Goal: Task Accomplishment & Management: Manage account settings

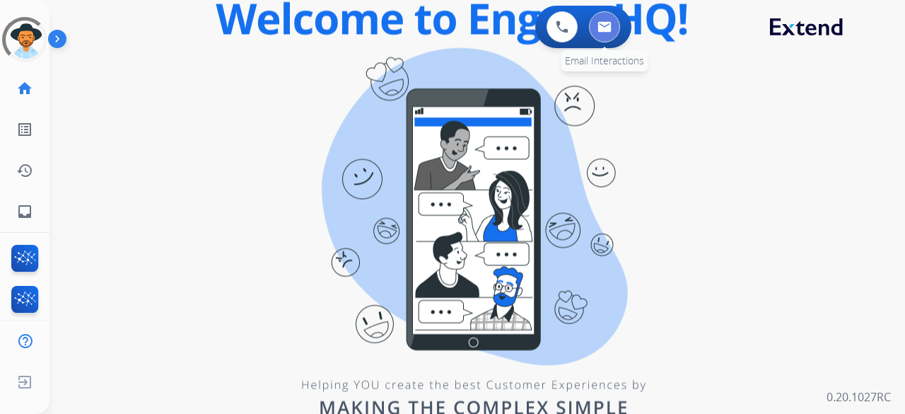
click at [610, 29] on img at bounding box center [605, 26] width 14 height 11
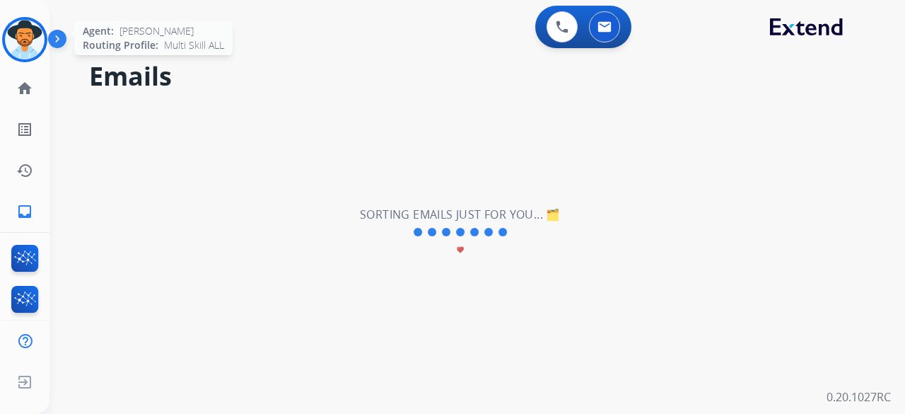
click at [41, 36] on img at bounding box center [25, 40] width 40 height 40
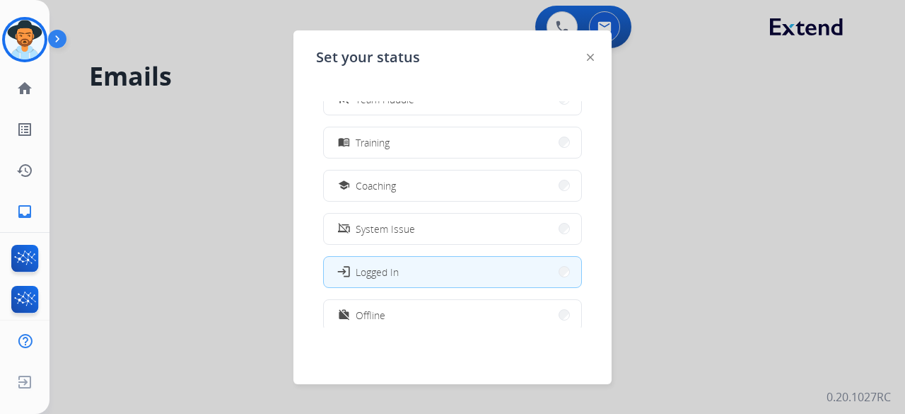
scroll to position [267, 0]
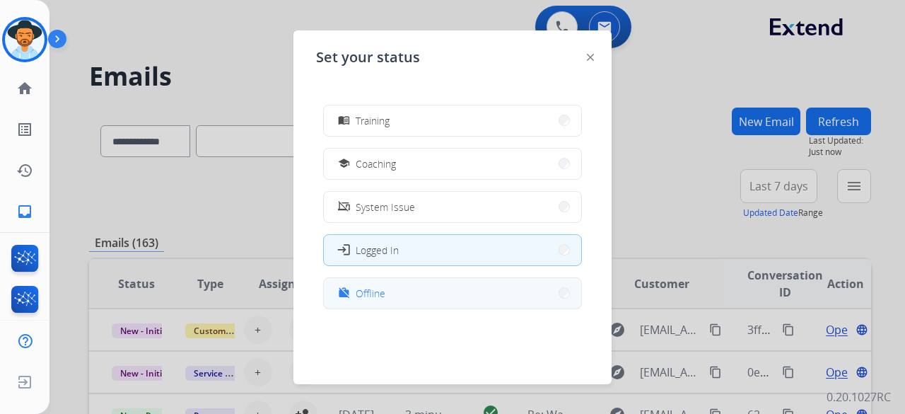
click at [429, 296] on button "work_off Offline" at bounding box center [452, 293] width 257 height 30
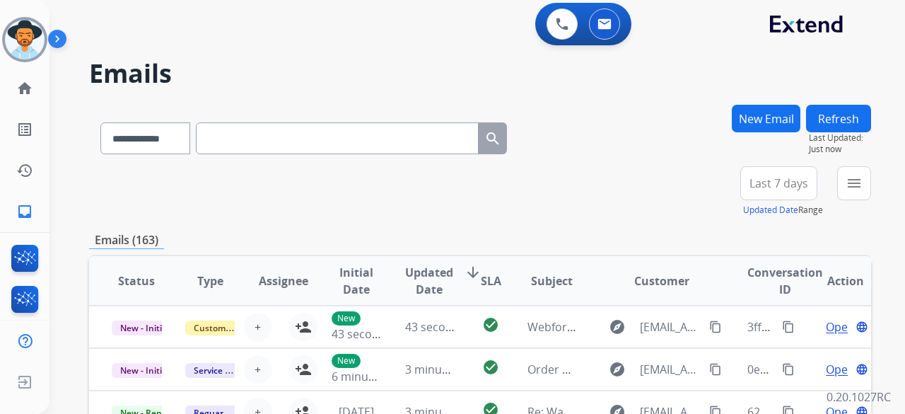
scroll to position [0, 0]
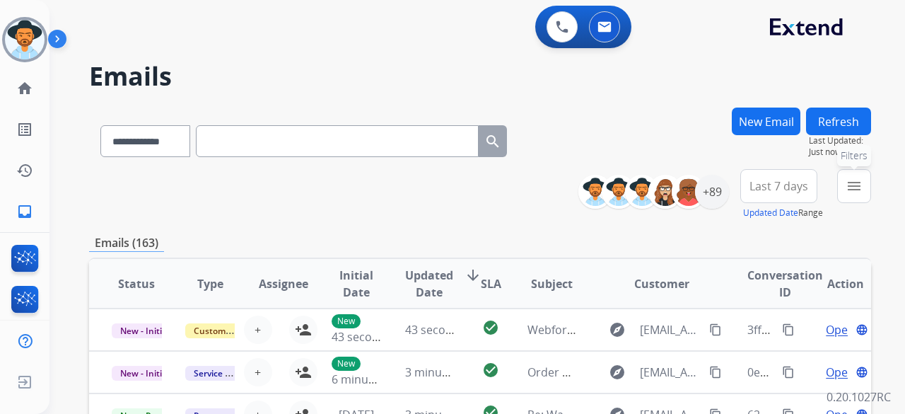
click at [853, 189] on mat-icon "menu" at bounding box center [854, 186] width 17 height 17
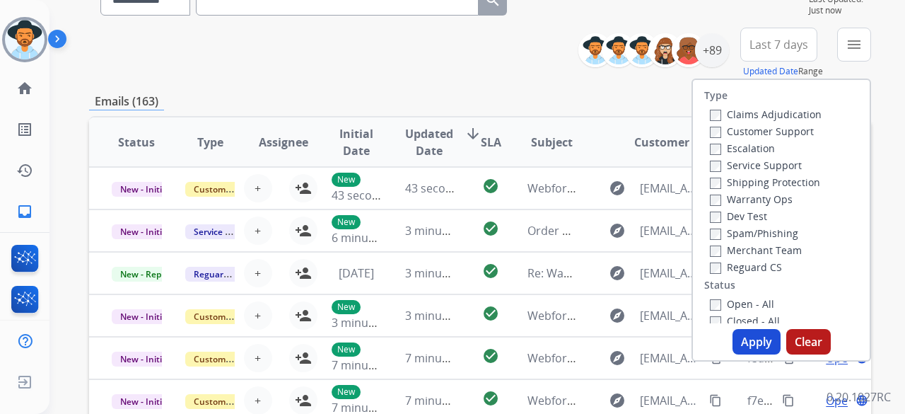
scroll to position [1, 0]
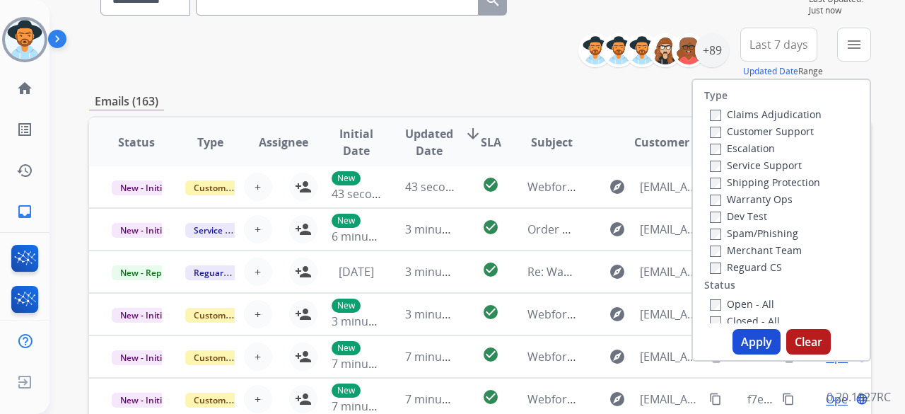
click at [791, 132] on label "Customer Support" at bounding box center [762, 130] width 104 height 13
click at [799, 182] on label "Shipping Protection" at bounding box center [765, 181] width 110 height 13
click at [765, 263] on label "Reguard CS" at bounding box center [746, 266] width 72 height 13
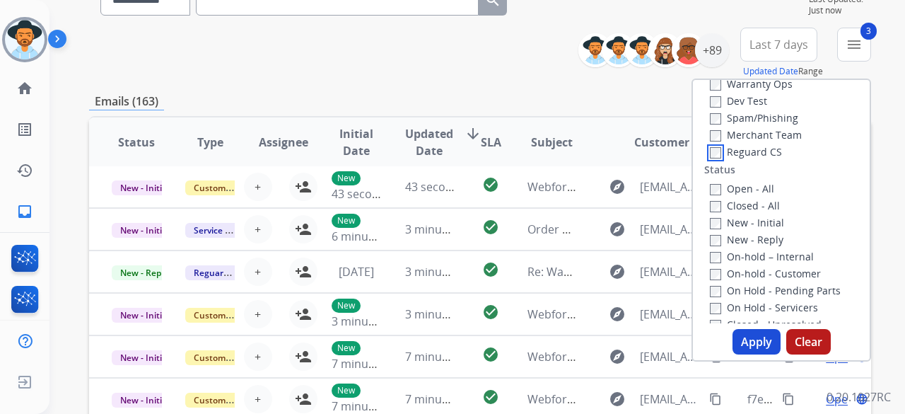
scroll to position [141, 0]
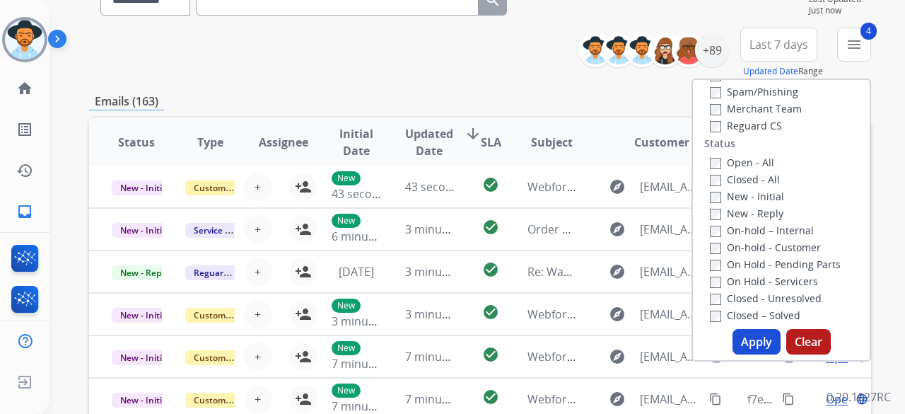
click at [743, 337] on button "Apply" at bounding box center [757, 341] width 48 height 25
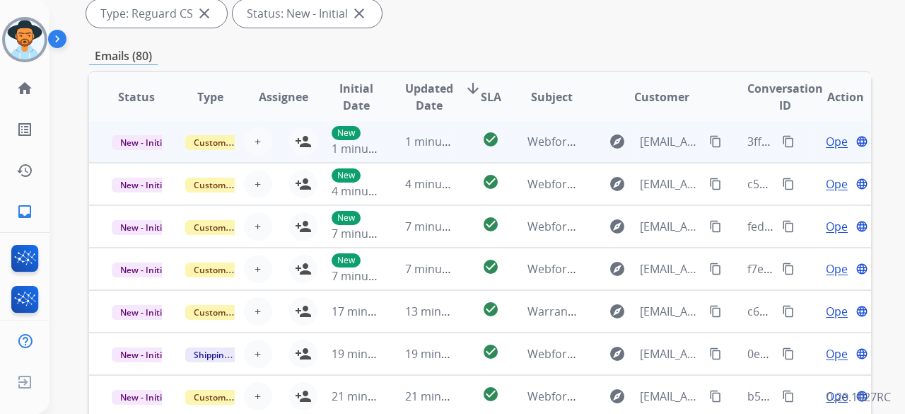
scroll to position [283, 0]
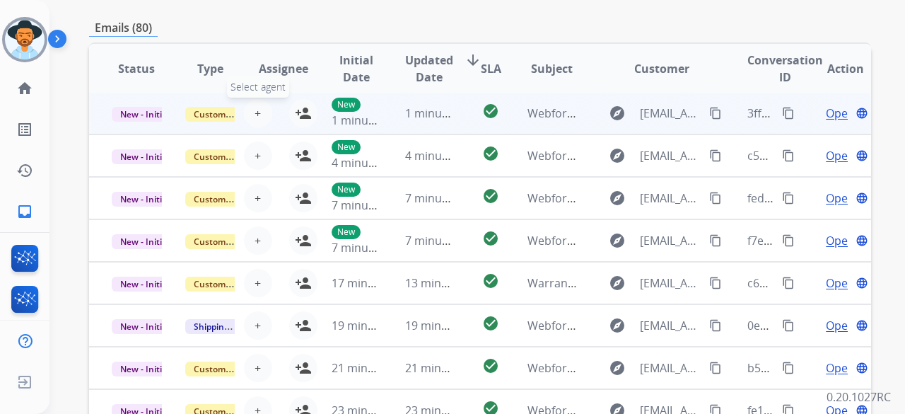
click at [259, 112] on button "+ Select agent" at bounding box center [258, 113] width 28 height 28
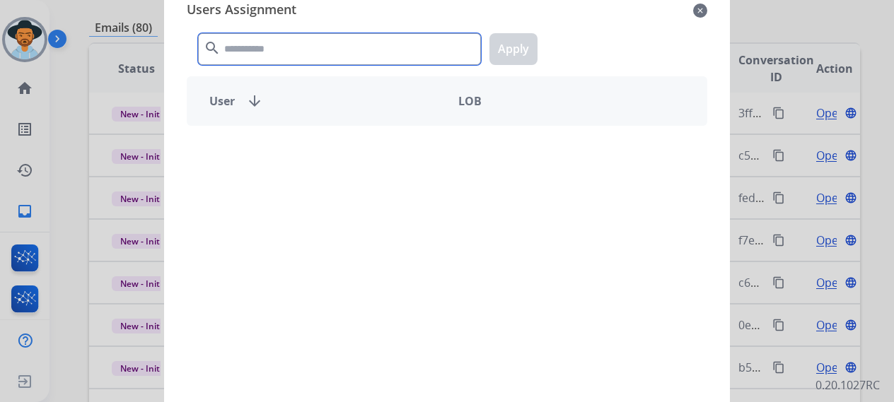
click at [273, 54] on input "text" at bounding box center [339, 49] width 283 height 32
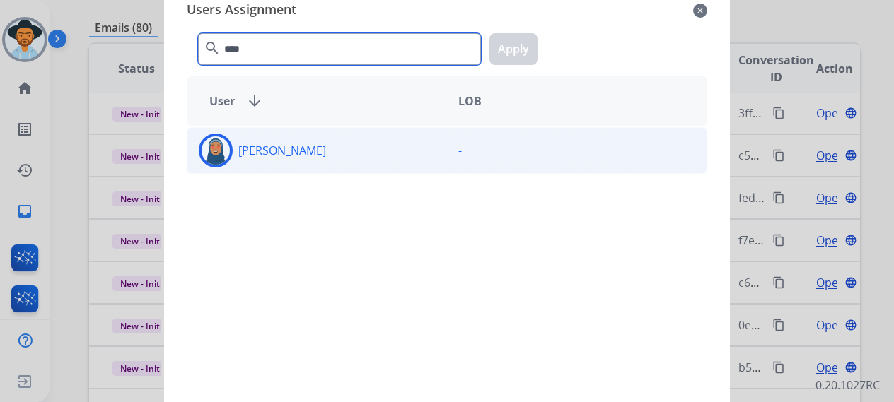
type input "****"
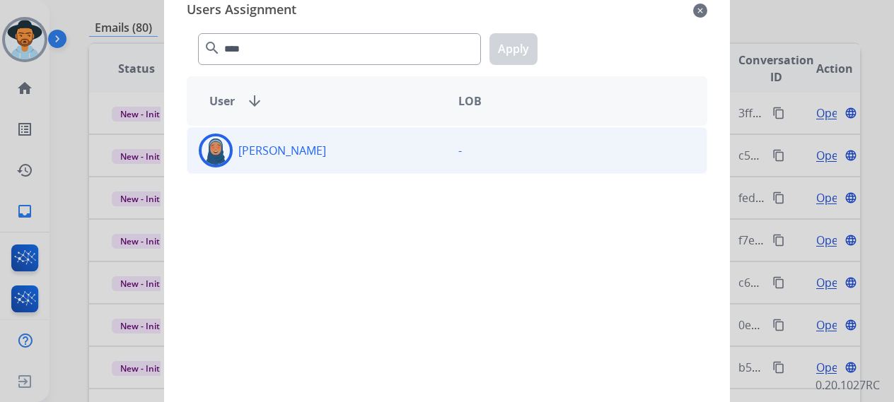
click at [296, 156] on p "[PERSON_NAME]" at bounding box center [282, 150] width 88 height 17
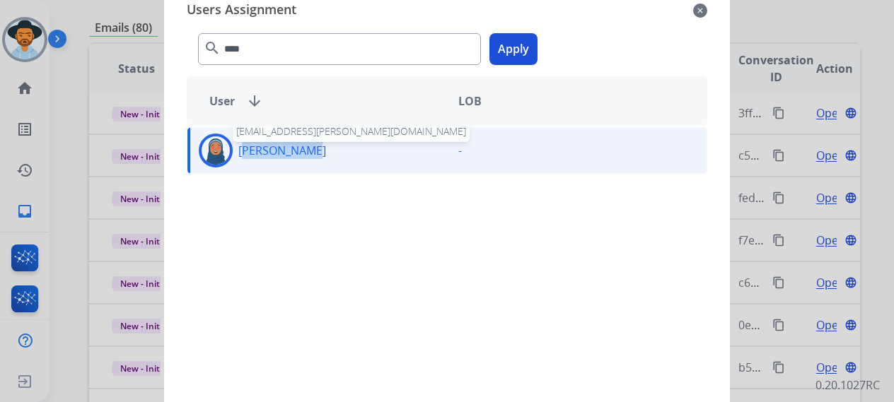
drag, startPoint x: 289, startPoint y: 151, endPoint x: 240, endPoint y: 147, distance: 49.7
click at [238, 147] on p "[PERSON_NAME]" at bounding box center [282, 150] width 88 height 17
copy p "Chiffani N"
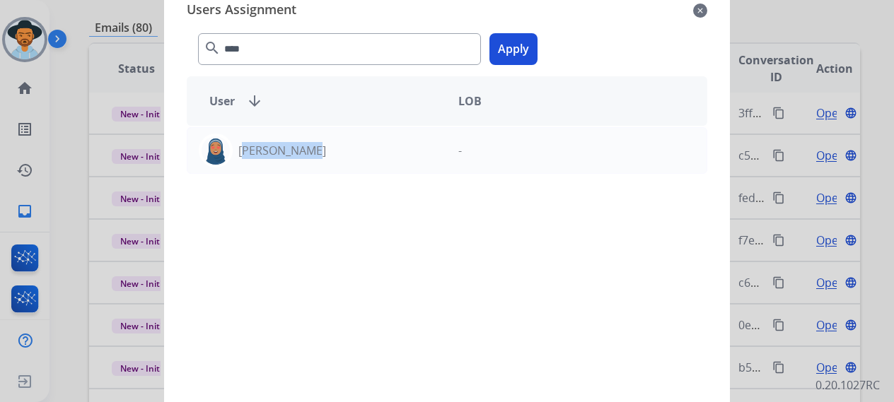
click at [523, 56] on button "Apply" at bounding box center [514, 49] width 48 height 32
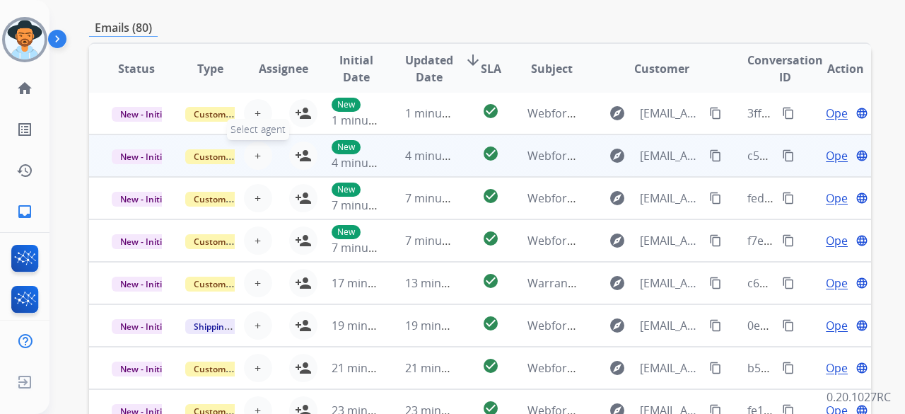
click at [256, 154] on span "+" at bounding box center [258, 155] width 6 height 17
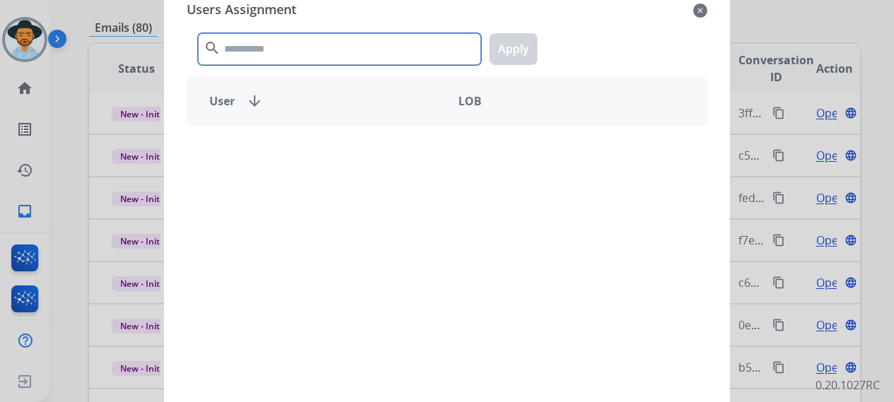
click at [266, 51] on input "text" at bounding box center [339, 49] width 283 height 32
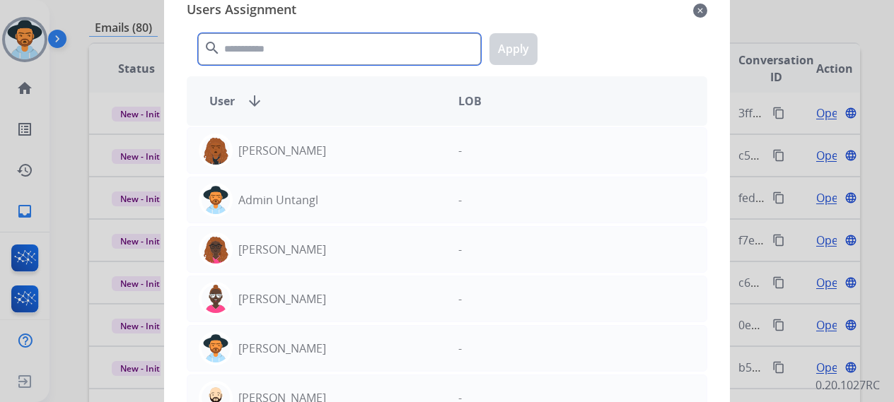
paste input "**********"
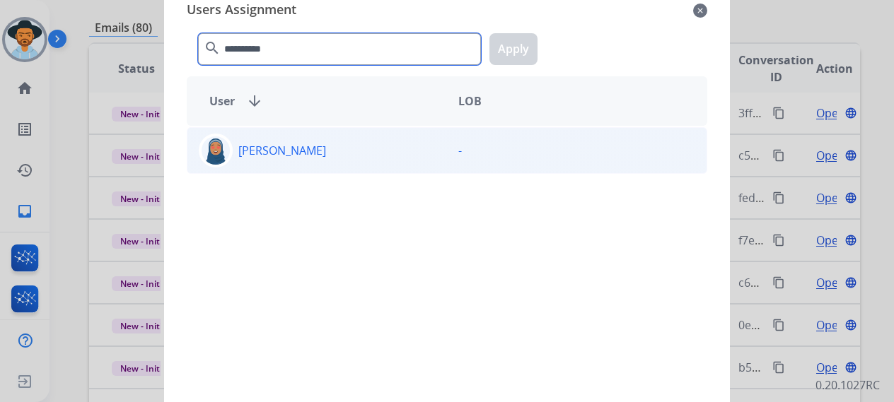
type input "**********"
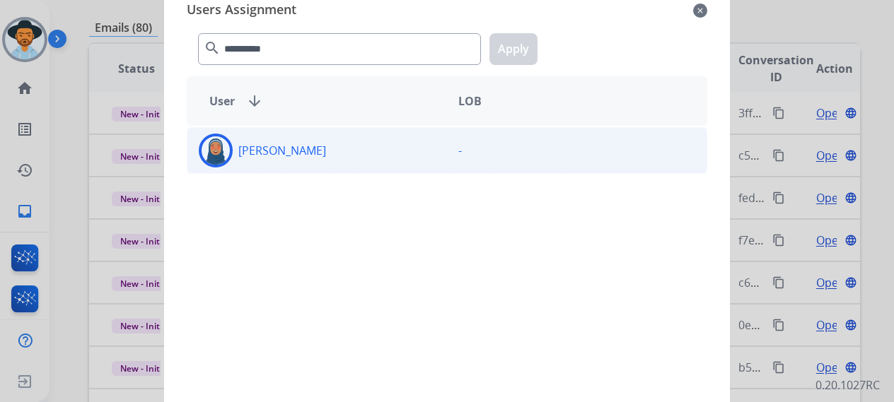
click at [333, 164] on div "[PERSON_NAME]" at bounding box center [317, 151] width 260 height 34
click at [525, 45] on button "Apply" at bounding box center [514, 49] width 48 height 32
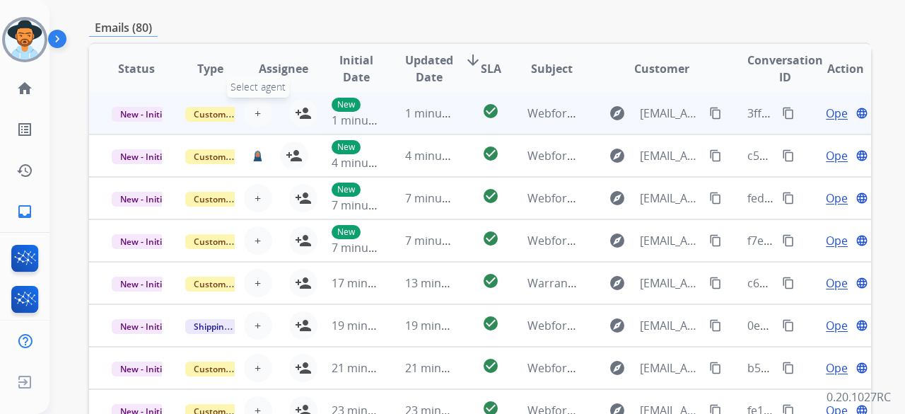
click at [256, 110] on span "+" at bounding box center [258, 113] width 6 height 17
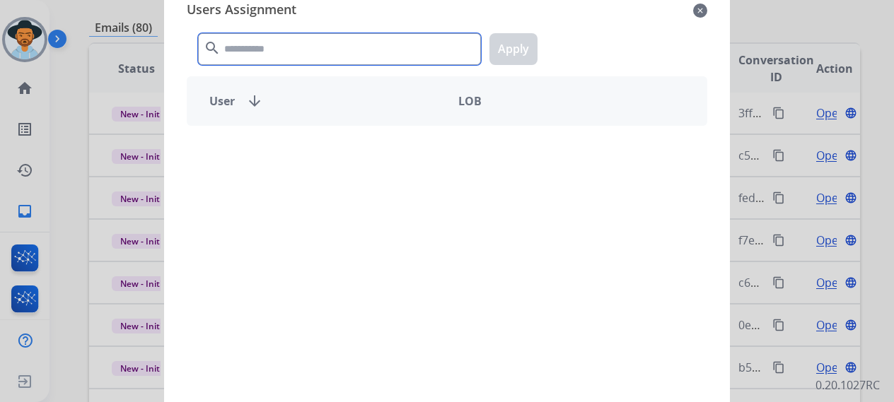
click at [286, 57] on input "text" at bounding box center [339, 49] width 283 height 32
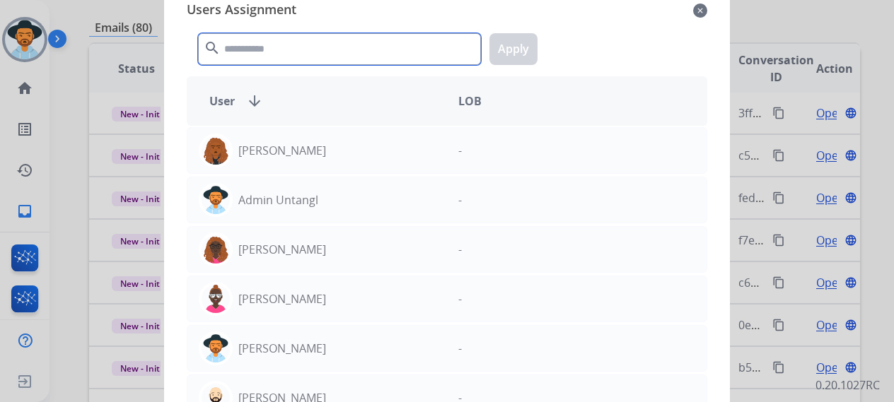
paste input "**********"
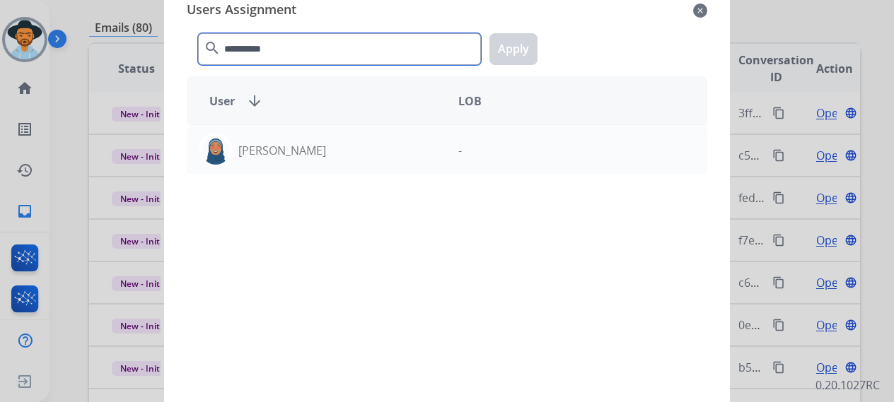
type input "**********"
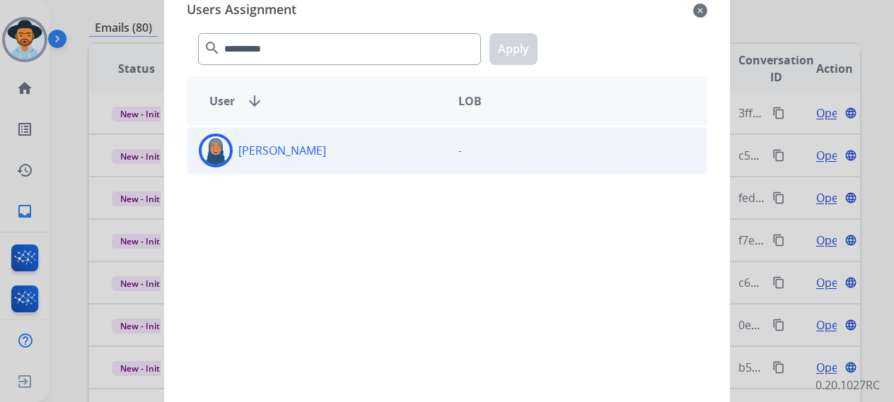
click at [357, 154] on div "[PERSON_NAME]" at bounding box center [317, 151] width 260 height 34
click at [522, 38] on button "Apply" at bounding box center [514, 49] width 48 height 32
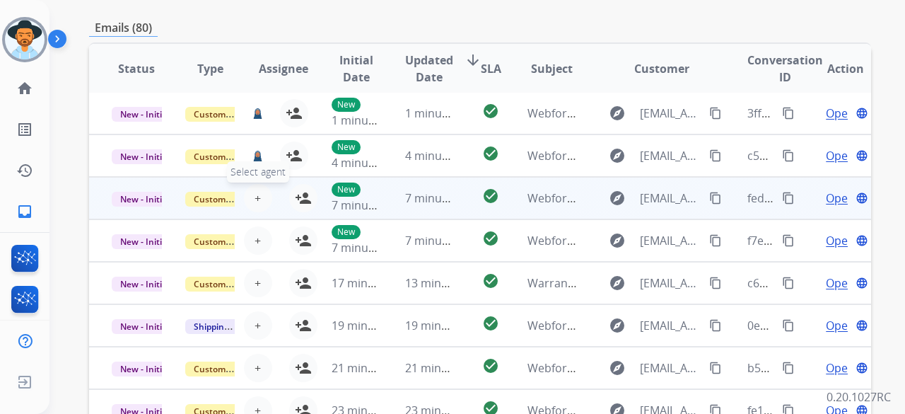
click at [255, 200] on span "+" at bounding box center [258, 198] width 6 height 17
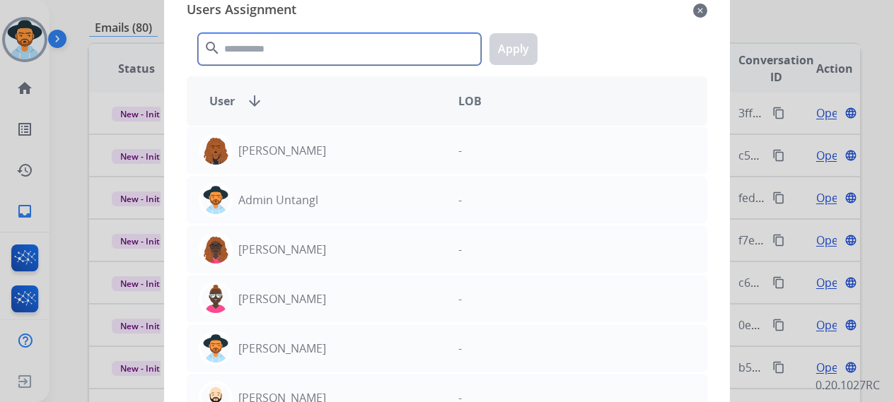
click at [290, 56] on input "text" at bounding box center [339, 49] width 283 height 32
paste input "**********"
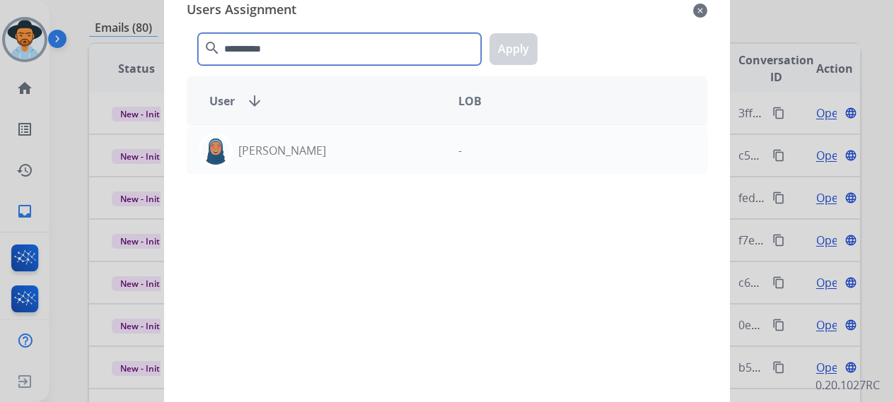
type input "**********"
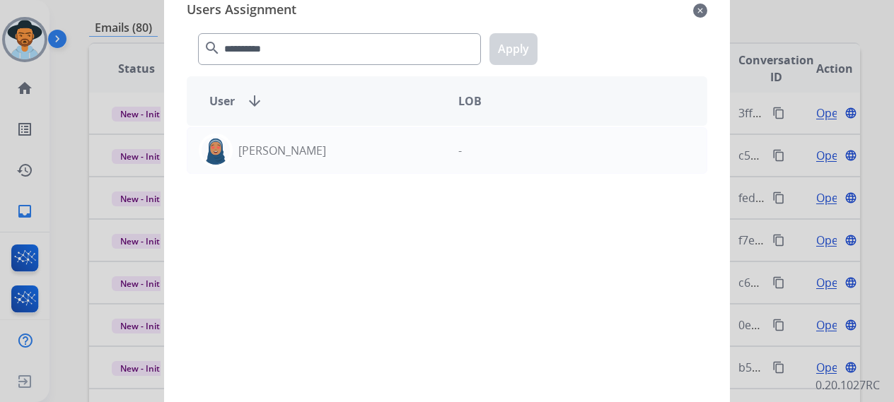
drag, startPoint x: 417, startPoint y: 179, endPoint x: 420, endPoint y: 171, distance: 8.3
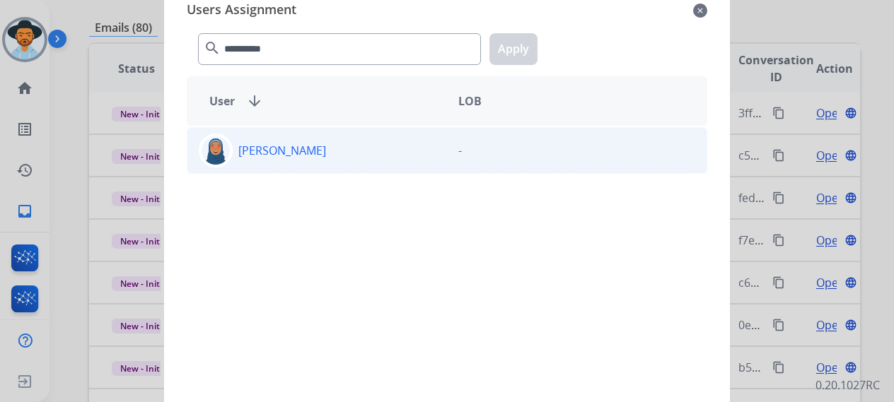
click at [417, 177] on div "[PERSON_NAME] -" at bounding box center [447, 265] width 521 height 278
click at [420, 159] on div "[PERSON_NAME]" at bounding box center [317, 151] width 260 height 34
click at [521, 49] on button "Apply" at bounding box center [514, 49] width 48 height 32
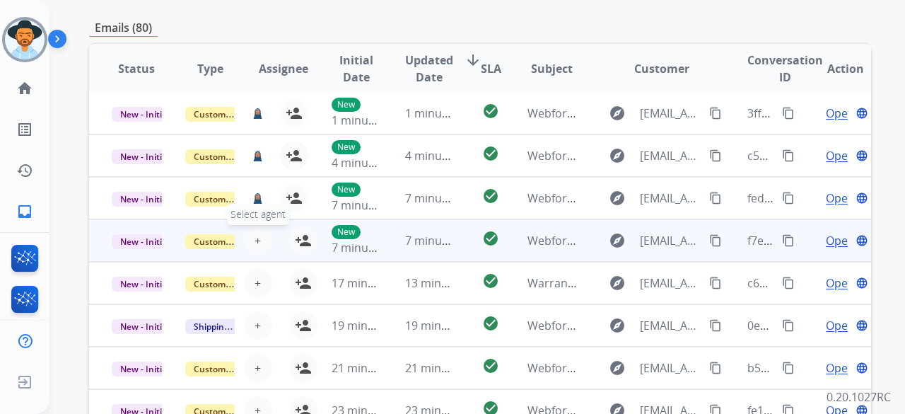
click at [258, 238] on button "+ Select agent" at bounding box center [258, 240] width 28 height 28
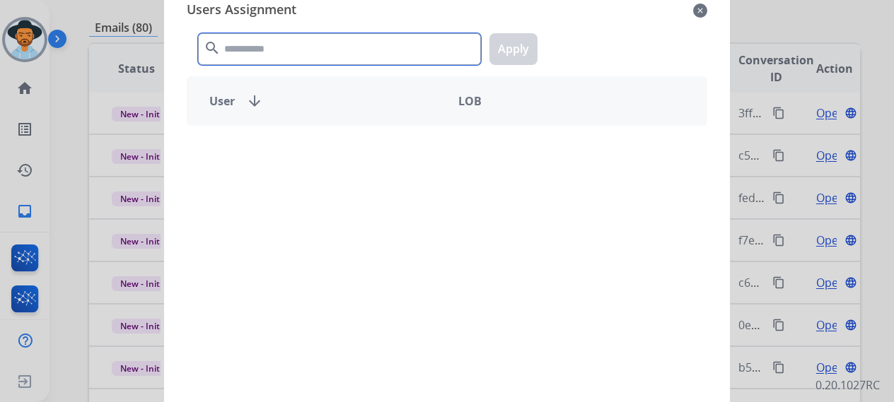
click at [297, 48] on input "text" at bounding box center [339, 49] width 283 height 32
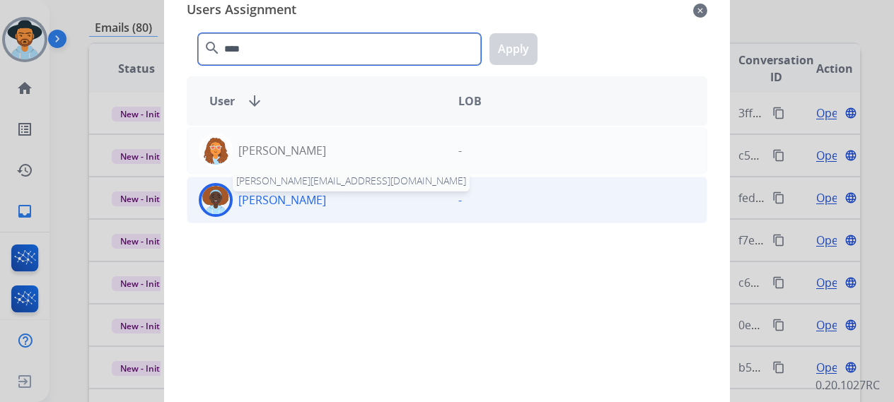
type input "****"
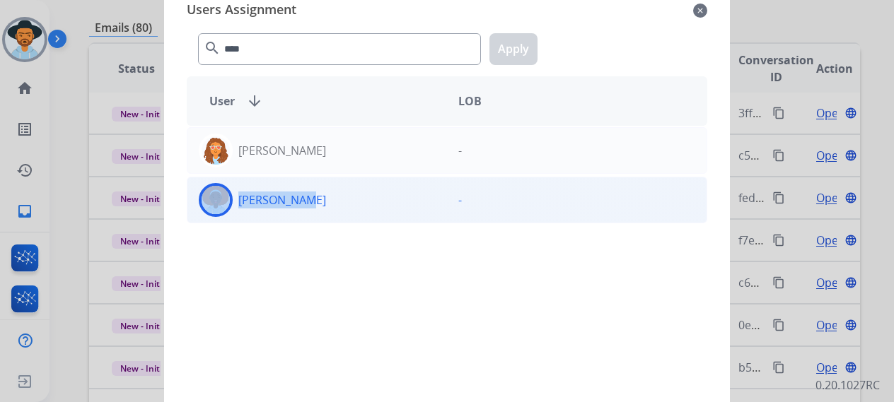
drag, startPoint x: 287, startPoint y: 202, endPoint x: 232, endPoint y: 202, distance: 55.2
click at [232, 202] on div "[PERSON_NAME]" at bounding box center [317, 200] width 260 height 34
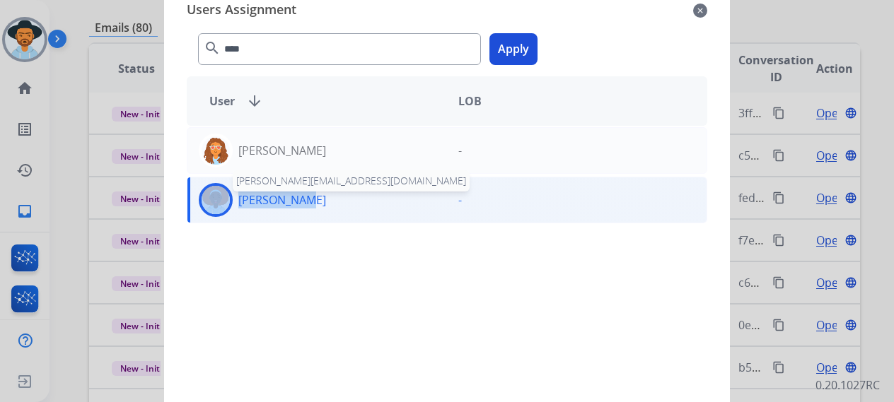
copy div "[PERSON_NAME]"
click at [273, 209] on div "[PERSON_NAME]" at bounding box center [317, 200] width 260 height 34
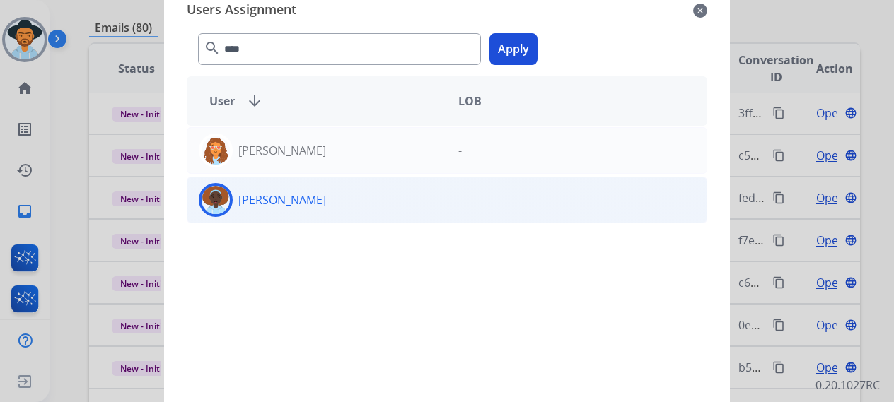
click at [436, 195] on div "[PERSON_NAME]" at bounding box center [317, 200] width 260 height 34
click at [511, 46] on button "Apply" at bounding box center [514, 49] width 48 height 32
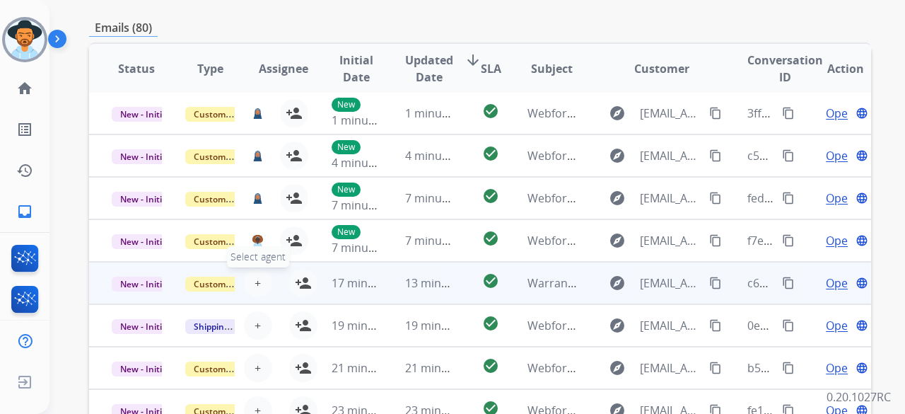
click at [260, 280] on button "+ Select agent" at bounding box center [258, 283] width 28 height 28
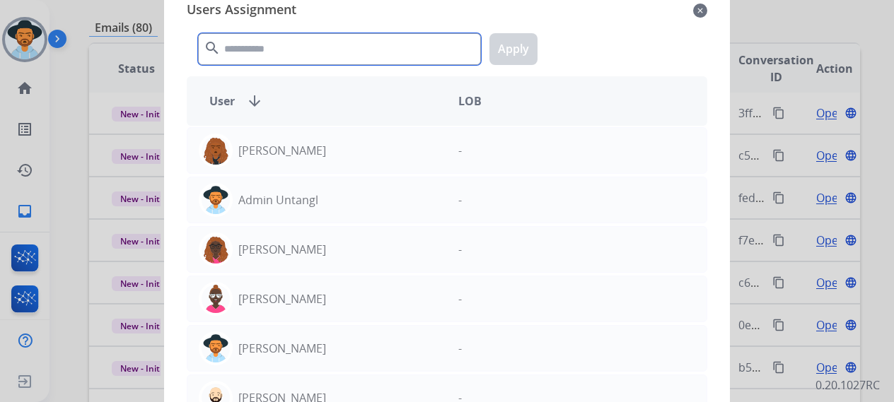
click at [287, 42] on input "text" at bounding box center [339, 49] width 283 height 32
paste input "*********"
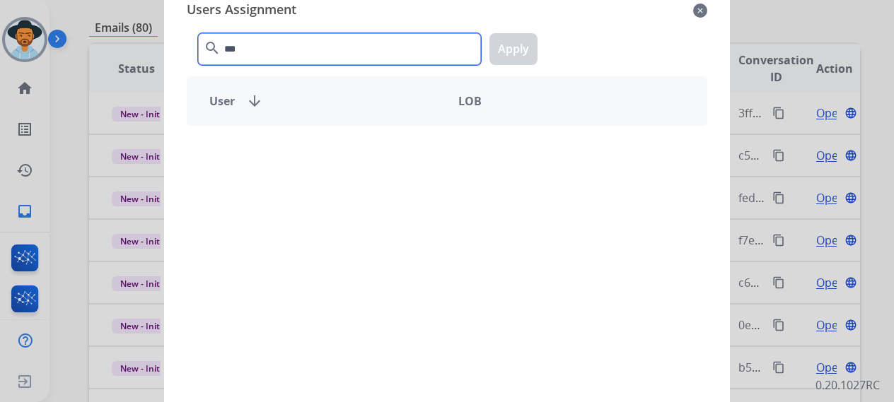
type input "*"
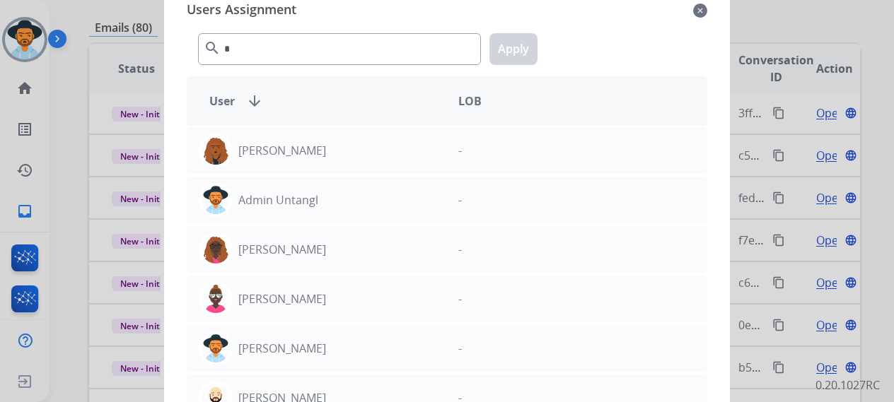
click at [698, 9] on mat-icon "close" at bounding box center [700, 10] width 14 height 17
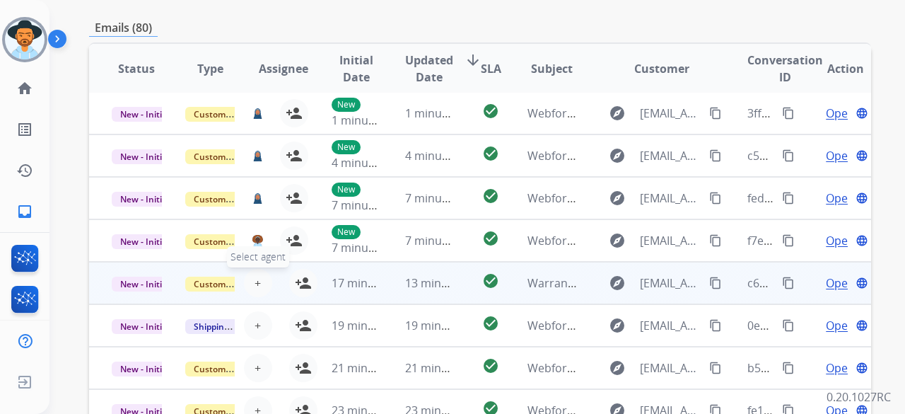
click at [255, 282] on span "+" at bounding box center [258, 282] width 6 height 17
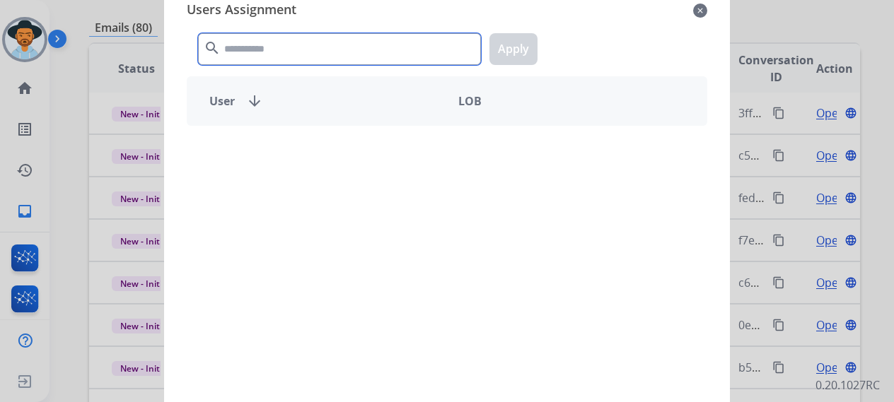
click at [300, 52] on input "text" at bounding box center [339, 49] width 283 height 32
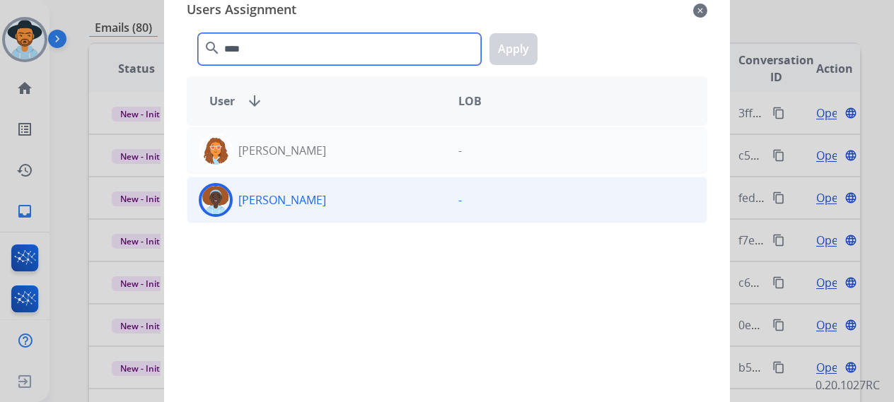
type input "****"
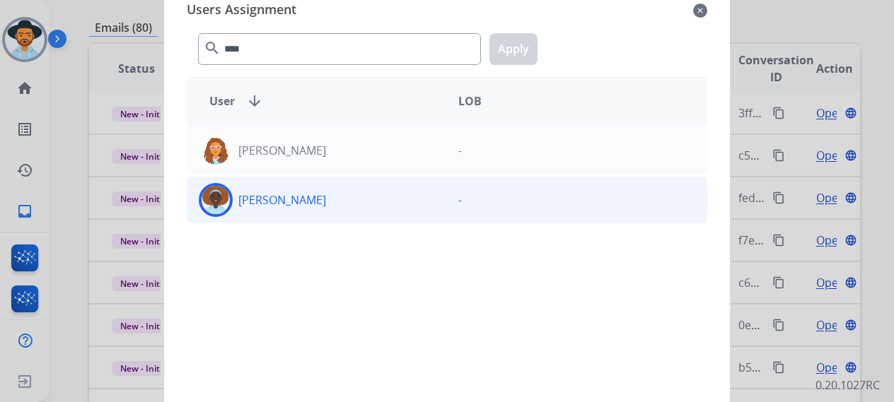
click at [297, 189] on div "[PERSON_NAME]" at bounding box center [317, 200] width 260 height 34
click at [497, 42] on button "Apply" at bounding box center [514, 49] width 48 height 32
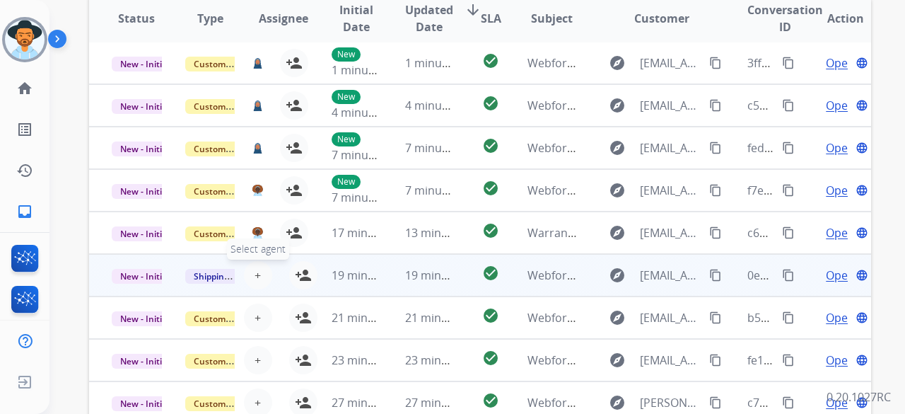
scroll to position [354, 0]
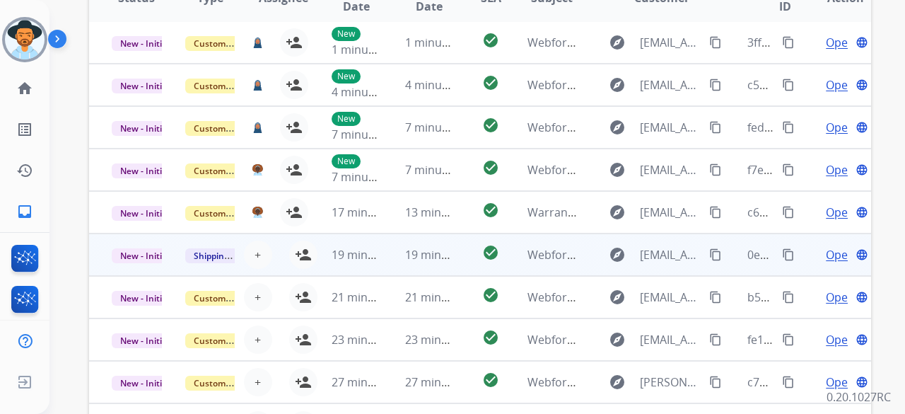
click at [259, 240] on div "+ Select agent person_add Assign to Me" at bounding box center [272, 255] width 73 height 40
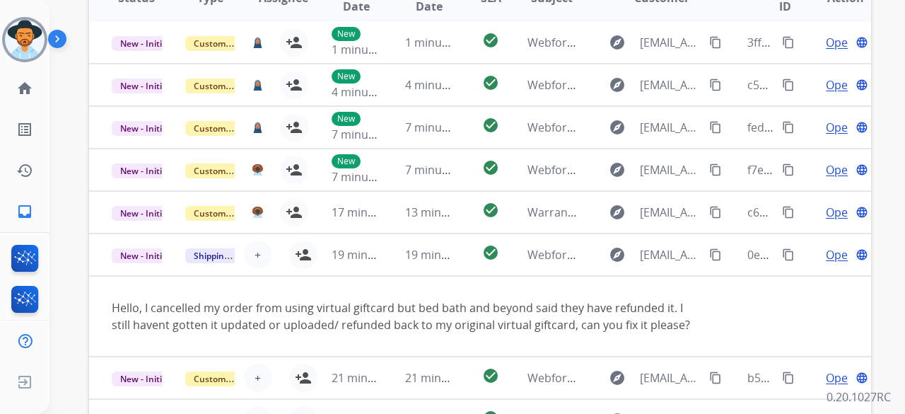
scroll to position [82, 0]
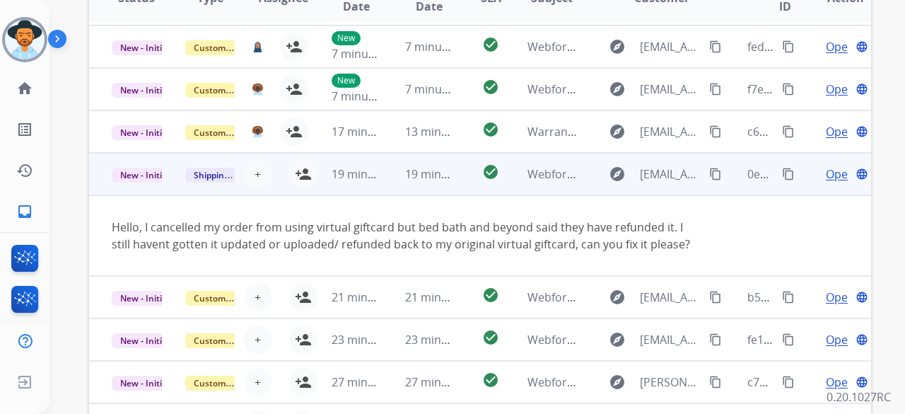
click at [270, 184] on div "+ Select agent person_add Assign to Me" at bounding box center [272, 174] width 91 height 28
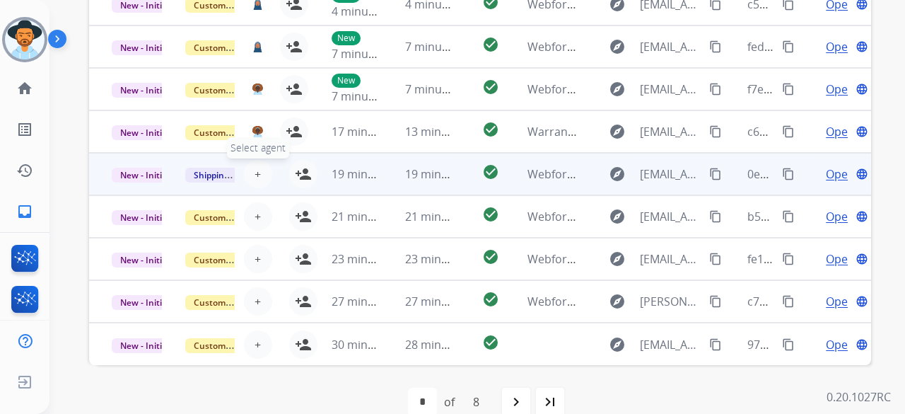
click at [257, 174] on span "+" at bounding box center [258, 174] width 6 height 17
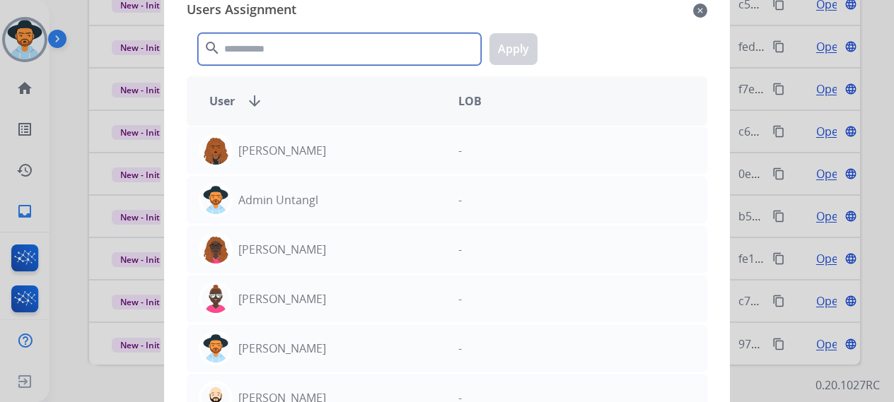
click at [292, 50] on input "text" at bounding box center [339, 49] width 283 height 32
paste input "*********"
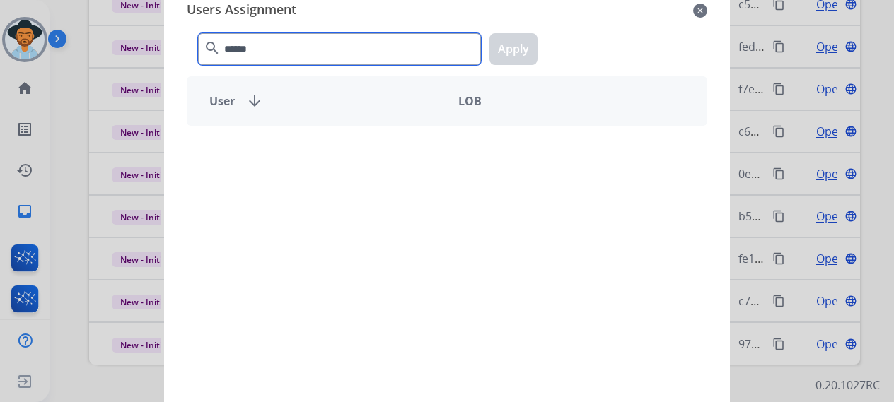
type input "*****"
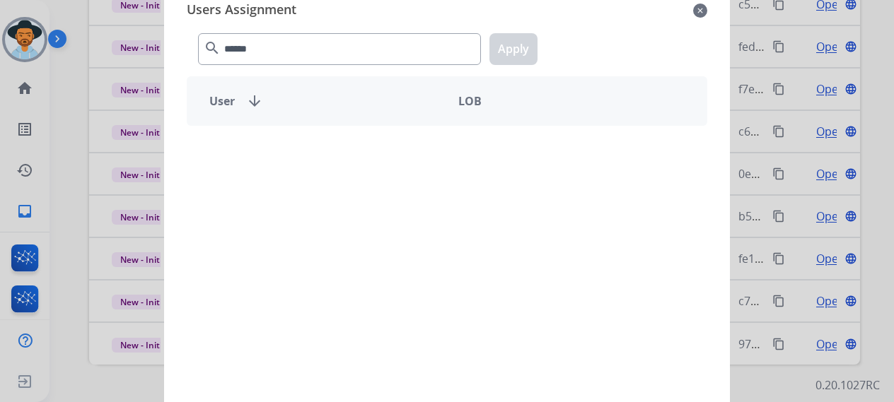
click at [704, 13] on mat-icon "close" at bounding box center [700, 10] width 14 height 17
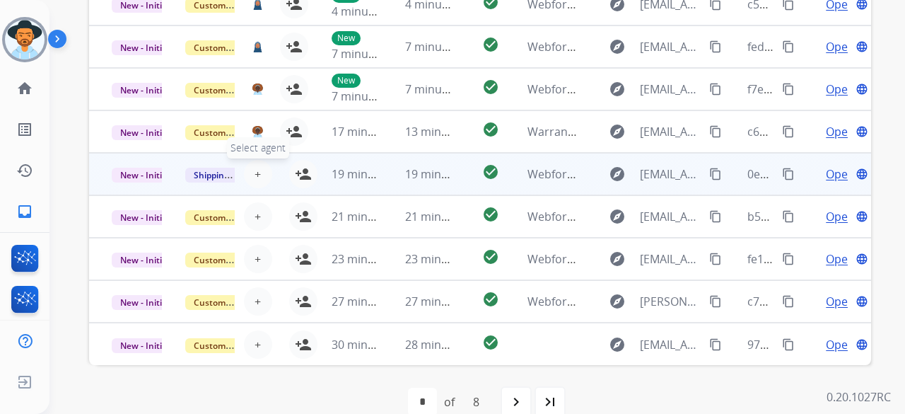
click at [255, 166] on span "+" at bounding box center [258, 174] width 6 height 17
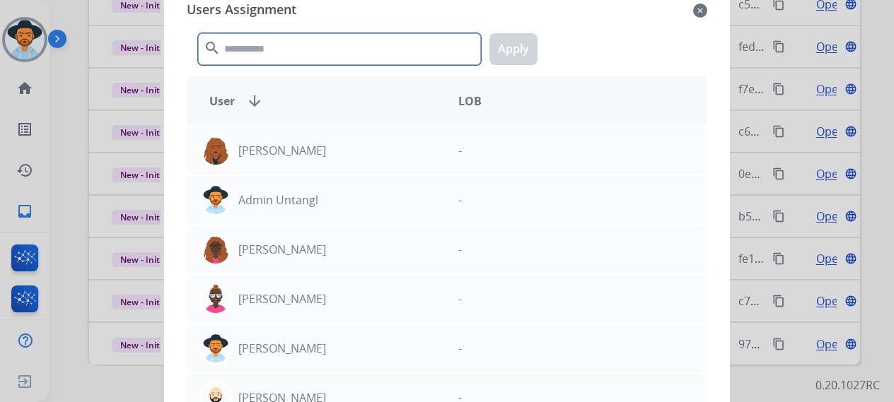
click at [276, 53] on input "text" at bounding box center [339, 49] width 283 height 32
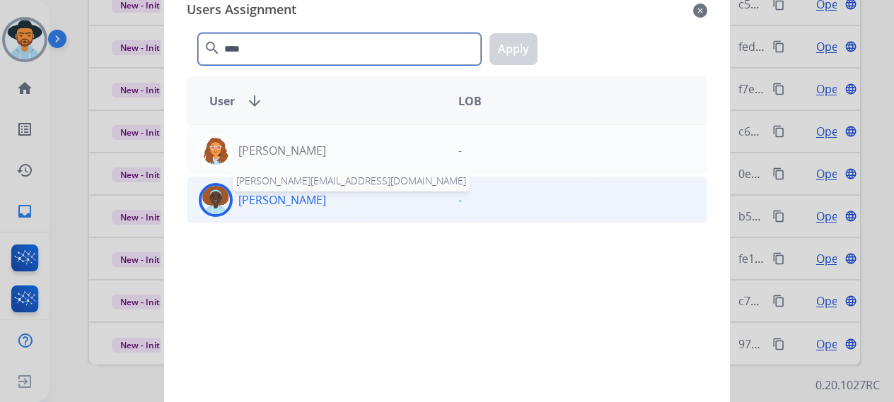
type input "****"
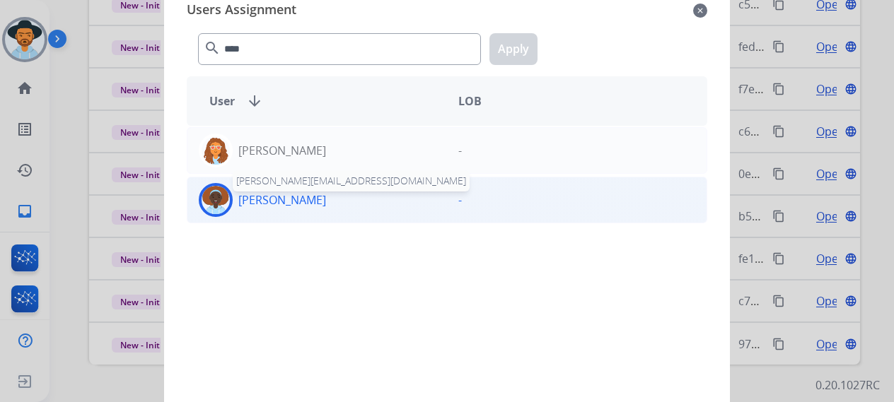
click at [326, 203] on p "[PERSON_NAME]" at bounding box center [282, 200] width 88 height 17
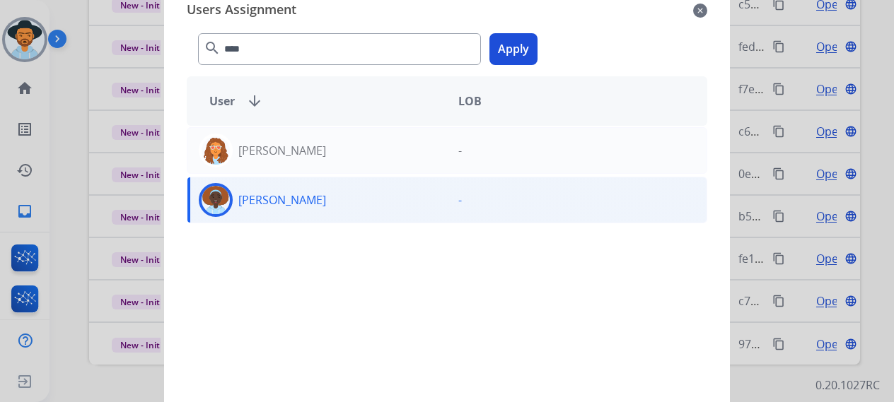
click at [516, 54] on button "Apply" at bounding box center [514, 49] width 48 height 32
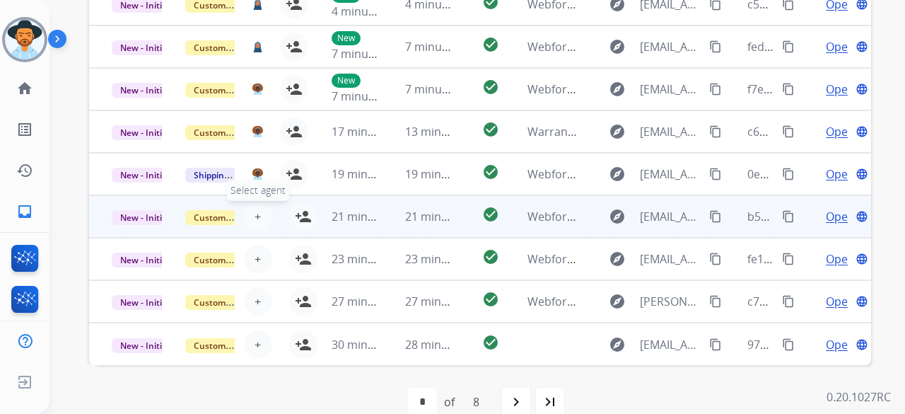
click at [260, 214] on button "+ Select agent" at bounding box center [258, 216] width 28 height 28
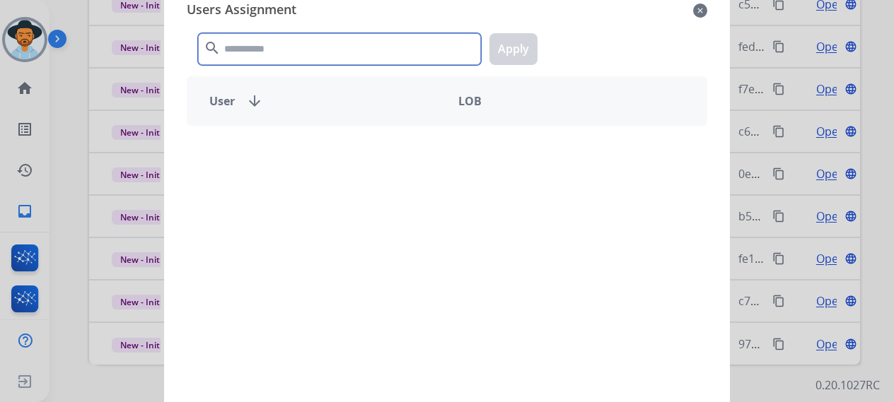
click at [298, 49] on input "text" at bounding box center [339, 49] width 283 height 32
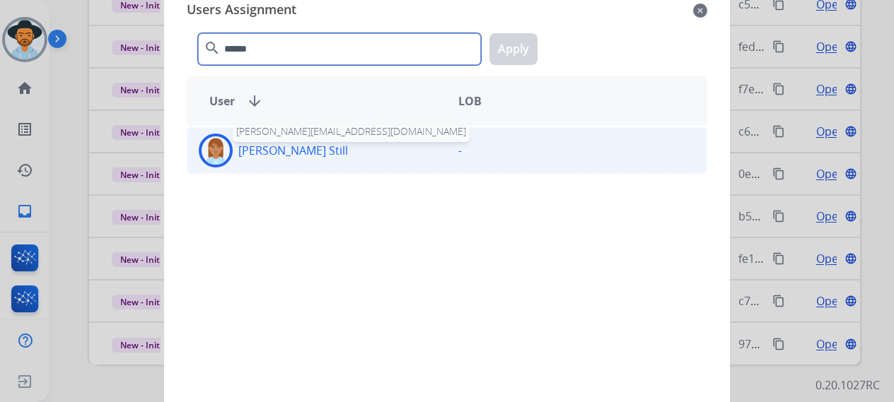
type input "******"
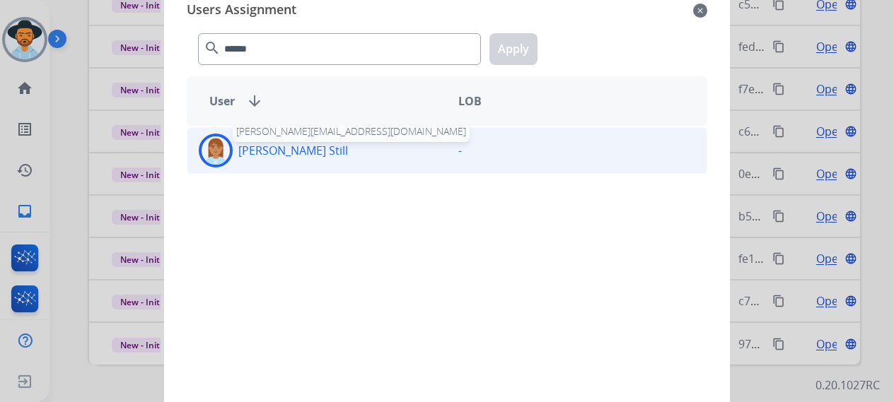
click at [294, 149] on p "[PERSON_NAME] Still" at bounding box center [293, 150] width 110 height 17
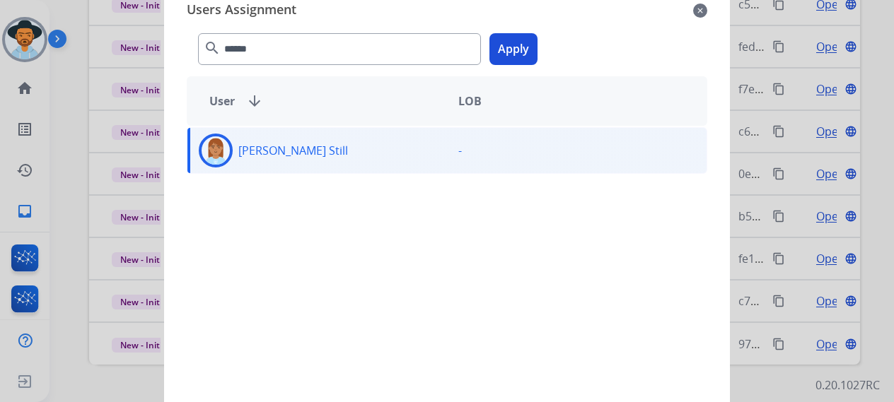
click at [519, 64] on button "Apply" at bounding box center [514, 49] width 48 height 32
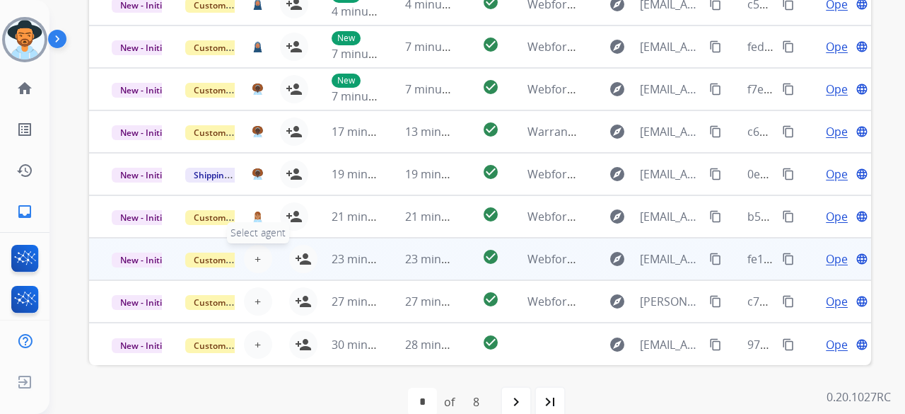
click at [255, 262] on span "+" at bounding box center [258, 258] width 6 height 17
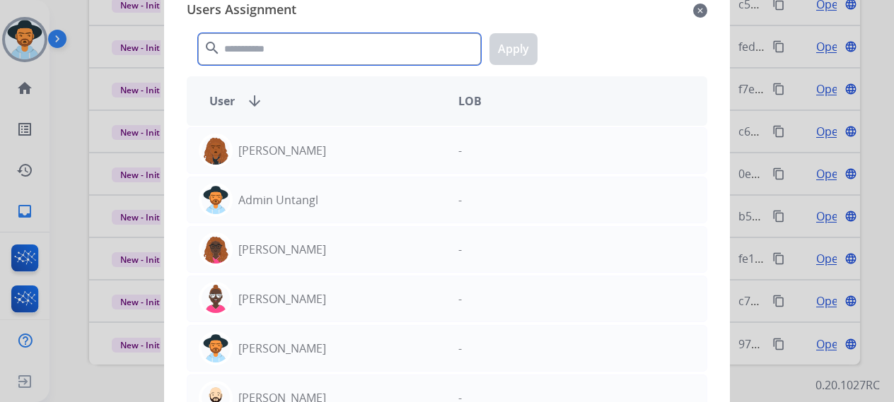
click at [254, 53] on input "text" at bounding box center [339, 49] width 283 height 32
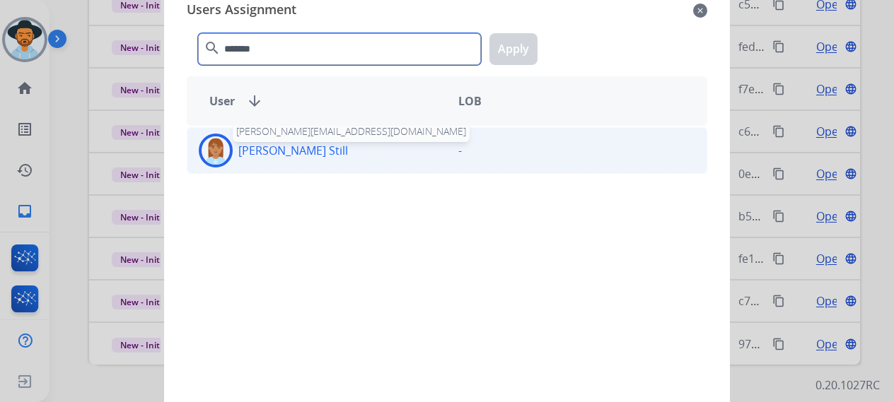
type input "*******"
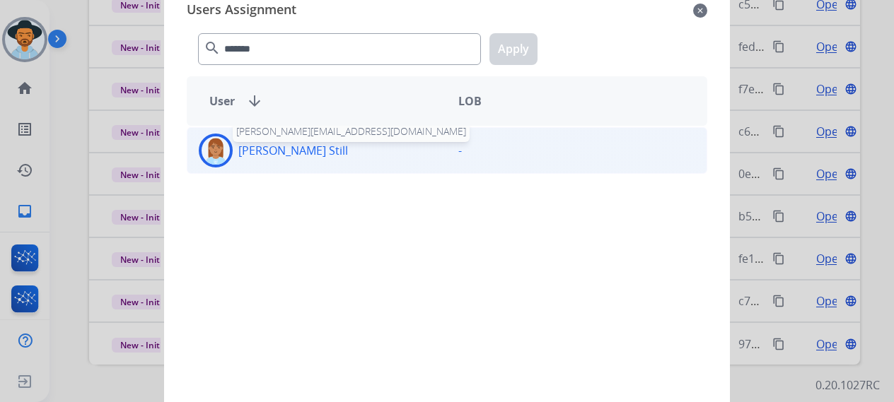
click at [279, 142] on p "[PERSON_NAME] Still" at bounding box center [293, 150] width 110 height 17
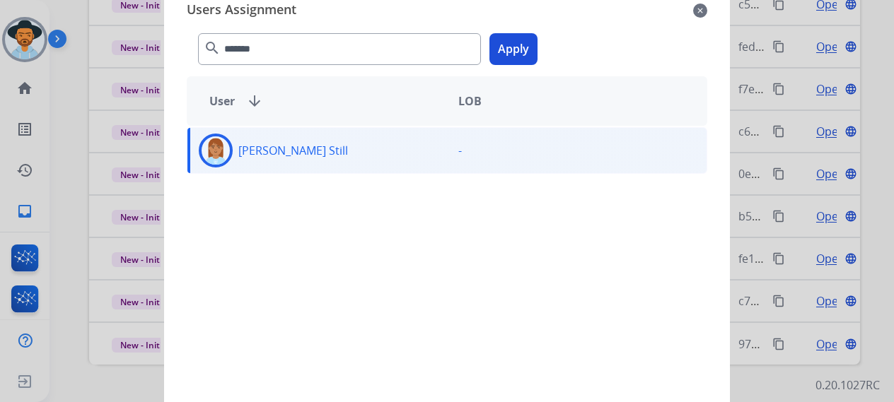
click at [518, 58] on button "Apply" at bounding box center [514, 49] width 48 height 32
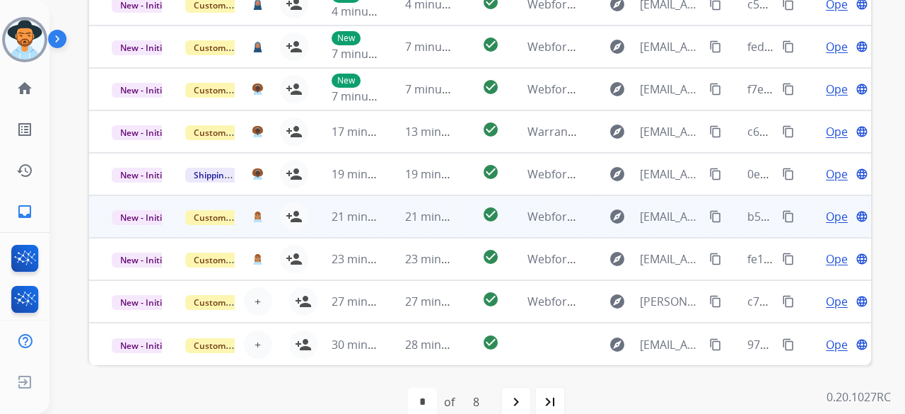
scroll to position [458, 0]
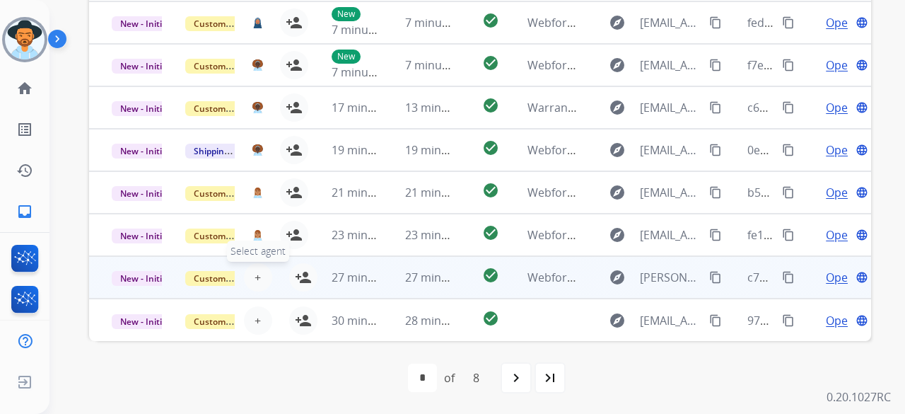
click at [255, 271] on span "+" at bounding box center [258, 277] width 6 height 17
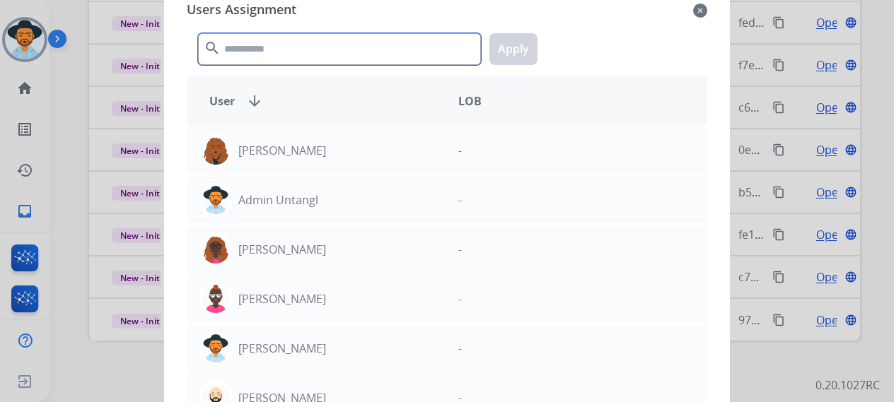
click at [304, 63] on input "text" at bounding box center [339, 49] width 283 height 32
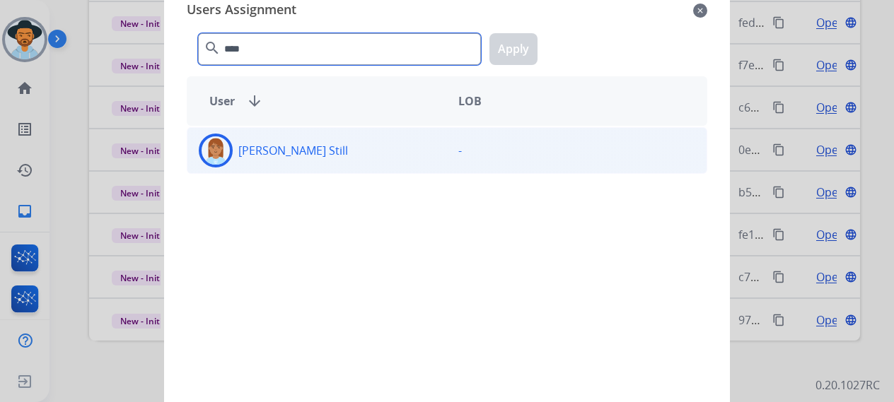
type input "****"
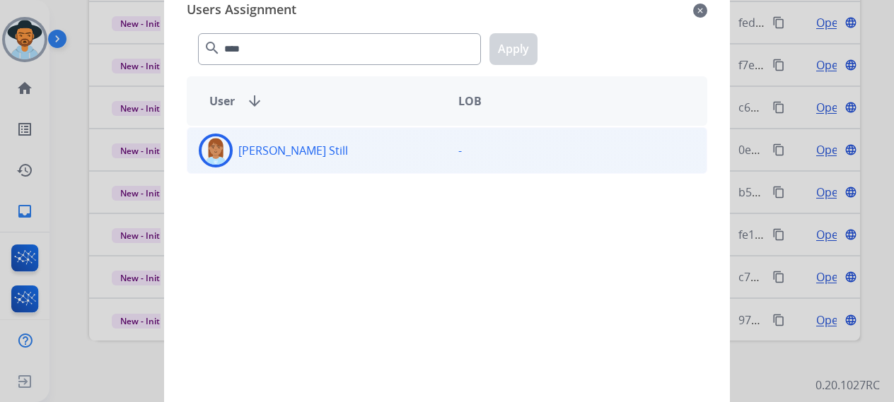
click at [290, 160] on div "[PERSON_NAME] Still" at bounding box center [317, 151] width 260 height 34
click at [510, 50] on button "Apply" at bounding box center [514, 49] width 48 height 32
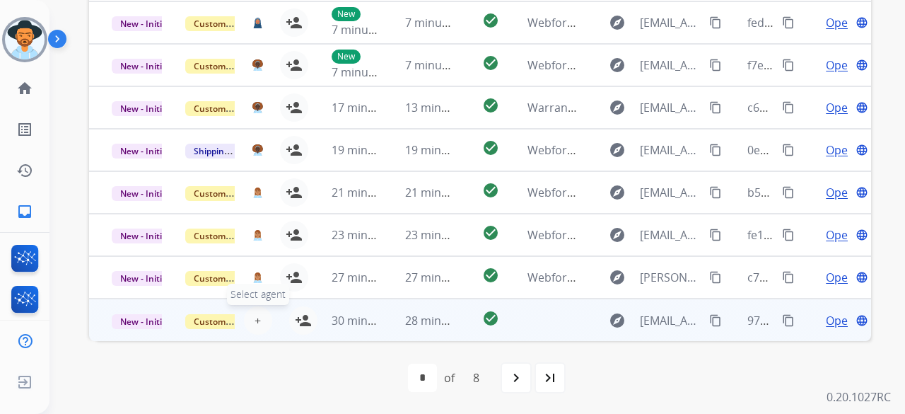
click at [259, 318] on button "+ Select agent" at bounding box center [258, 320] width 28 height 28
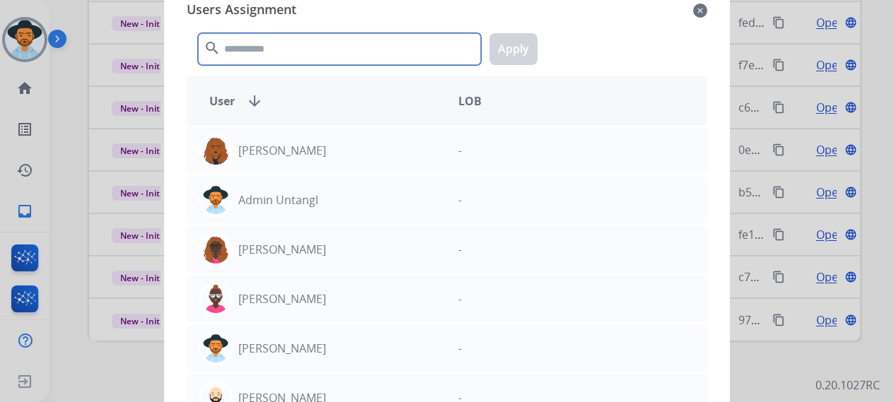
click at [273, 52] on input "text" at bounding box center [339, 49] width 283 height 32
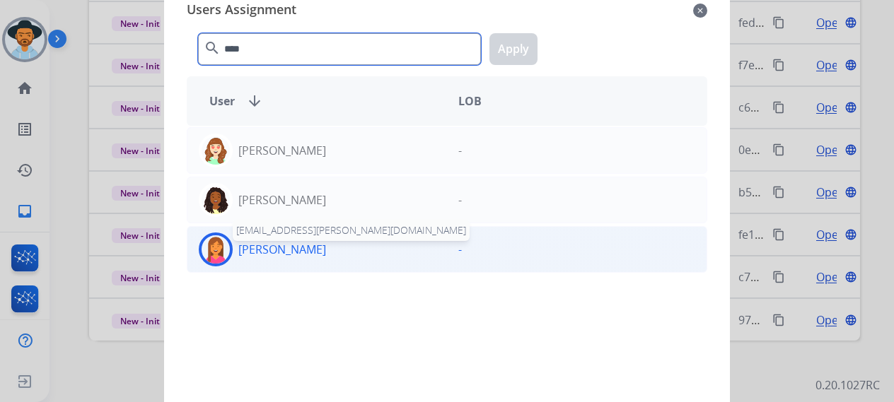
type input "****"
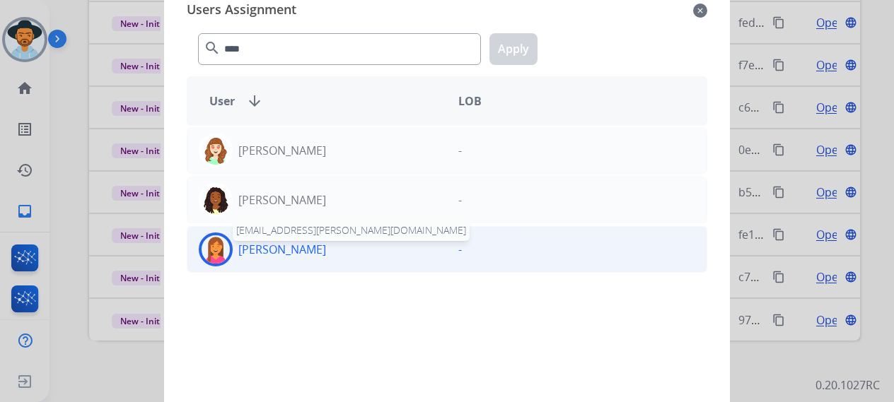
click at [276, 250] on p "[PERSON_NAME]" at bounding box center [282, 249] width 88 height 17
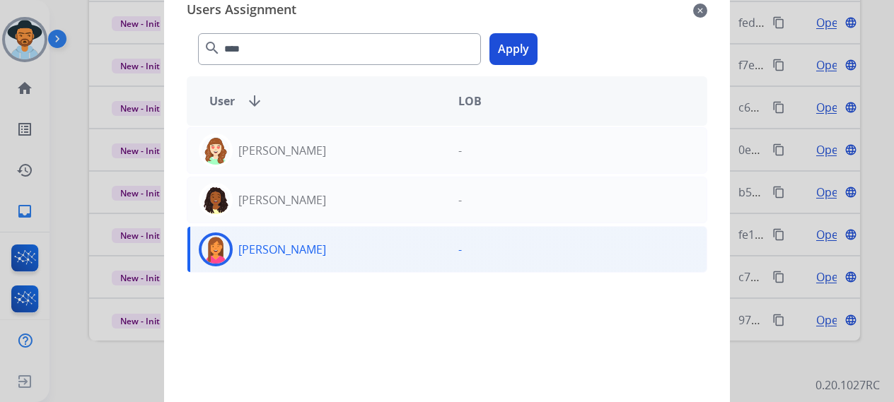
click at [519, 47] on button "Apply" at bounding box center [514, 49] width 48 height 32
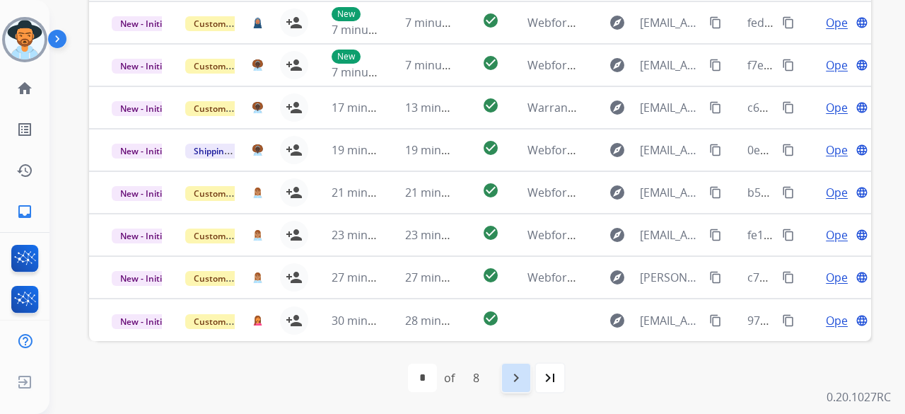
click at [514, 373] on mat-icon "navigate_next" at bounding box center [516, 377] width 17 height 17
select select "*"
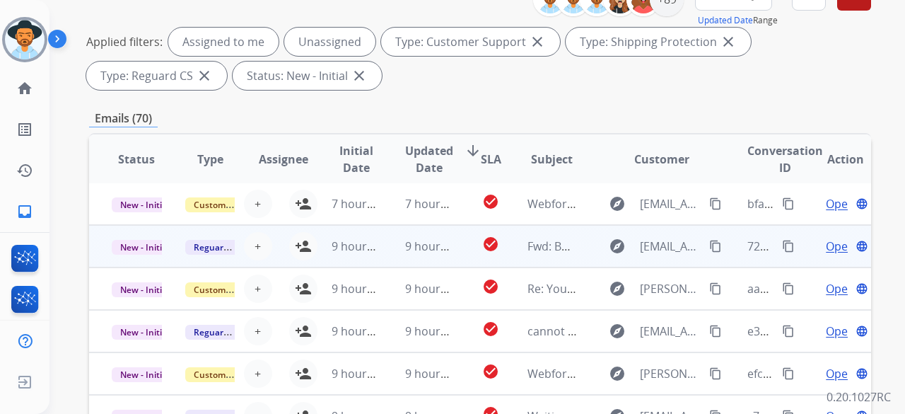
scroll to position [212, 0]
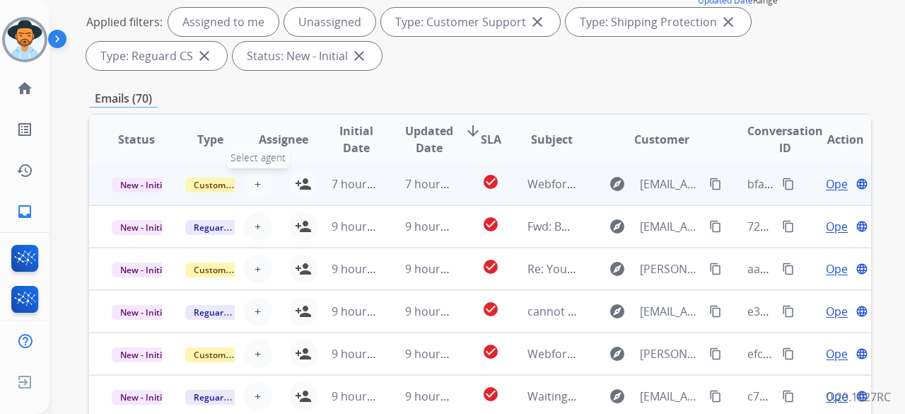
click at [256, 183] on span "+" at bounding box center [258, 183] width 6 height 17
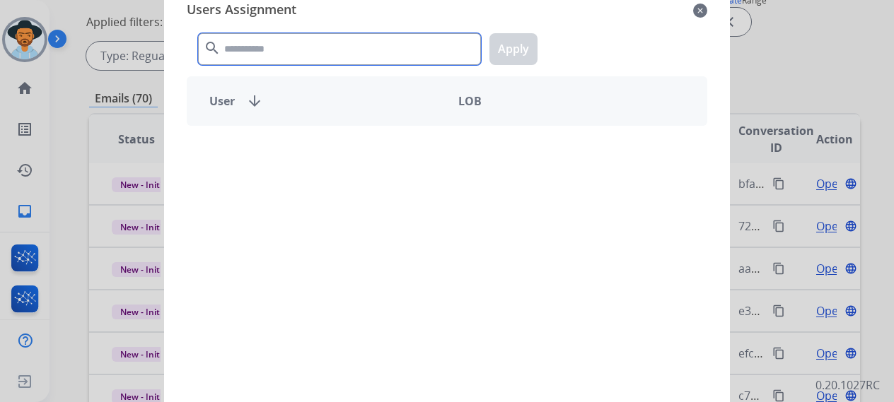
click at [280, 49] on input "text" at bounding box center [339, 49] width 283 height 32
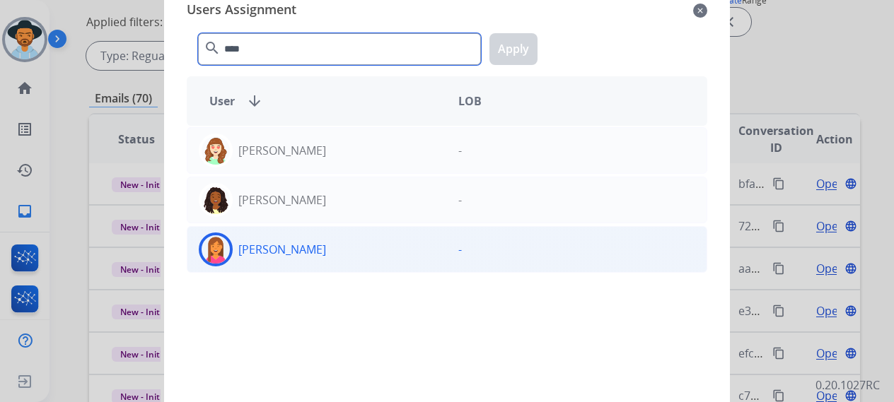
type input "****"
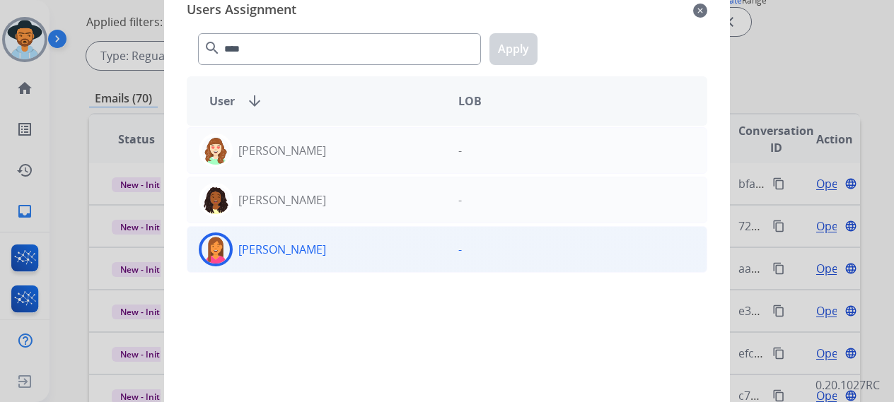
click at [319, 243] on div "[PERSON_NAME]" at bounding box center [317, 250] width 260 height 34
click at [506, 42] on button "Apply" at bounding box center [514, 49] width 48 height 32
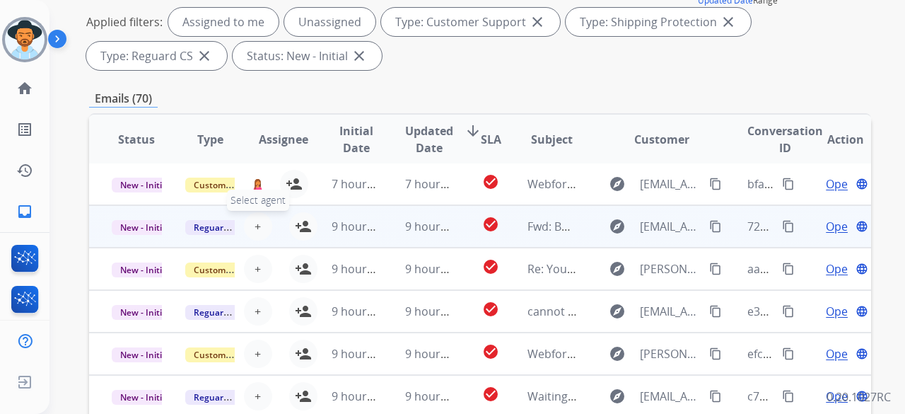
click at [255, 223] on span "+" at bounding box center [258, 226] width 6 height 17
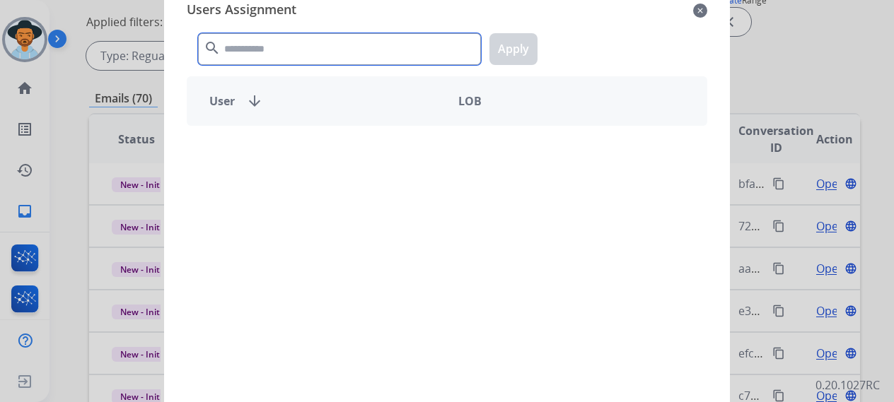
click at [279, 43] on input "text" at bounding box center [339, 49] width 283 height 32
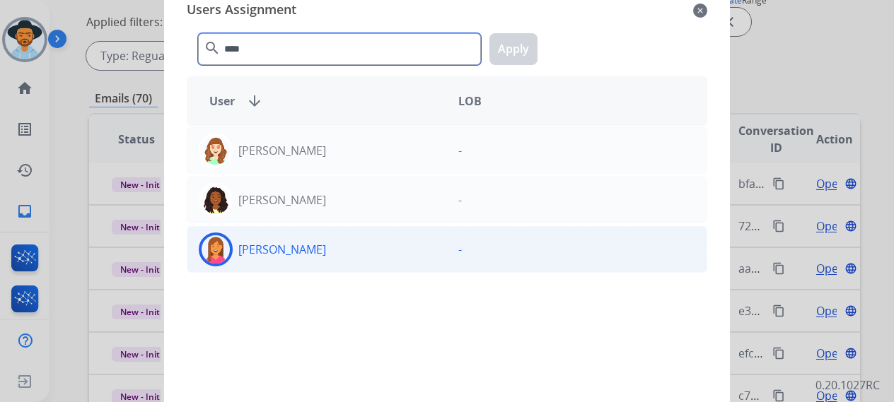
type input "****"
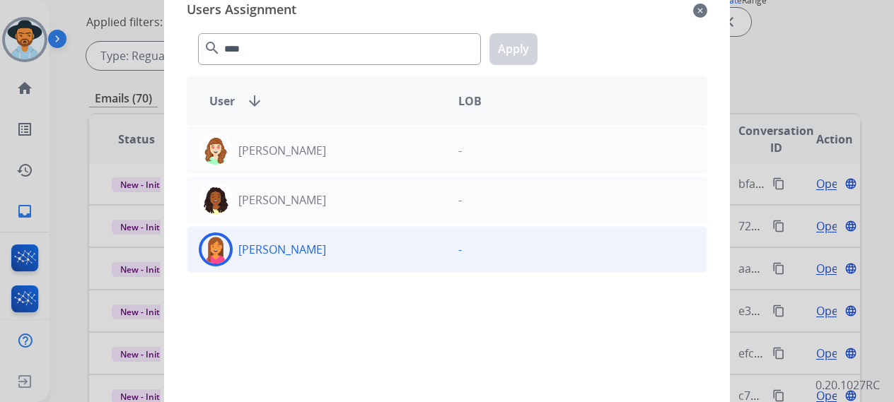
click at [313, 260] on div "[PERSON_NAME]" at bounding box center [317, 250] width 260 height 34
click at [506, 47] on button "Apply" at bounding box center [514, 49] width 48 height 32
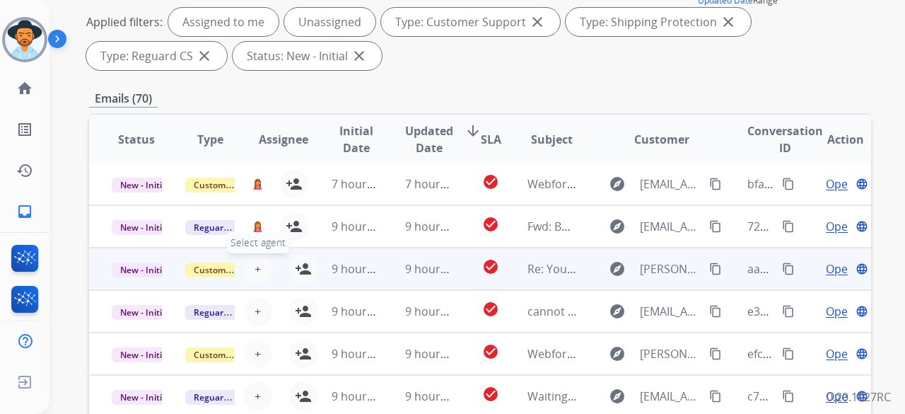
click at [252, 265] on button "+ Select agent" at bounding box center [258, 269] width 28 height 28
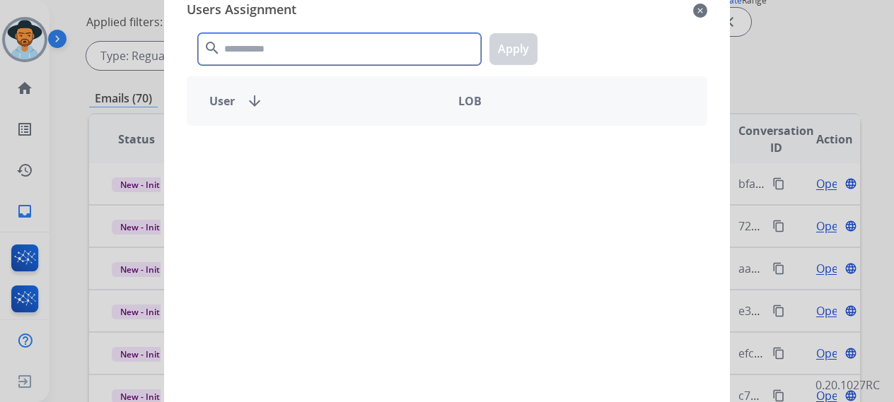
click at [289, 51] on input "text" at bounding box center [339, 49] width 283 height 32
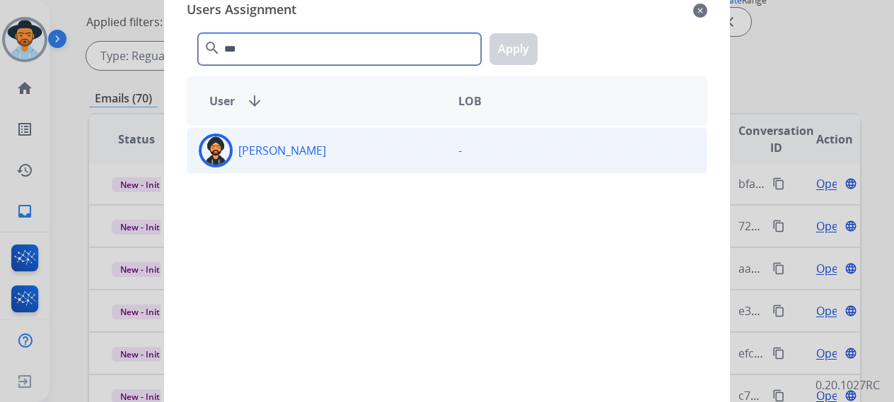
type input "***"
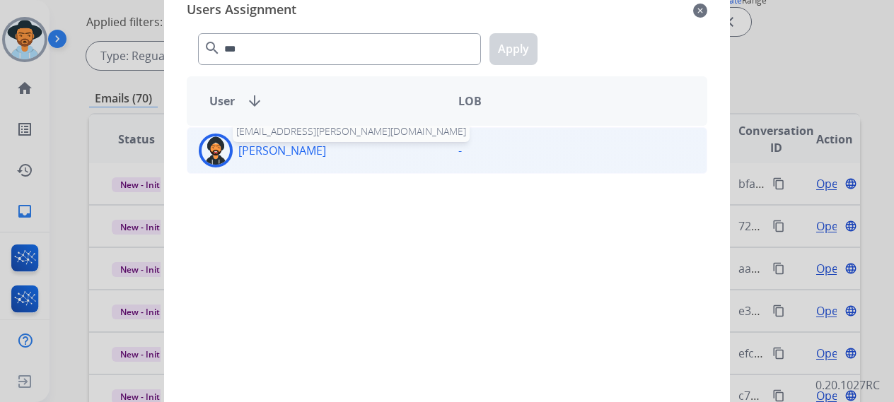
click at [297, 146] on p "[PERSON_NAME]" at bounding box center [282, 150] width 88 height 17
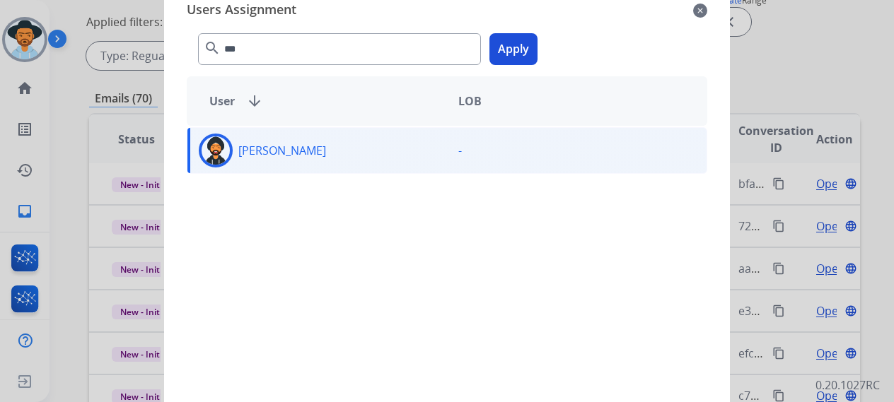
click at [518, 53] on button "Apply" at bounding box center [514, 49] width 48 height 32
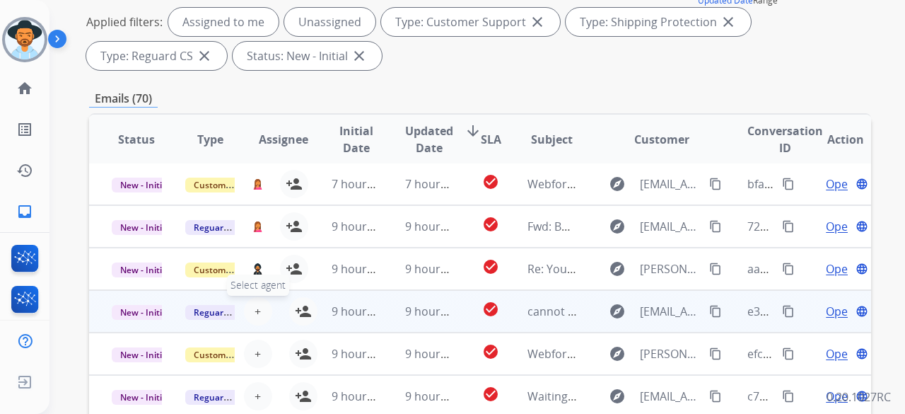
click at [255, 303] on span "+" at bounding box center [258, 311] width 6 height 17
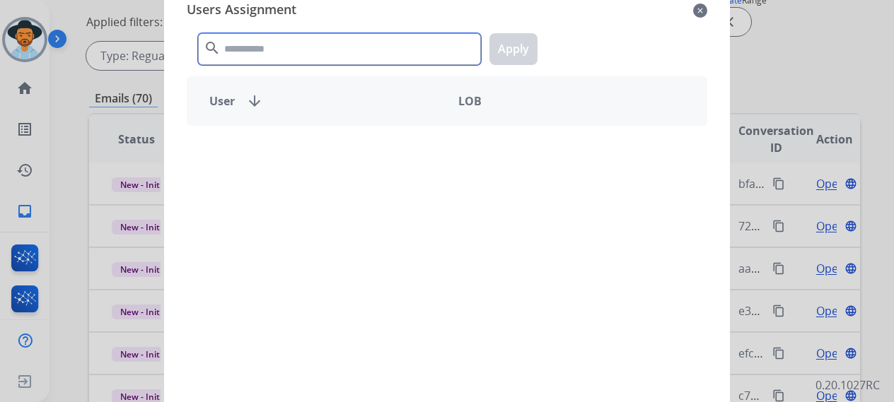
click at [318, 47] on input "text" at bounding box center [339, 49] width 283 height 32
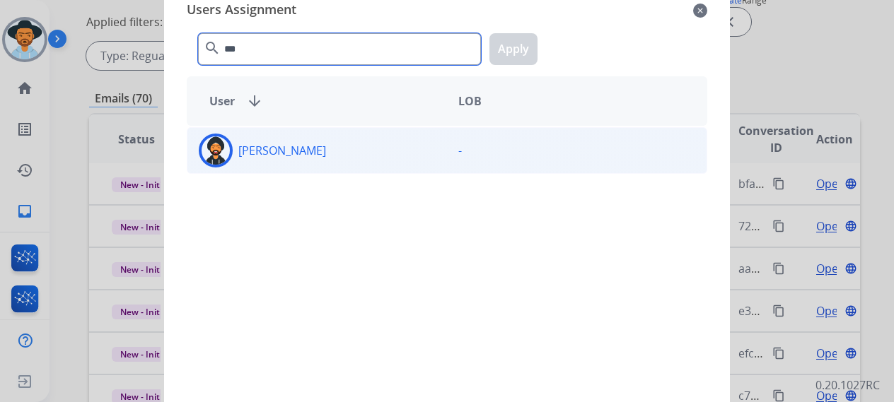
type input "***"
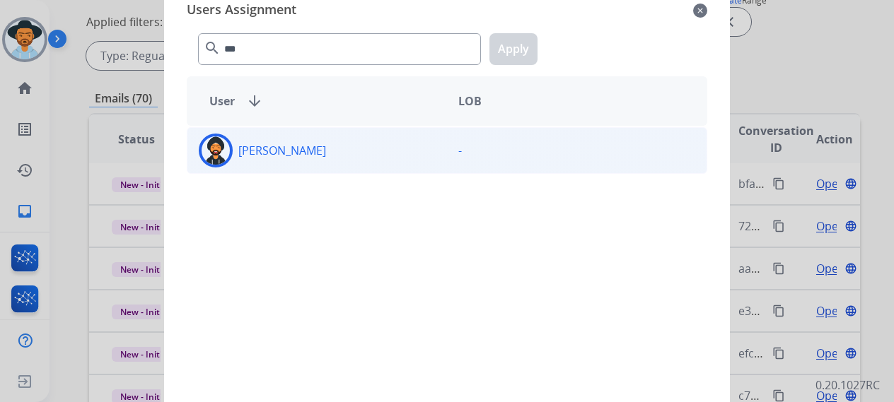
click at [351, 148] on div "[PERSON_NAME]" at bounding box center [317, 151] width 260 height 34
click at [509, 57] on button "Apply" at bounding box center [514, 49] width 48 height 32
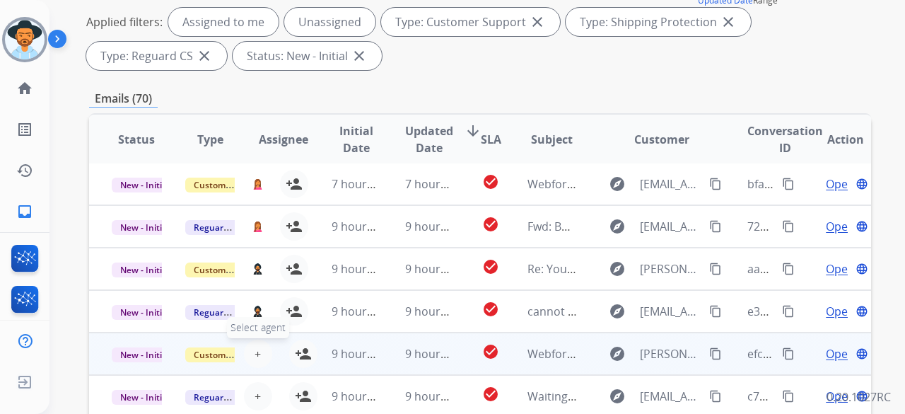
click at [259, 349] on button "+ Select agent" at bounding box center [258, 354] width 28 height 28
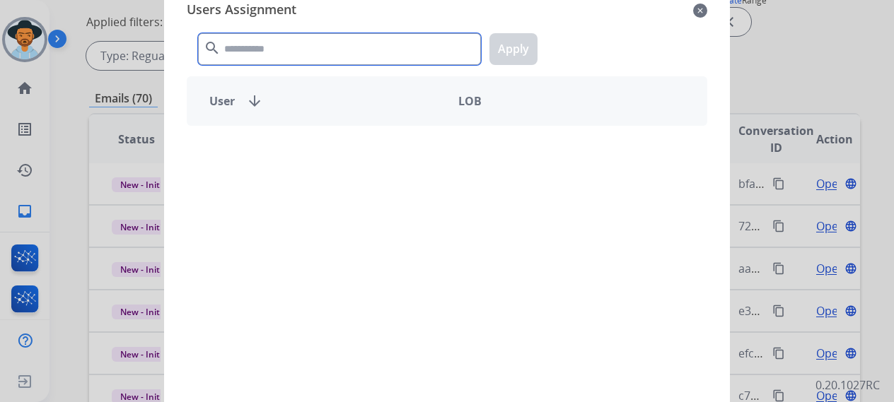
click at [355, 49] on input "text" at bounding box center [339, 49] width 283 height 32
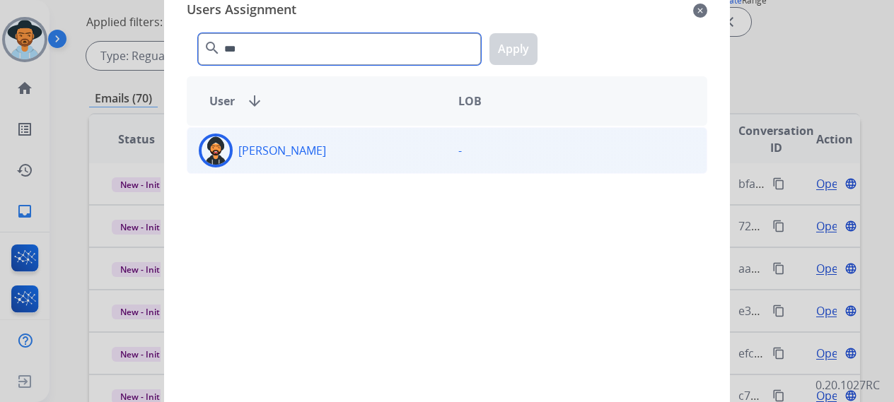
type input "***"
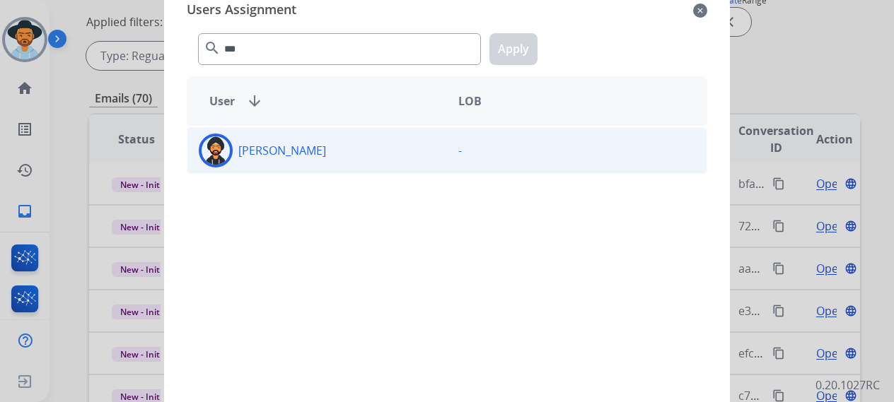
click at [372, 156] on div "[PERSON_NAME]" at bounding box center [317, 151] width 260 height 34
click at [512, 50] on button "Apply" at bounding box center [514, 49] width 48 height 32
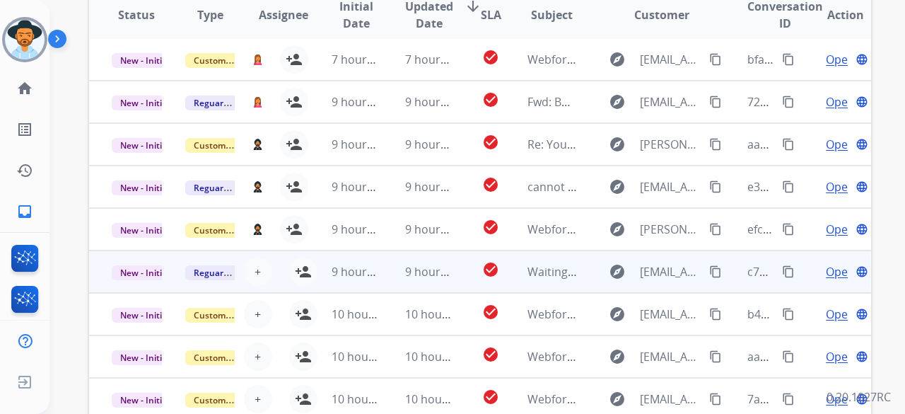
scroll to position [424, 0]
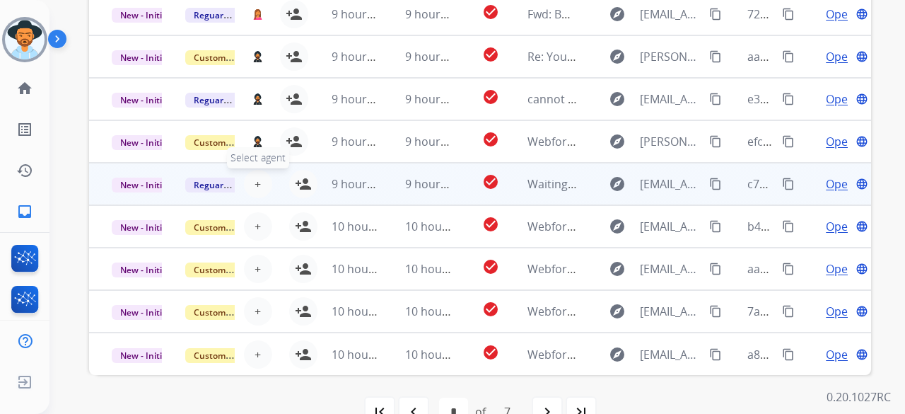
click at [259, 186] on button "+ Select agent" at bounding box center [258, 184] width 28 height 28
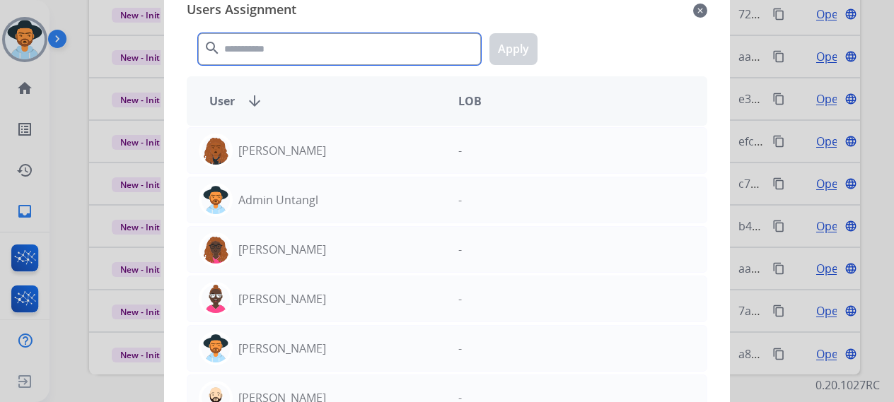
click at [302, 55] on input "text" at bounding box center [339, 49] width 283 height 32
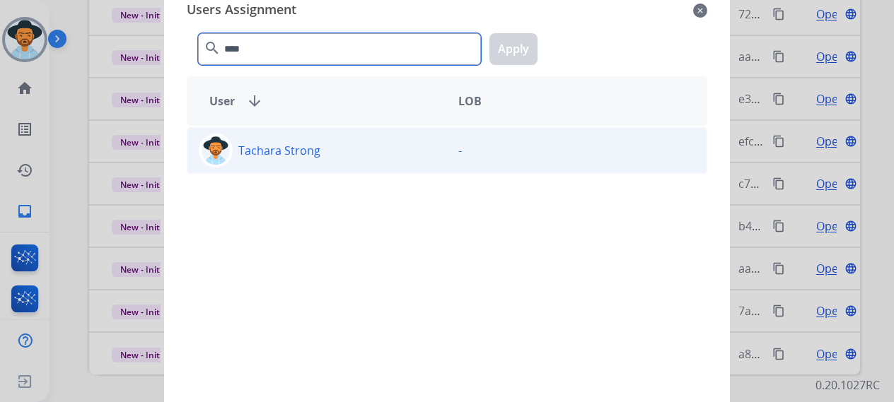
type input "****"
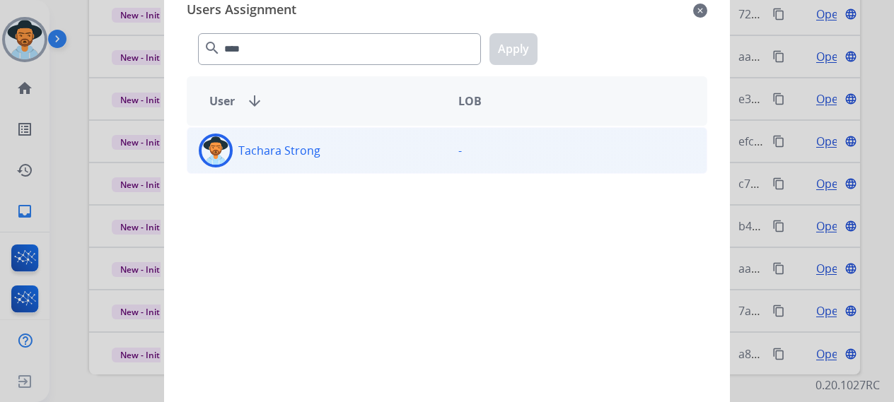
click at [303, 162] on div "Tachara Strong" at bounding box center [317, 151] width 260 height 34
click at [516, 53] on button "Apply" at bounding box center [514, 49] width 48 height 32
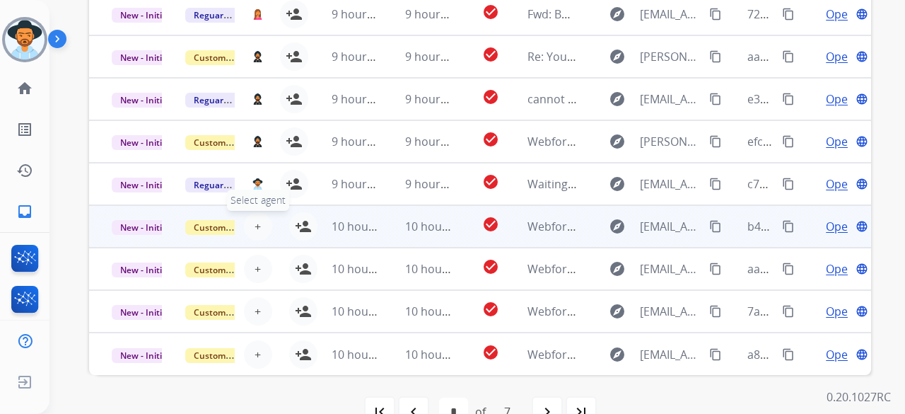
click at [255, 226] on span "+" at bounding box center [258, 226] width 6 height 17
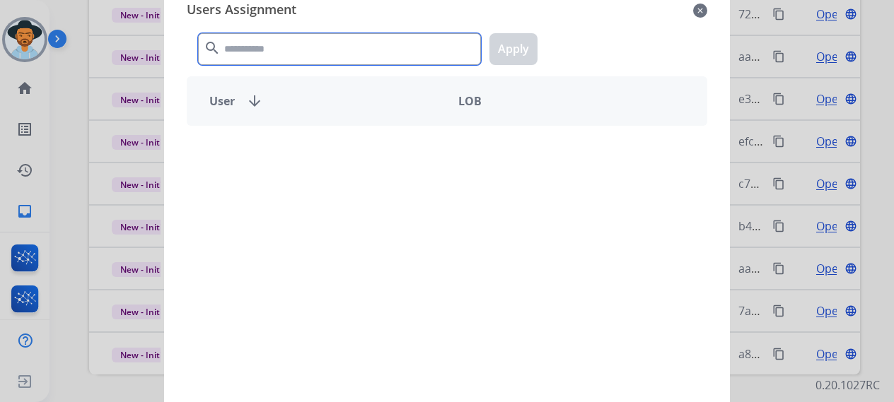
click at [307, 41] on input "text" at bounding box center [339, 49] width 283 height 32
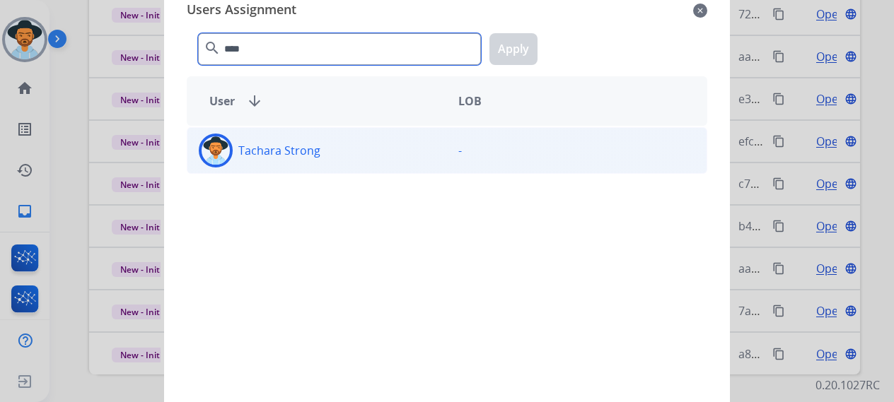
type input "****"
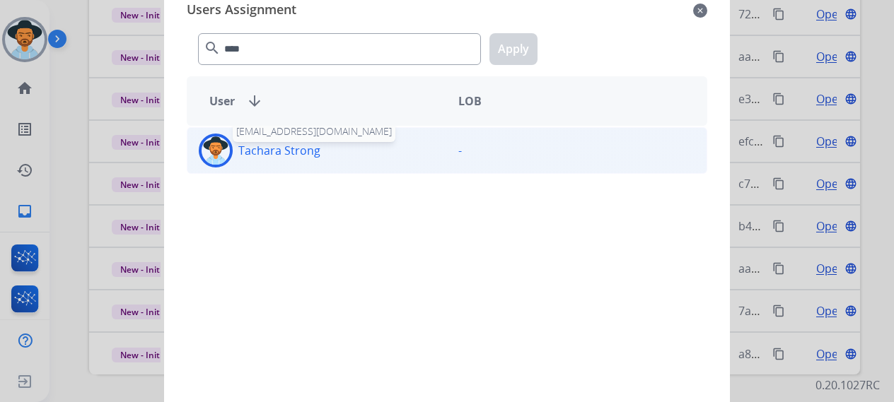
drag, startPoint x: 293, startPoint y: 152, endPoint x: 328, endPoint y: 137, distance: 38.6
click at [295, 151] on p "Tachara Strong" at bounding box center [279, 150] width 82 height 17
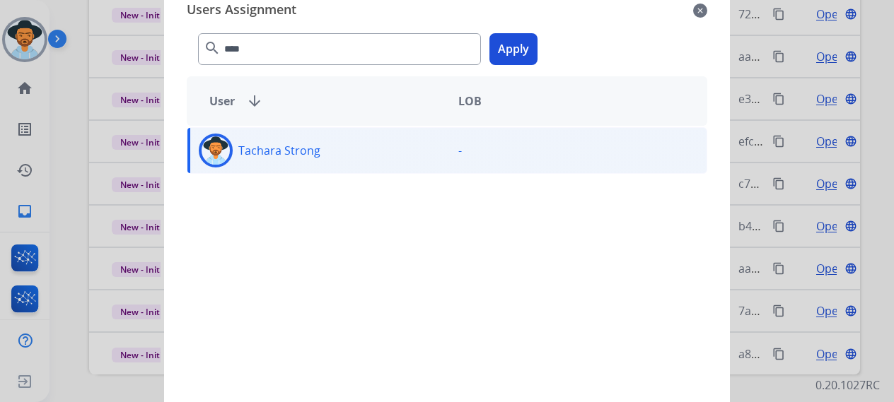
click at [525, 55] on button "Apply" at bounding box center [514, 49] width 48 height 32
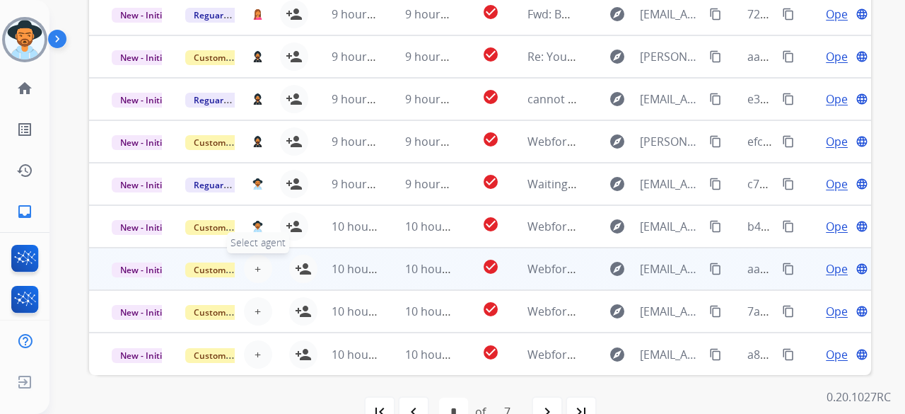
click at [257, 272] on span "+" at bounding box center [258, 268] width 6 height 17
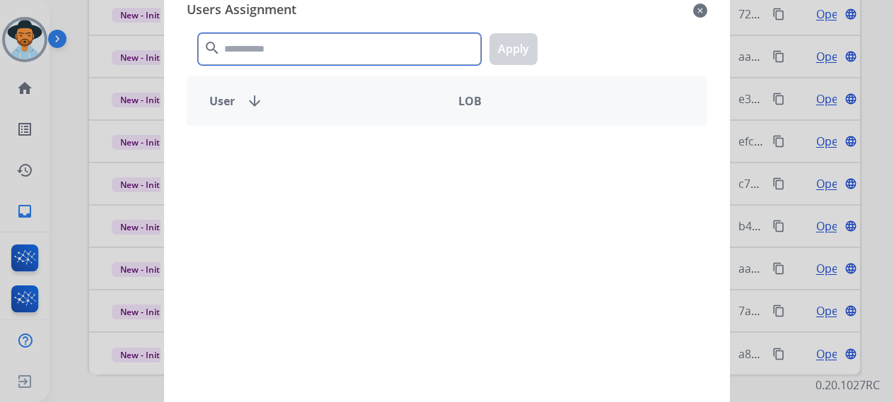
click at [308, 51] on input "text" at bounding box center [339, 49] width 283 height 32
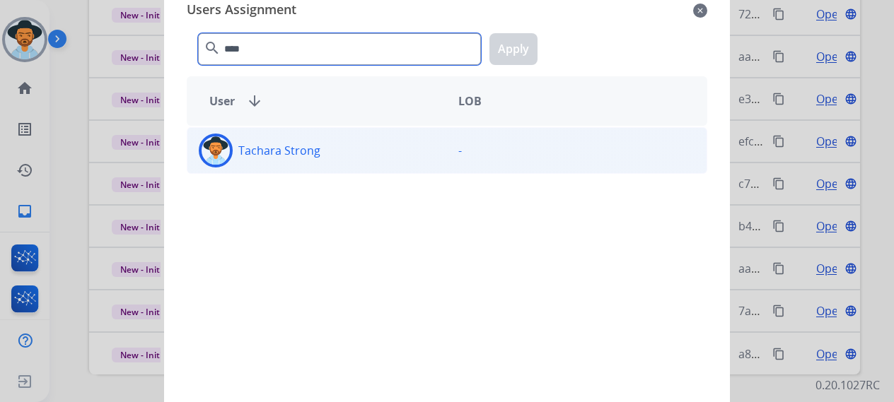
type input "****"
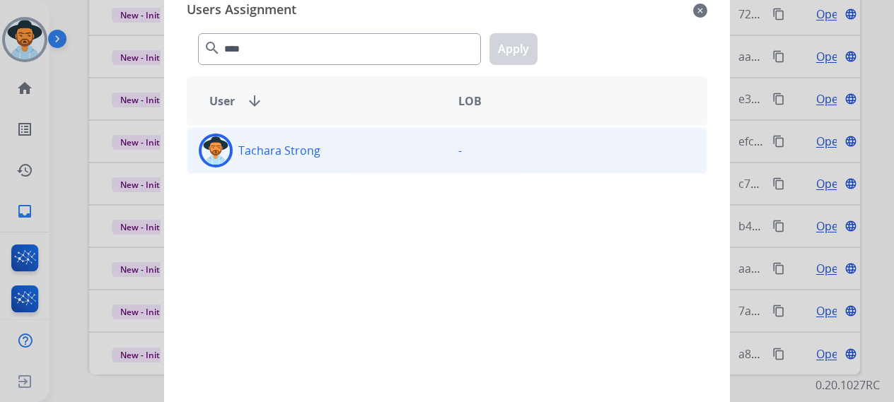
click at [317, 141] on div "Tachara Strong" at bounding box center [317, 151] width 260 height 34
click at [505, 47] on button "Apply" at bounding box center [514, 49] width 48 height 32
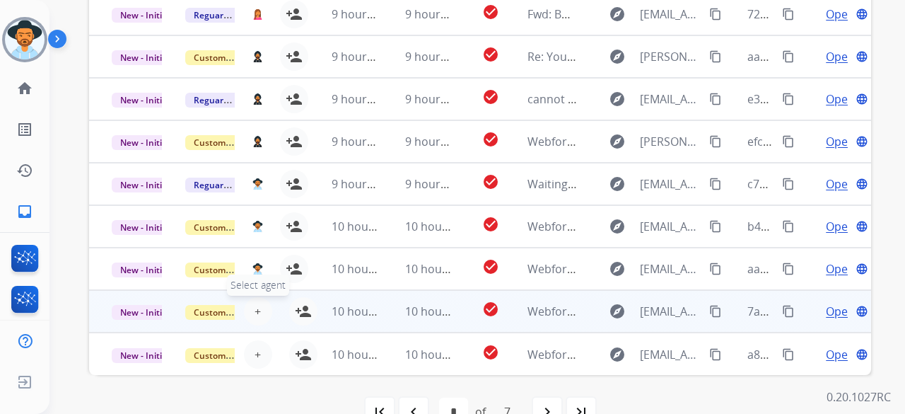
click at [255, 313] on span "+" at bounding box center [258, 311] width 6 height 17
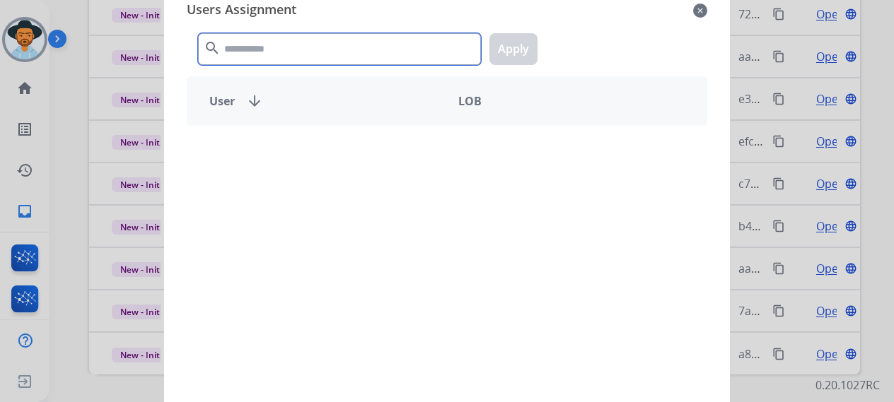
click at [279, 48] on input "text" at bounding box center [339, 49] width 283 height 32
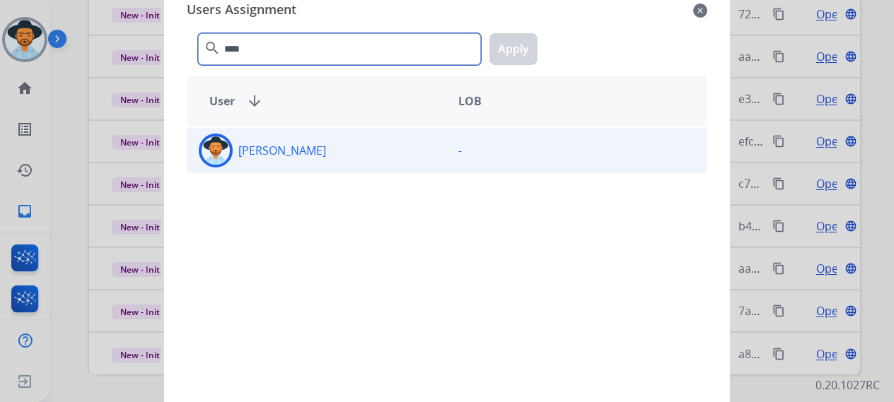
type input "****"
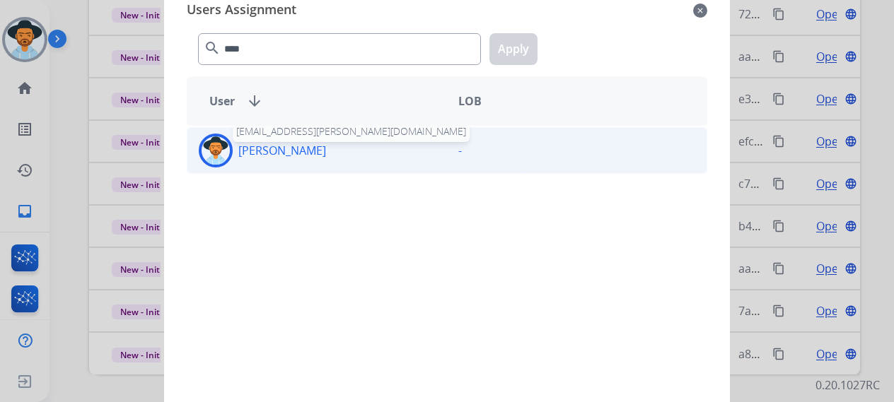
click at [277, 143] on p "[PERSON_NAME]" at bounding box center [282, 150] width 88 height 17
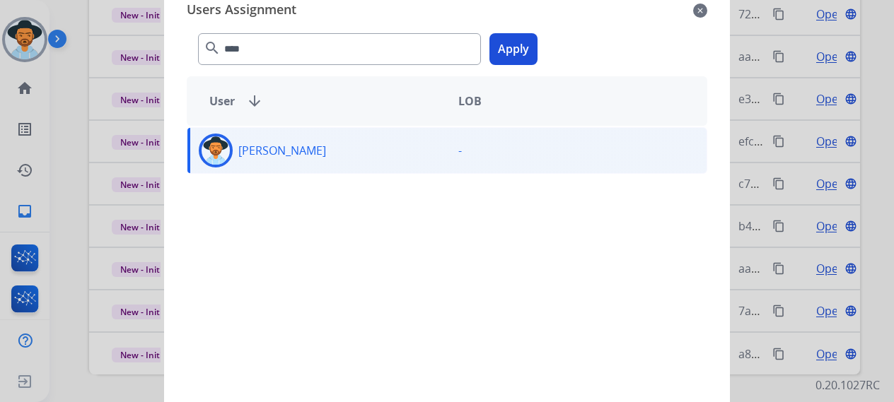
click at [491, 47] on button "Apply" at bounding box center [514, 49] width 48 height 32
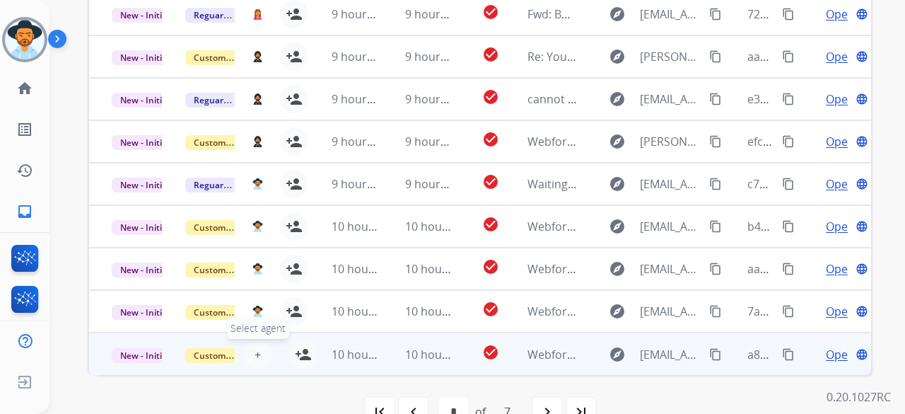
click at [262, 349] on button "+ Select agent" at bounding box center [258, 354] width 28 height 28
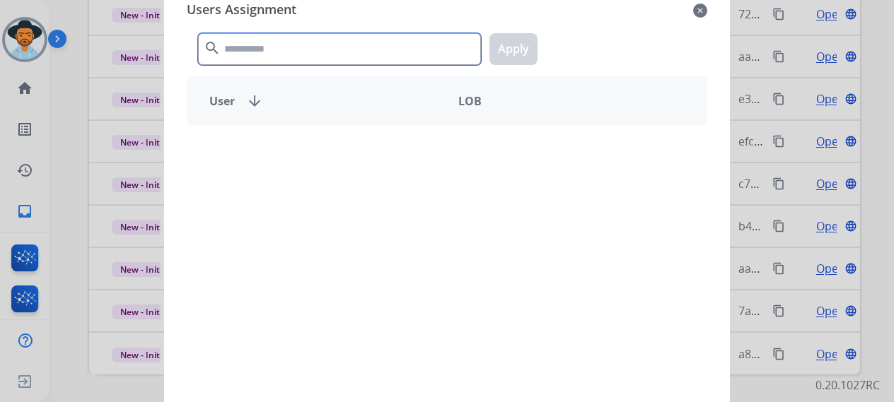
click at [344, 45] on input "text" at bounding box center [339, 49] width 283 height 32
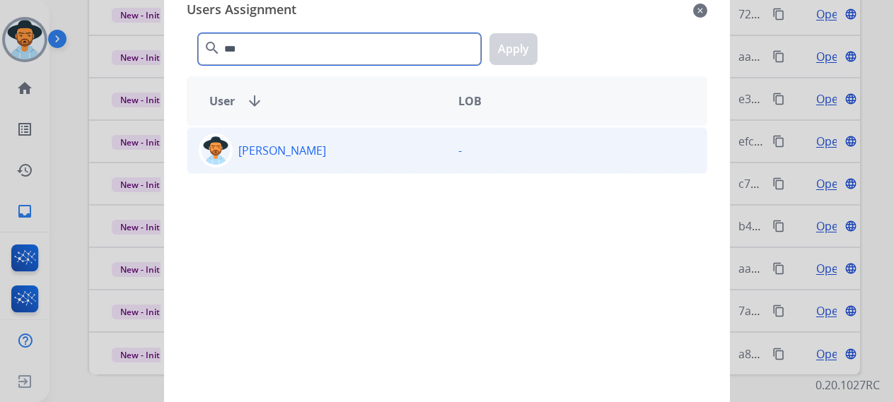
type input "***"
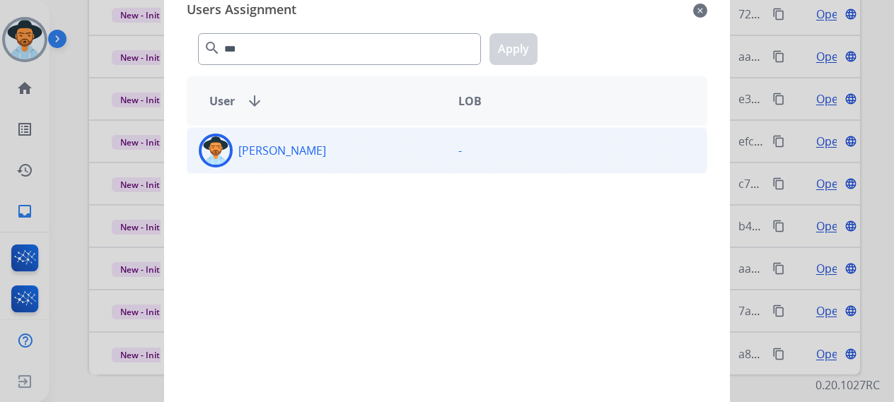
click at [347, 142] on div "[PERSON_NAME]" at bounding box center [317, 151] width 260 height 34
click at [504, 47] on button "Apply" at bounding box center [514, 49] width 48 height 32
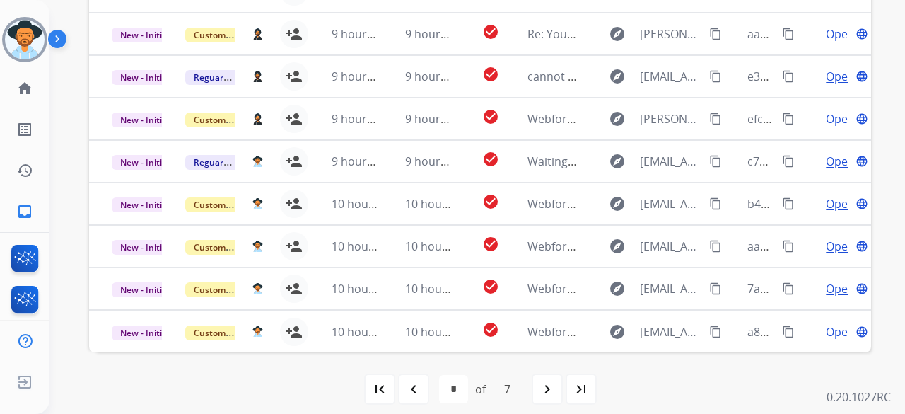
scroll to position [458, 0]
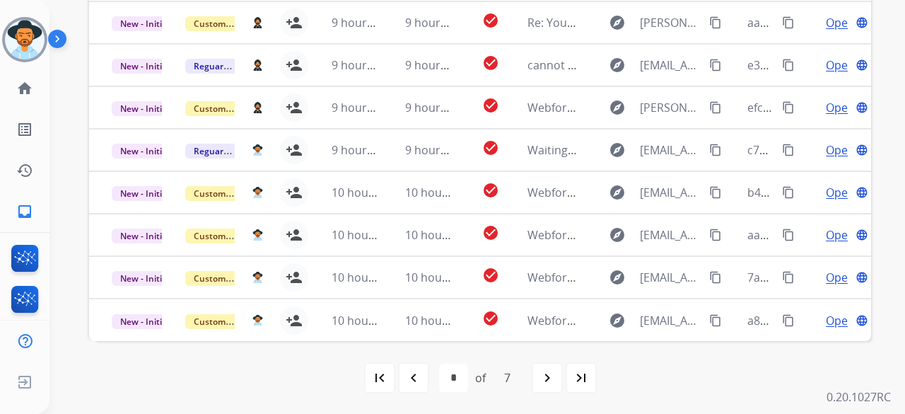
drag, startPoint x: 536, startPoint y: 380, endPoint x: 541, endPoint y: 360, distance: 20.4
click at [538, 378] on div "navigate_next" at bounding box center [547, 377] width 31 height 31
select select "*"
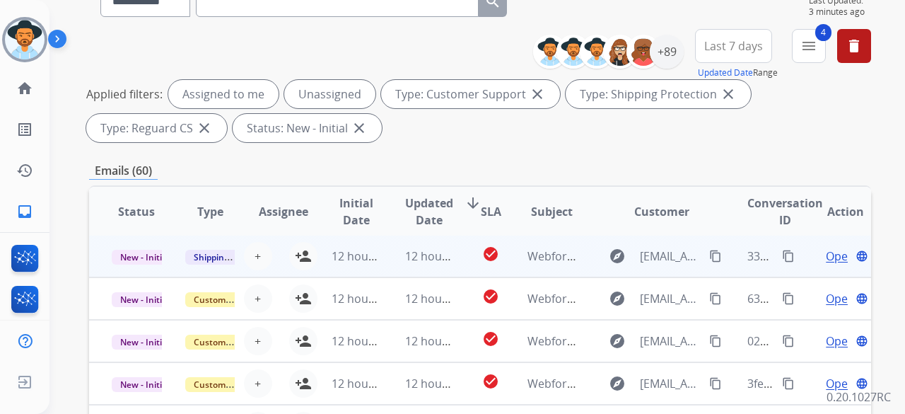
scroll to position [141, 0]
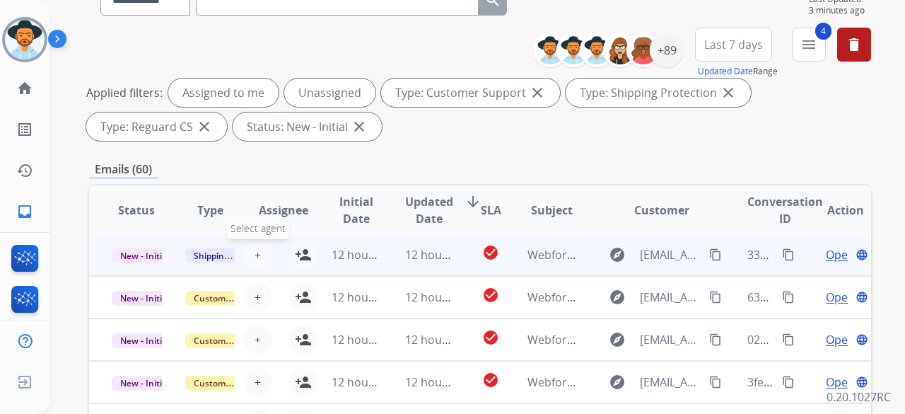
click at [255, 261] on span "+" at bounding box center [258, 254] width 6 height 17
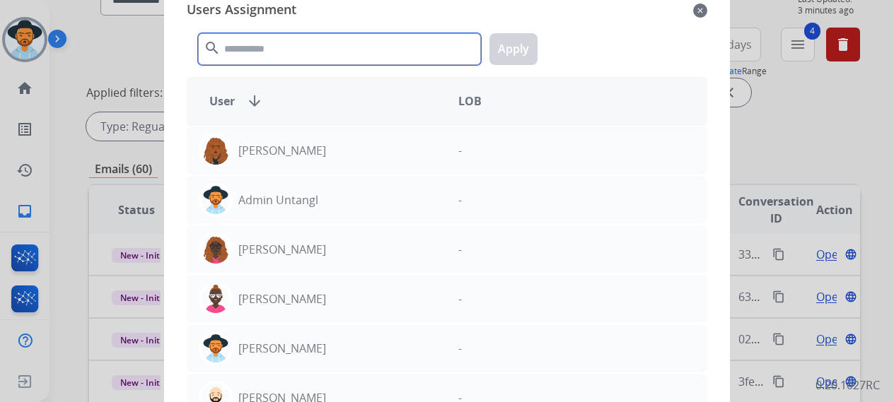
click at [281, 39] on input "text" at bounding box center [339, 49] width 283 height 32
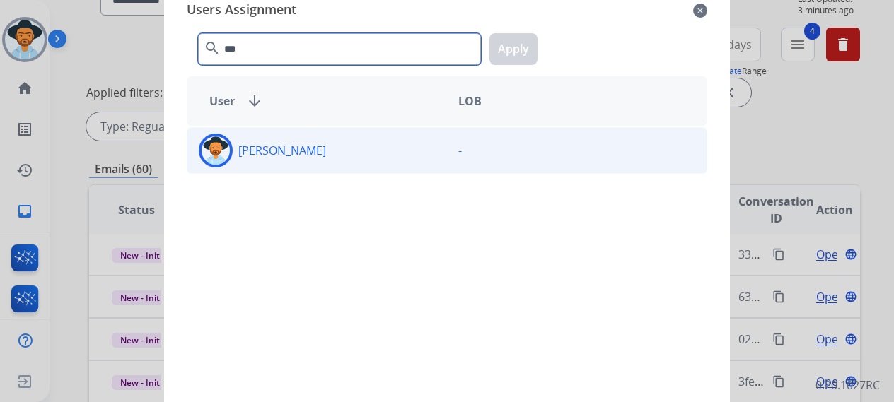
type input "***"
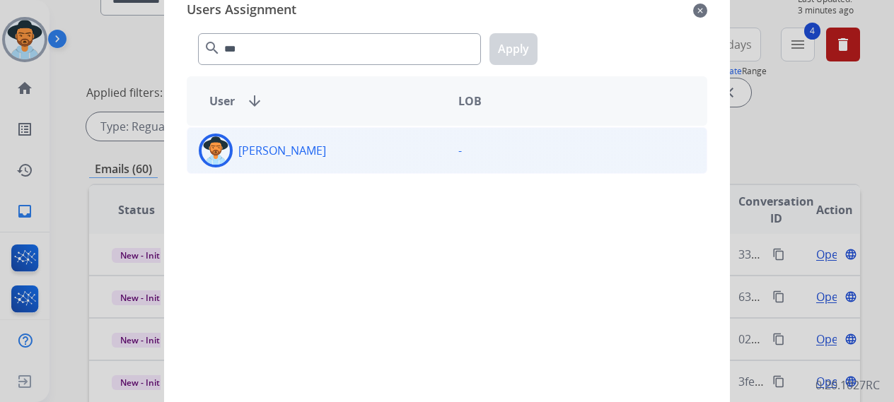
click at [323, 163] on div "[PERSON_NAME]" at bounding box center [317, 151] width 260 height 34
click at [521, 50] on button "Apply" at bounding box center [514, 49] width 48 height 32
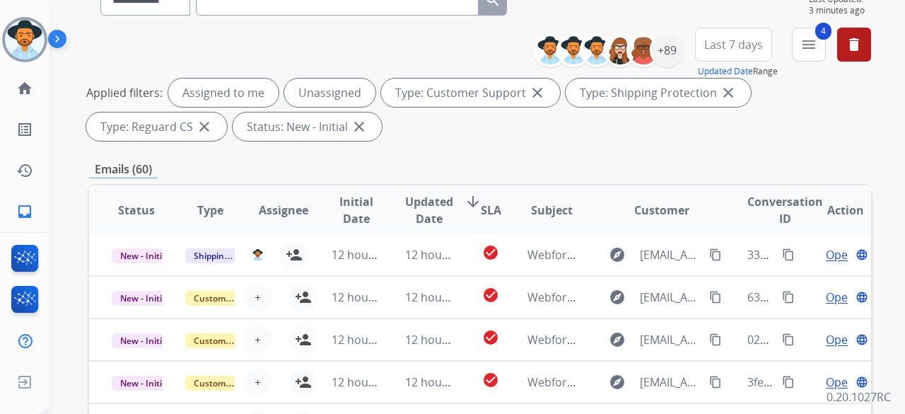
scroll to position [212, 0]
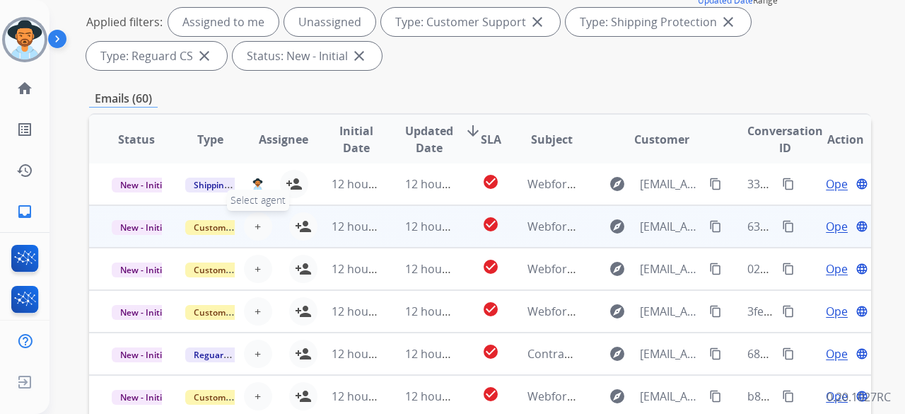
click at [256, 230] on span "+" at bounding box center [258, 226] width 6 height 17
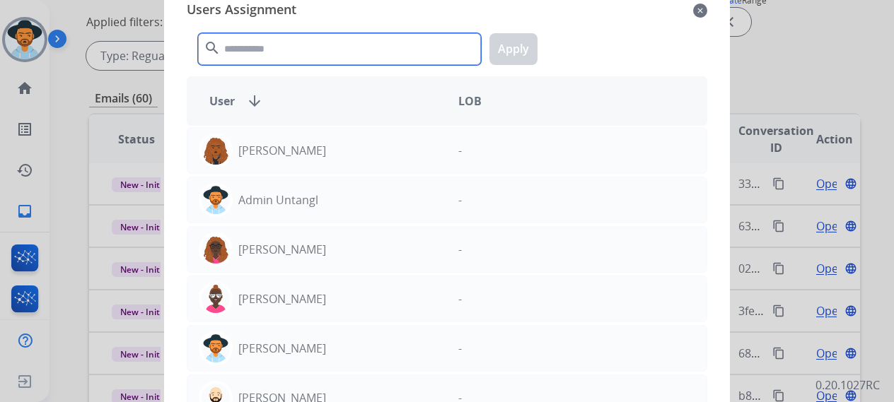
click at [334, 39] on input "text" at bounding box center [339, 49] width 283 height 32
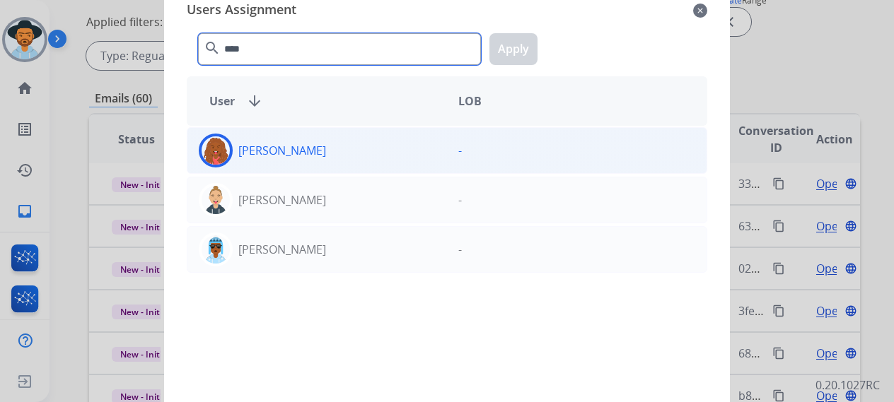
type input "****"
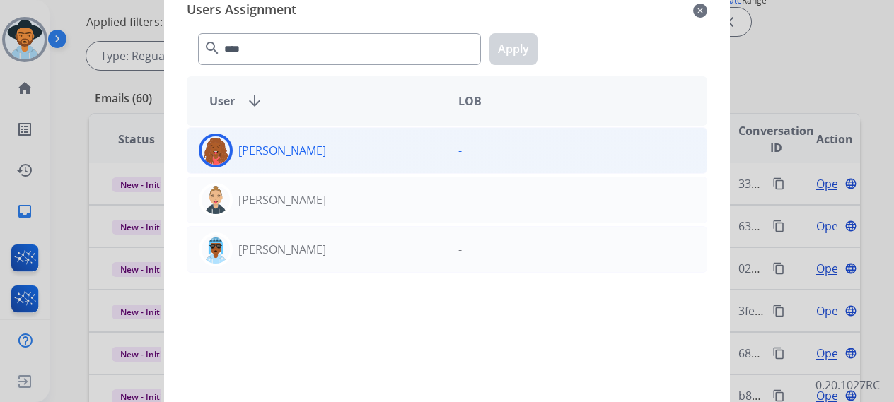
click at [338, 154] on div "[PERSON_NAME]" at bounding box center [317, 151] width 260 height 34
click at [505, 46] on button "Apply" at bounding box center [514, 49] width 48 height 32
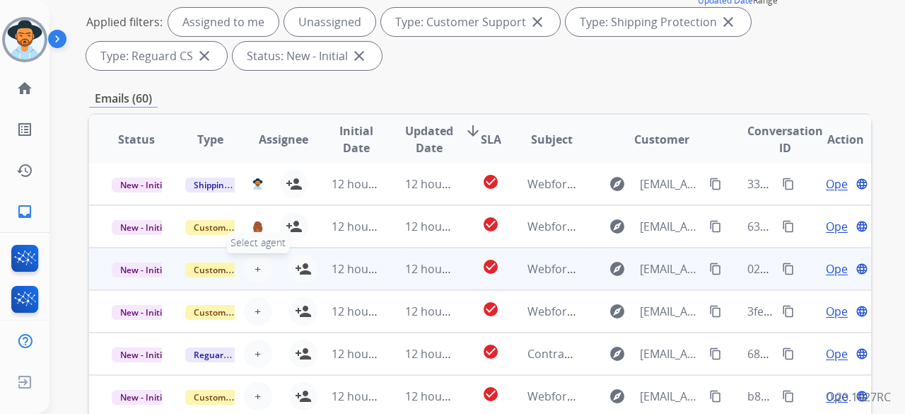
click at [255, 269] on span "+" at bounding box center [258, 268] width 6 height 17
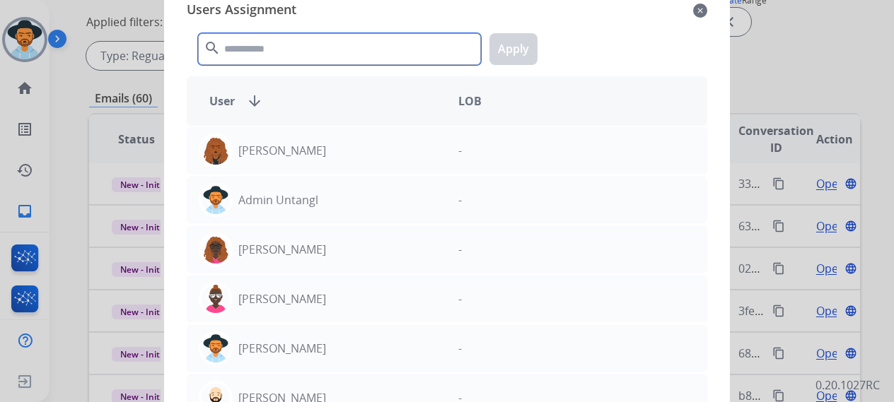
click at [274, 41] on input "text" at bounding box center [339, 49] width 283 height 32
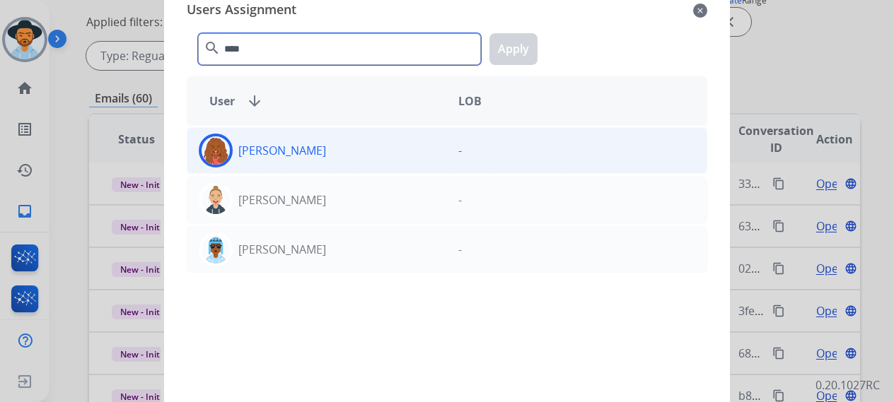
type input "****"
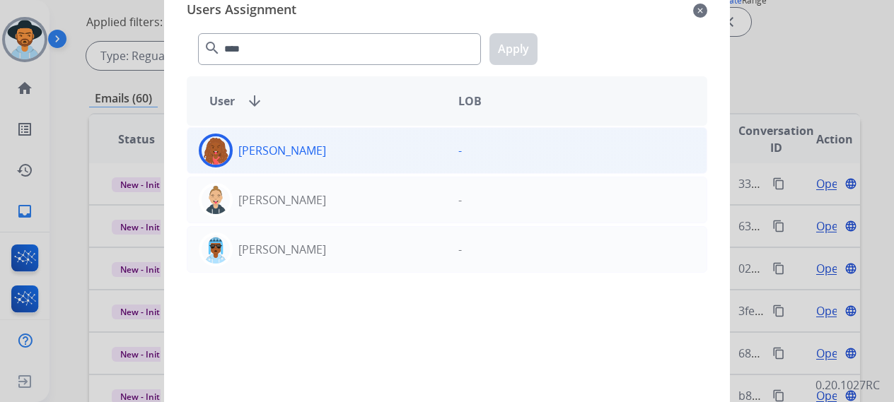
click at [297, 137] on div "[PERSON_NAME]" at bounding box center [317, 151] width 260 height 34
click at [518, 50] on button "Apply" at bounding box center [514, 49] width 48 height 32
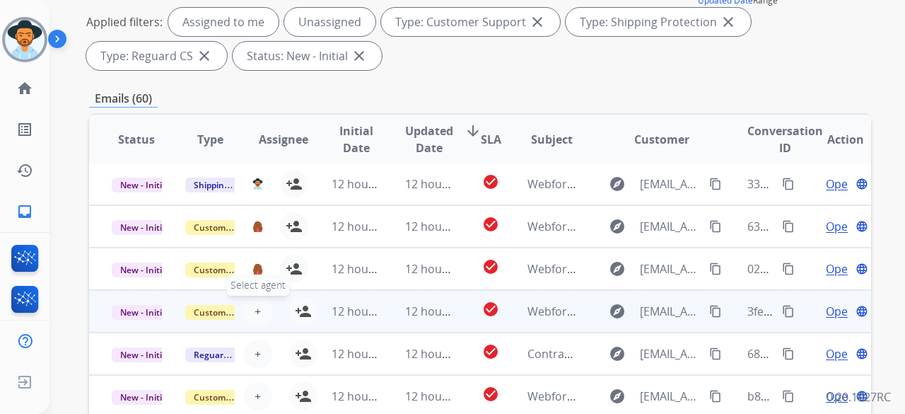
click at [255, 306] on span "+" at bounding box center [258, 311] width 6 height 17
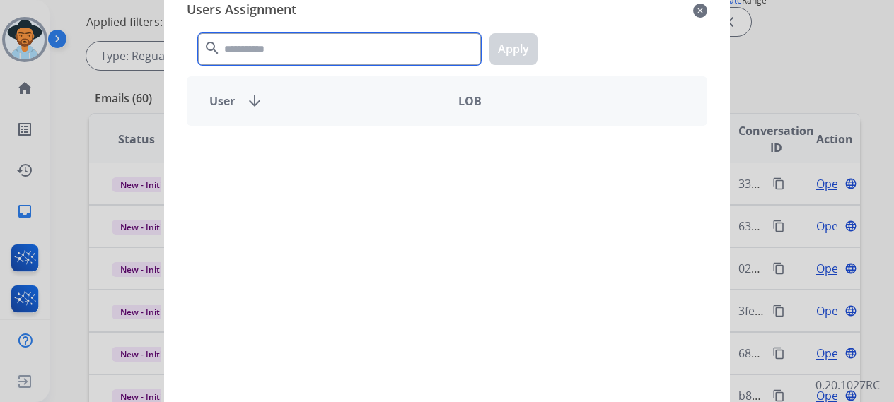
click at [291, 57] on input "text" at bounding box center [339, 49] width 283 height 32
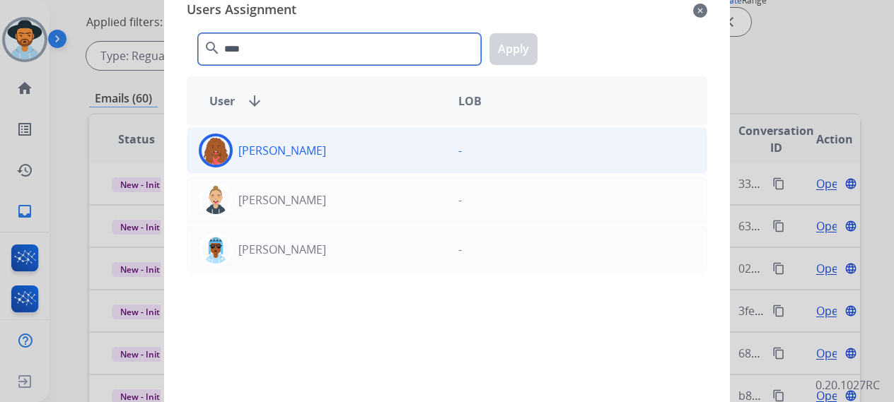
type input "****"
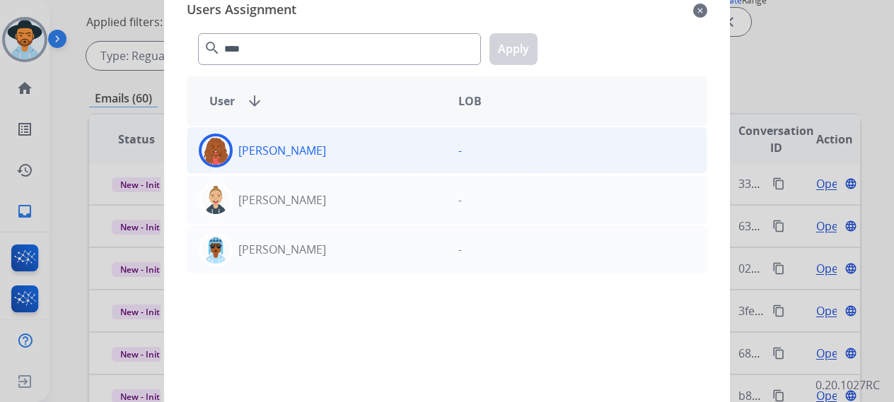
click at [315, 156] on div "[PERSON_NAME]" at bounding box center [317, 151] width 260 height 34
click at [531, 30] on div "**** search Apply" at bounding box center [447, 46] width 521 height 49
click at [528, 36] on button "Apply" at bounding box center [514, 49] width 48 height 32
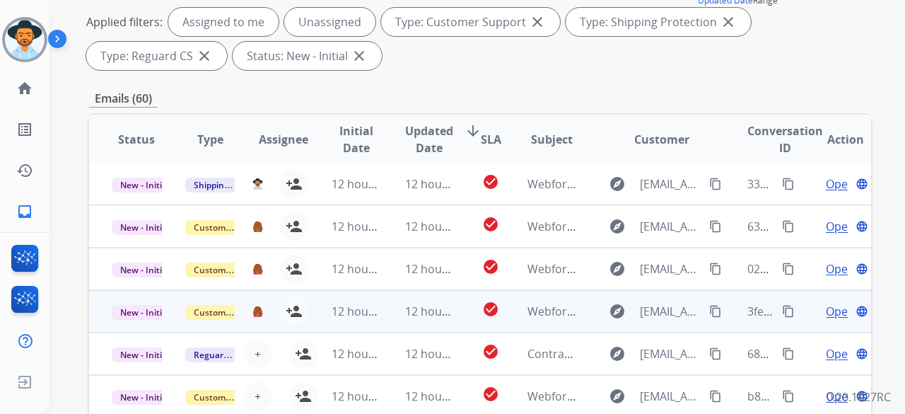
scroll to position [283, 0]
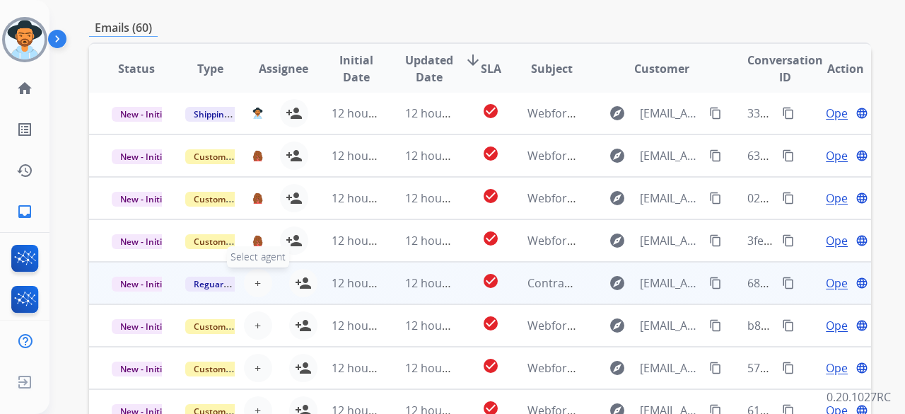
click at [259, 282] on button "+ Select agent" at bounding box center [258, 283] width 28 height 28
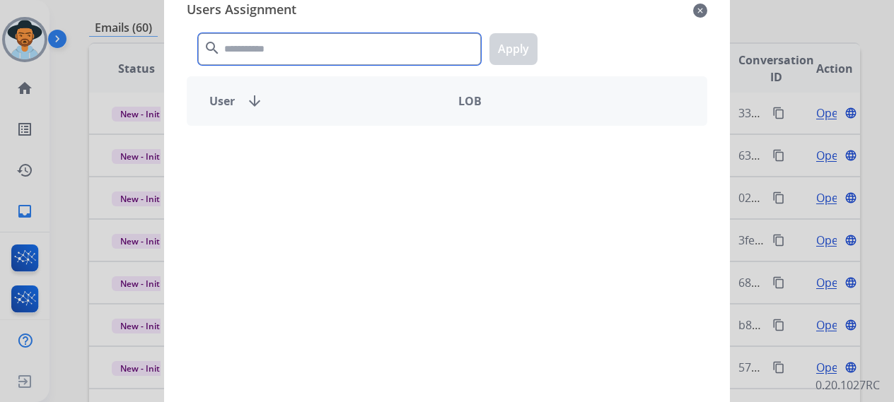
click at [282, 49] on input "text" at bounding box center [339, 49] width 283 height 32
type input "****"
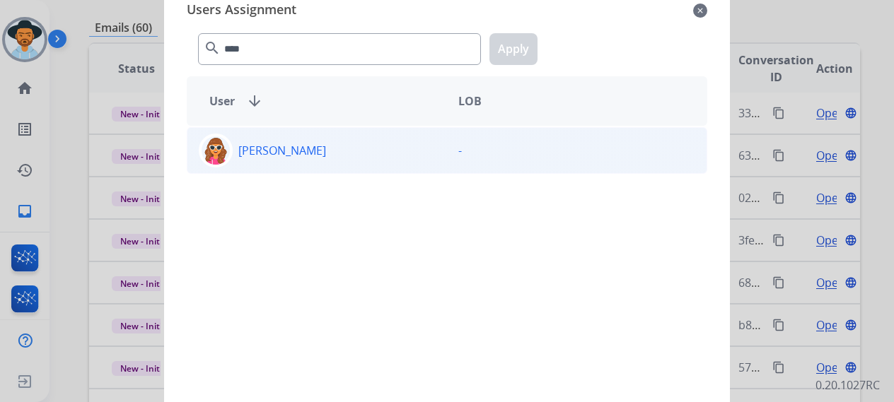
drag, startPoint x: 276, startPoint y: 127, endPoint x: 281, endPoint y: 144, distance: 17.7
click at [276, 127] on div "[PERSON_NAME] -" at bounding box center [447, 265] width 521 height 278
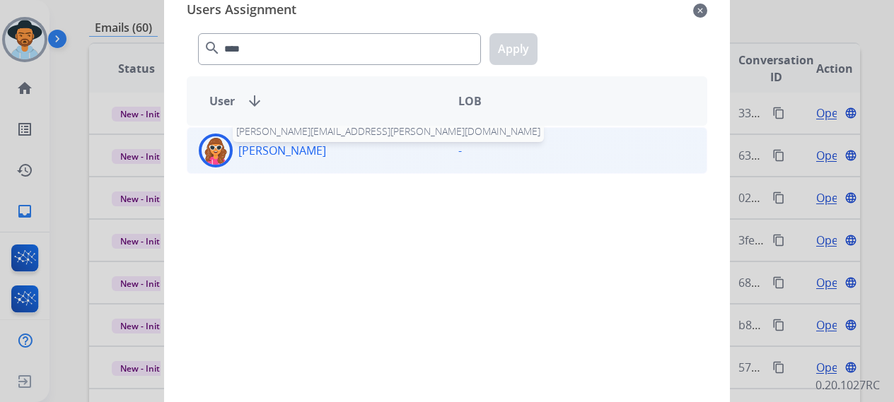
click at [281, 144] on p "[PERSON_NAME]" at bounding box center [282, 150] width 88 height 17
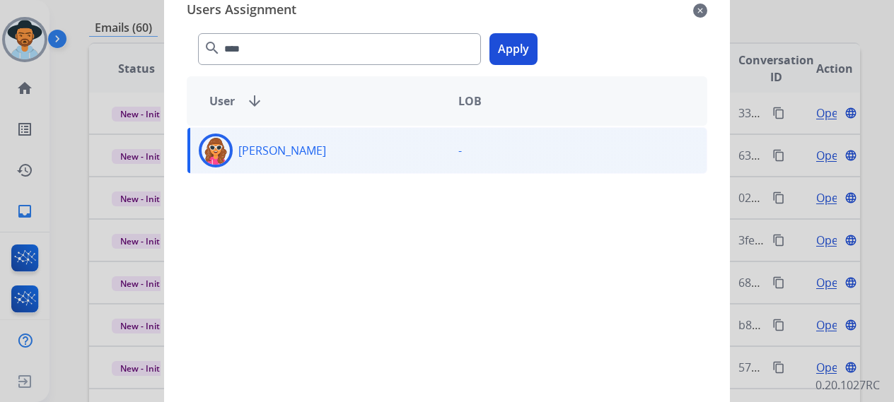
click at [531, 39] on button "Apply" at bounding box center [514, 49] width 48 height 32
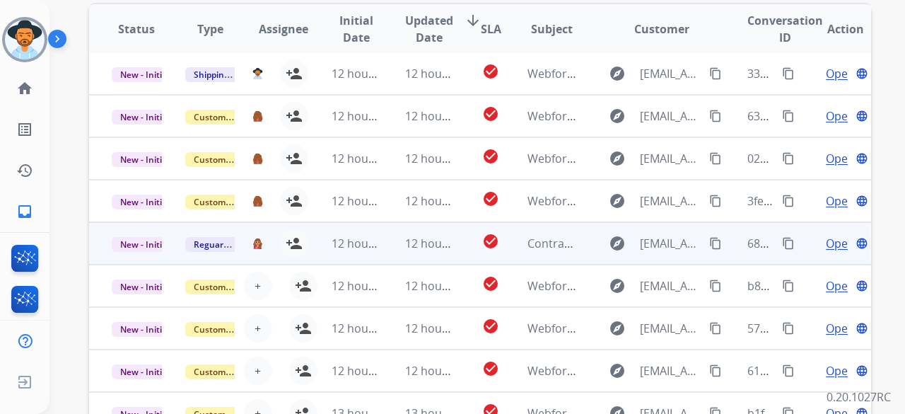
scroll to position [354, 0]
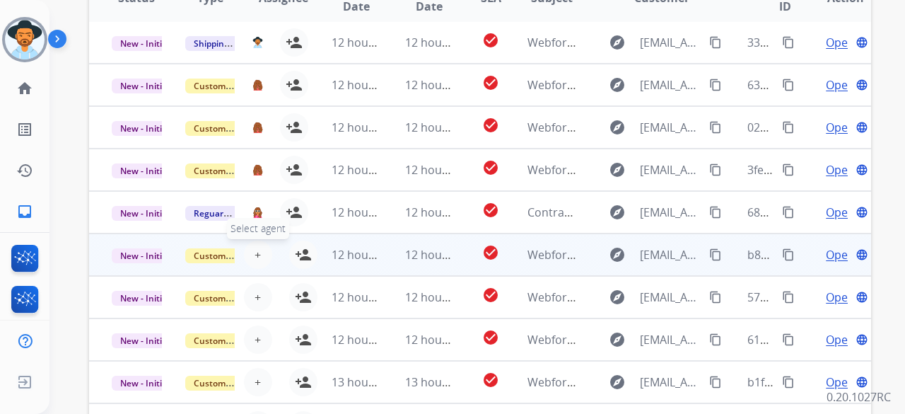
click at [263, 252] on button "+ Select agent" at bounding box center [258, 255] width 28 height 28
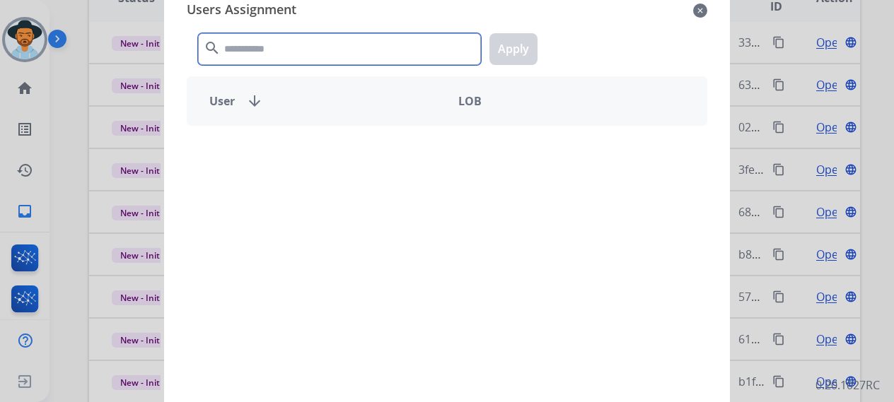
click at [283, 54] on input "text" at bounding box center [339, 49] width 283 height 32
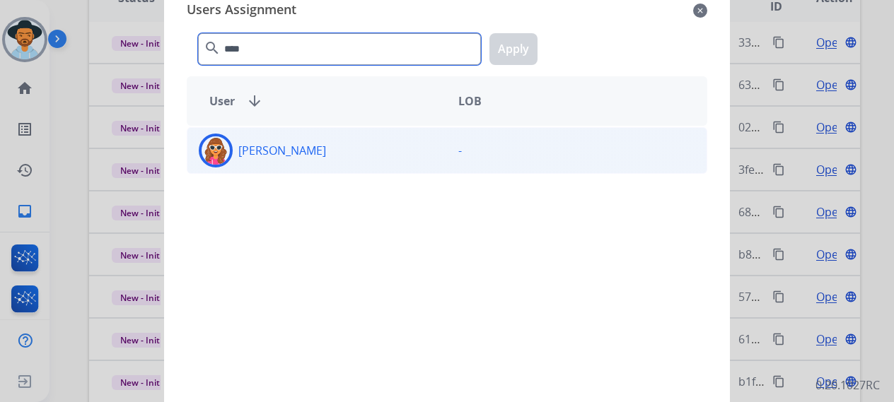
type input "****"
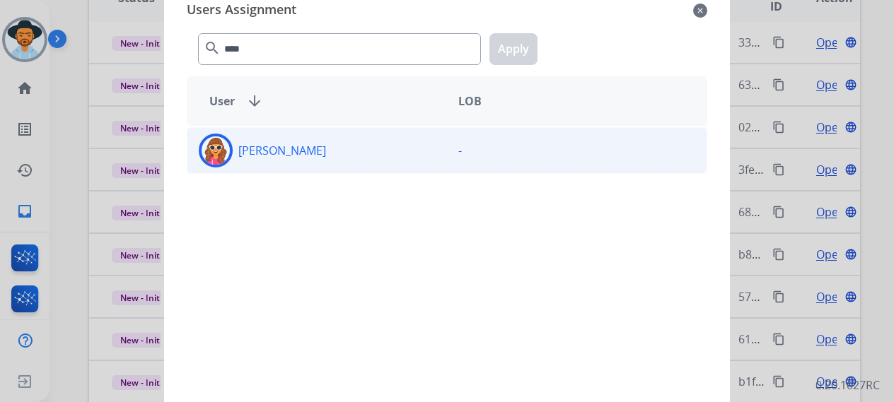
click at [314, 149] on div "[PERSON_NAME]" at bounding box center [317, 151] width 260 height 34
click at [497, 59] on button "Apply" at bounding box center [514, 49] width 48 height 32
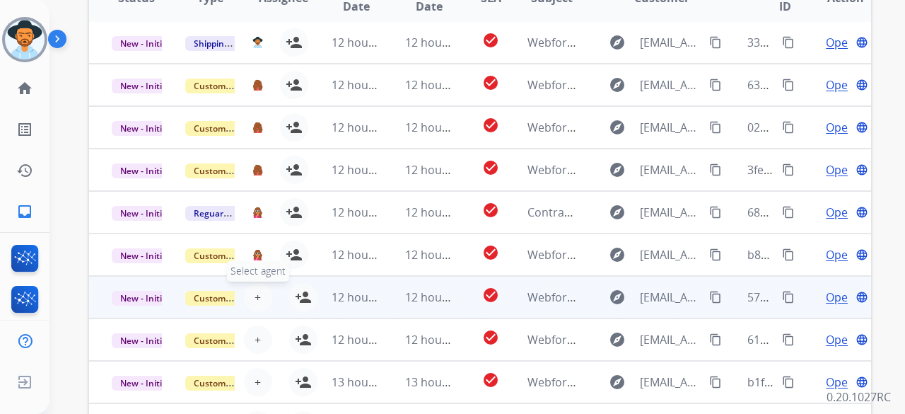
click at [257, 288] on button "+ Select agent" at bounding box center [258, 297] width 28 height 28
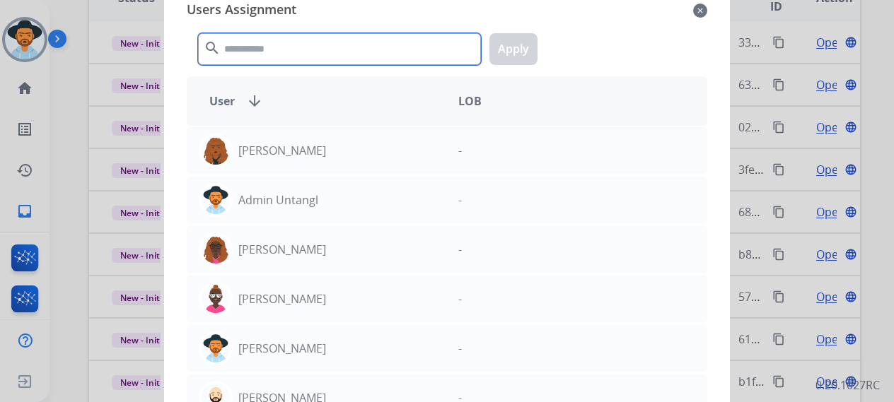
click at [272, 39] on input "text" at bounding box center [339, 49] width 283 height 32
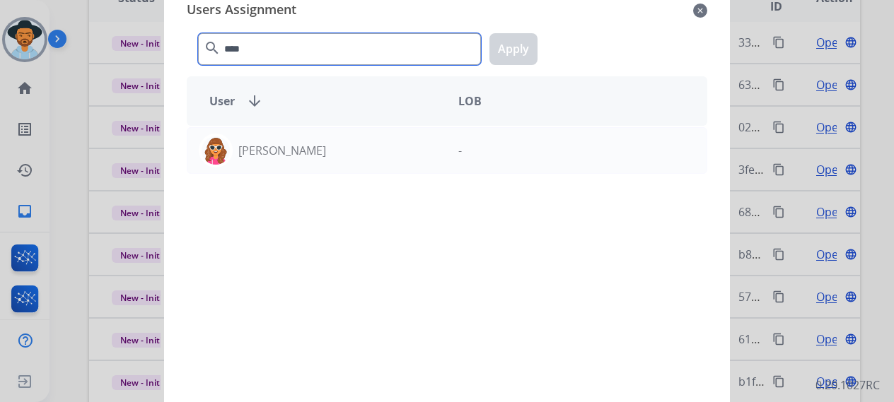
type input "****"
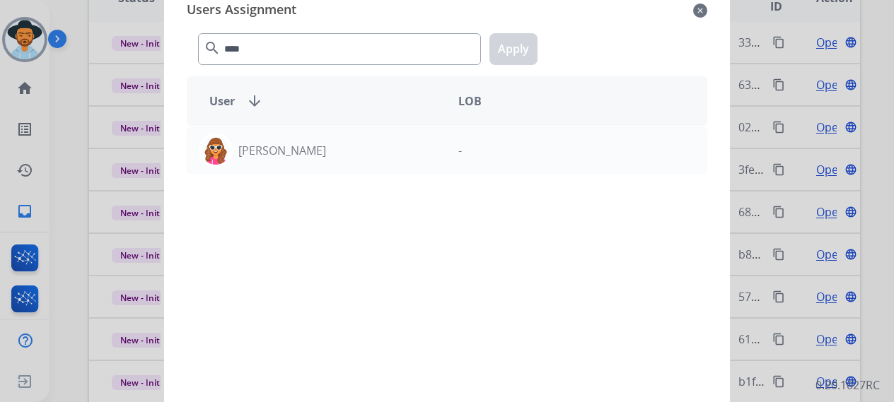
click at [300, 176] on div "[PERSON_NAME] -" at bounding box center [447, 265] width 521 height 278
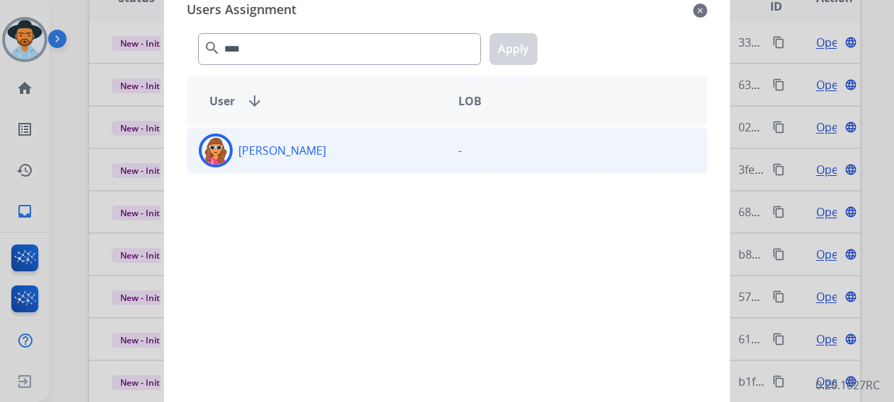
click at [299, 163] on div "[PERSON_NAME]" at bounding box center [317, 151] width 260 height 34
click at [514, 50] on button "Apply" at bounding box center [514, 49] width 48 height 32
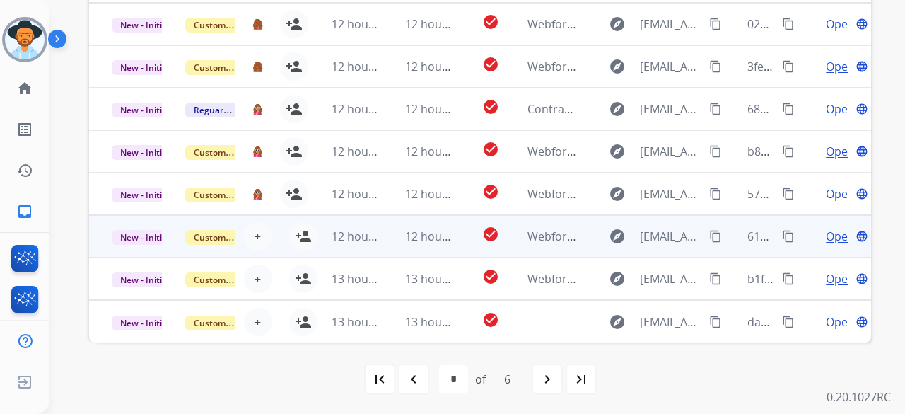
scroll to position [458, 0]
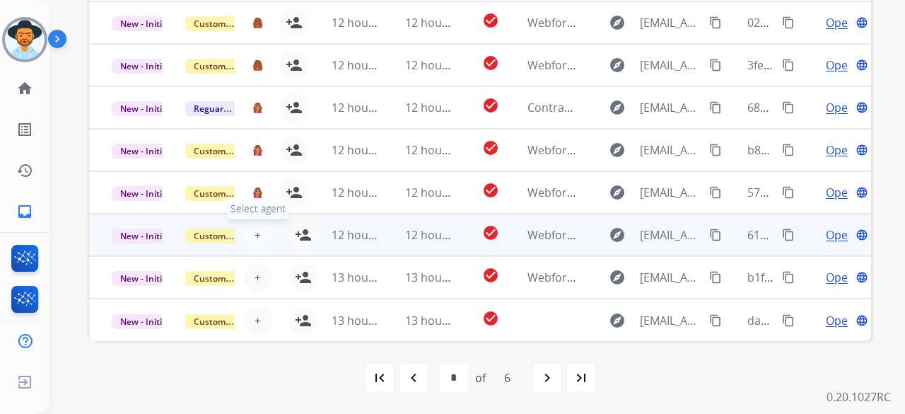
click at [263, 233] on button "+ Select agent" at bounding box center [258, 235] width 28 height 28
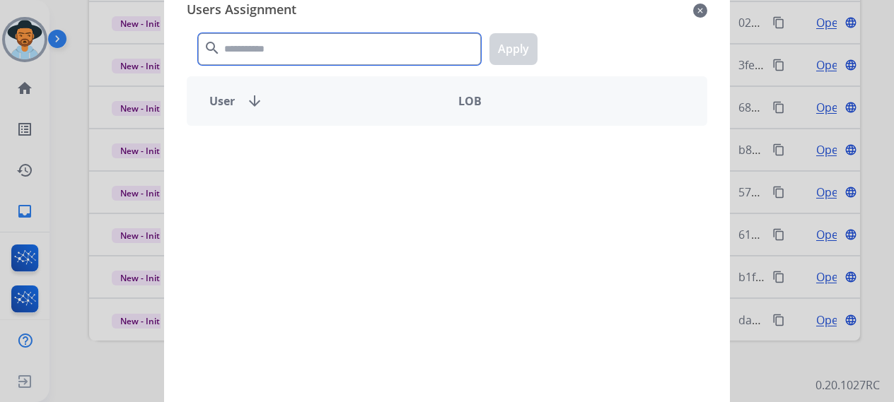
drag, startPoint x: 296, startPoint y: 60, endPoint x: 297, endPoint y: 53, distance: 7.2
click at [296, 54] on input "text" at bounding box center [339, 49] width 283 height 32
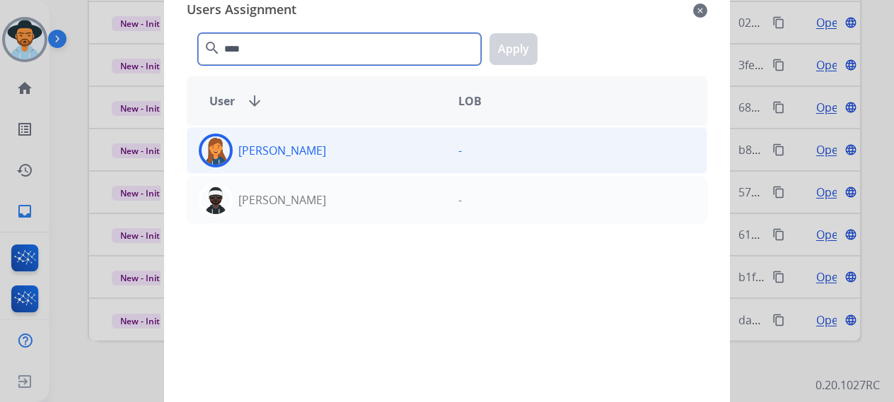
type input "****"
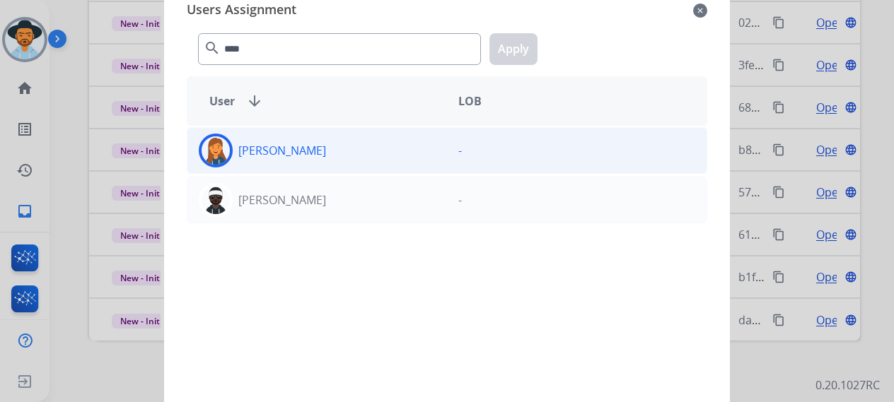
click at [312, 155] on div "[PERSON_NAME]" at bounding box center [317, 151] width 260 height 34
click at [507, 50] on button "Apply" at bounding box center [514, 49] width 48 height 32
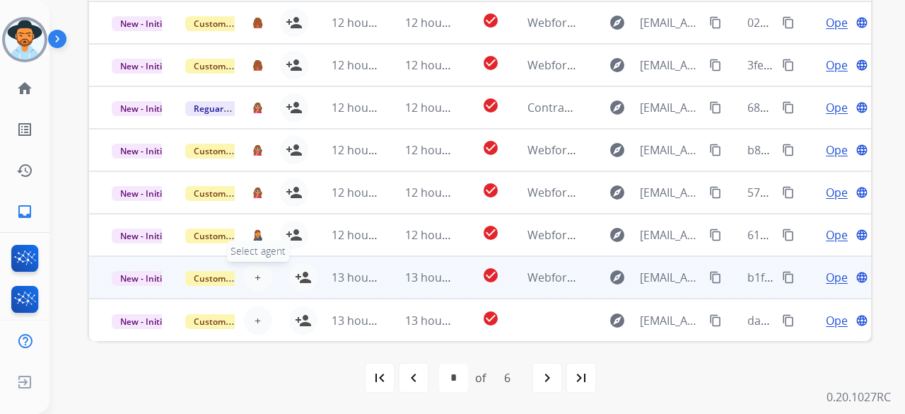
click at [255, 265] on button "+ Select agent" at bounding box center [258, 277] width 28 height 28
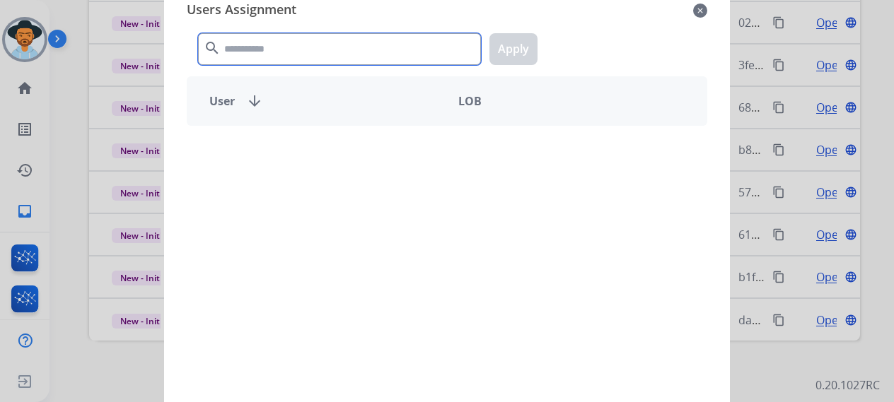
click at [385, 53] on input "text" at bounding box center [339, 49] width 283 height 32
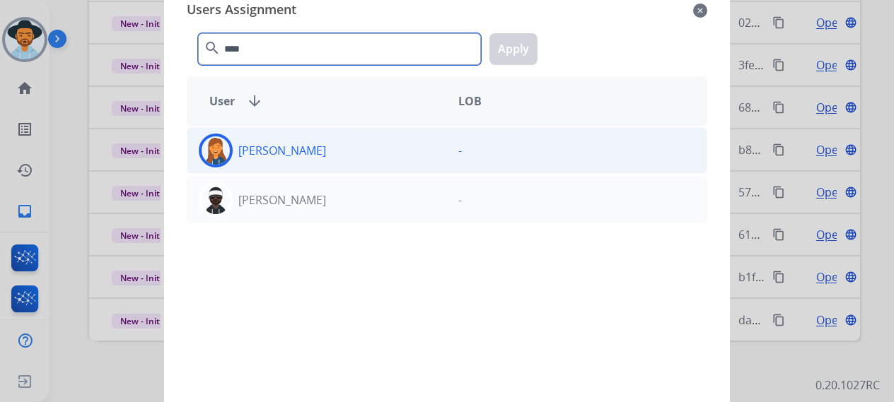
type input "****"
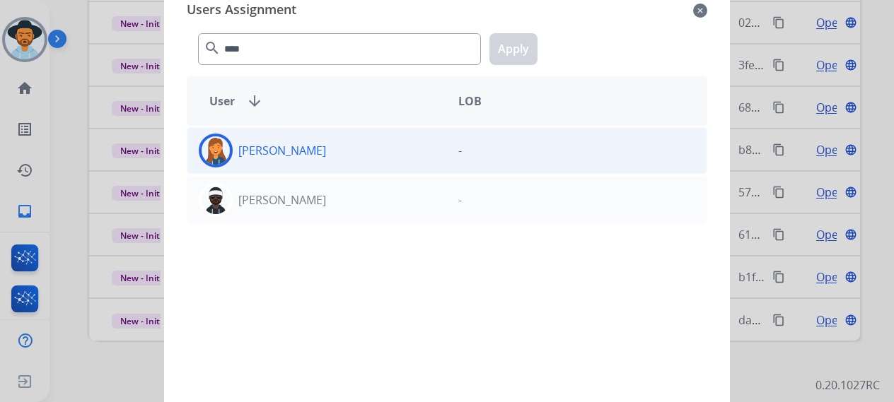
click at [381, 146] on div "[PERSON_NAME]" at bounding box center [317, 151] width 260 height 34
click at [526, 41] on button "Apply" at bounding box center [514, 49] width 48 height 32
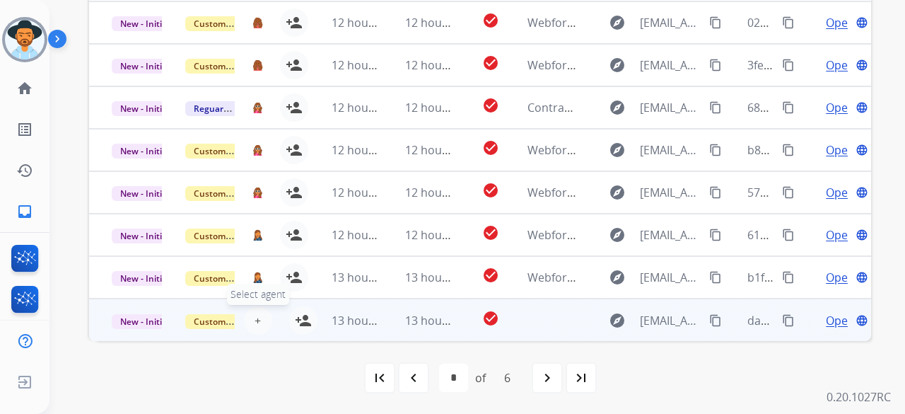
click at [255, 315] on span "+" at bounding box center [258, 320] width 6 height 17
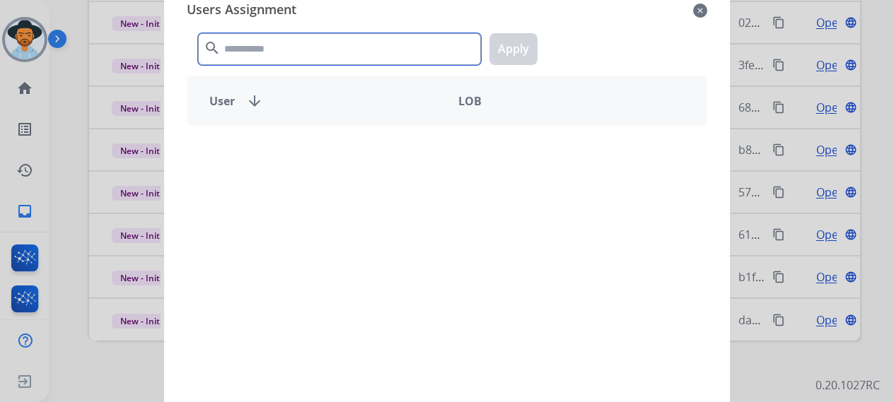
drag, startPoint x: 378, startPoint y: 47, endPoint x: 396, endPoint y: 62, distance: 23.1
click at [379, 47] on input "text" at bounding box center [339, 49] width 283 height 32
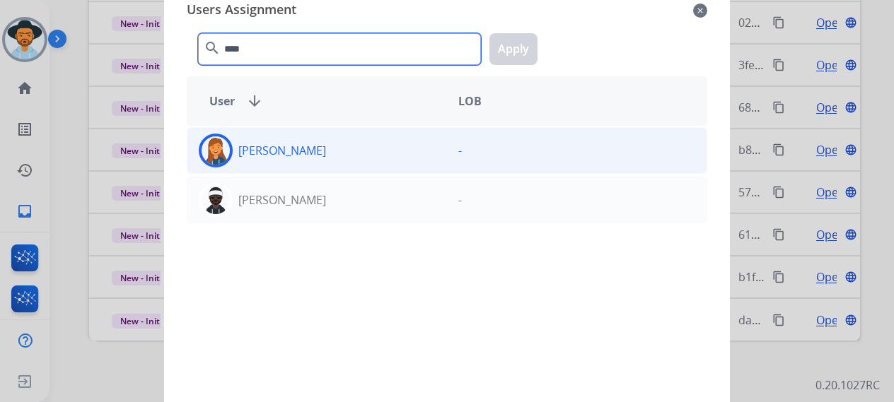
type input "****"
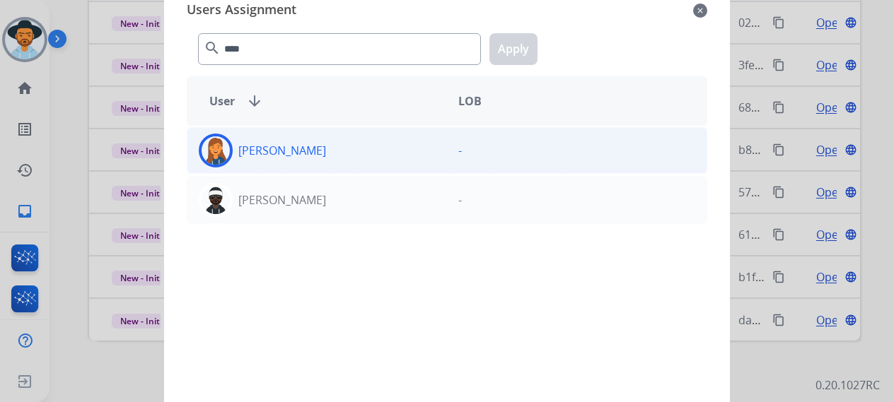
click at [369, 148] on div "[PERSON_NAME]" at bounding box center [317, 151] width 260 height 34
click at [529, 55] on button "Apply" at bounding box center [514, 49] width 48 height 32
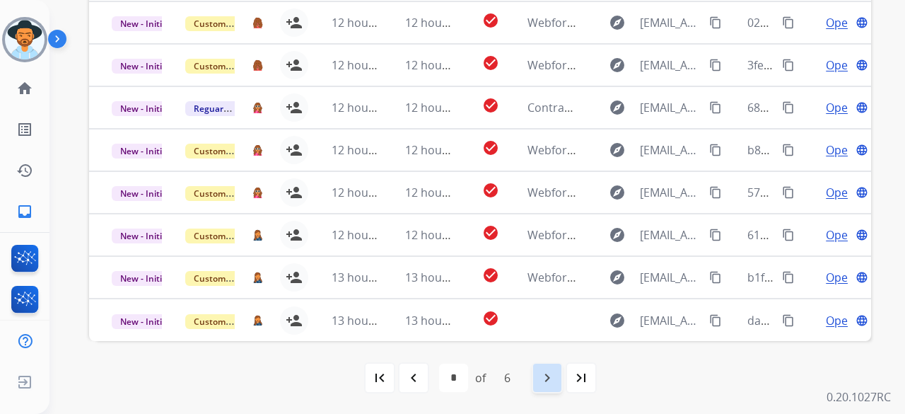
click at [549, 386] on div "navigate_next" at bounding box center [547, 377] width 31 height 31
select select "*"
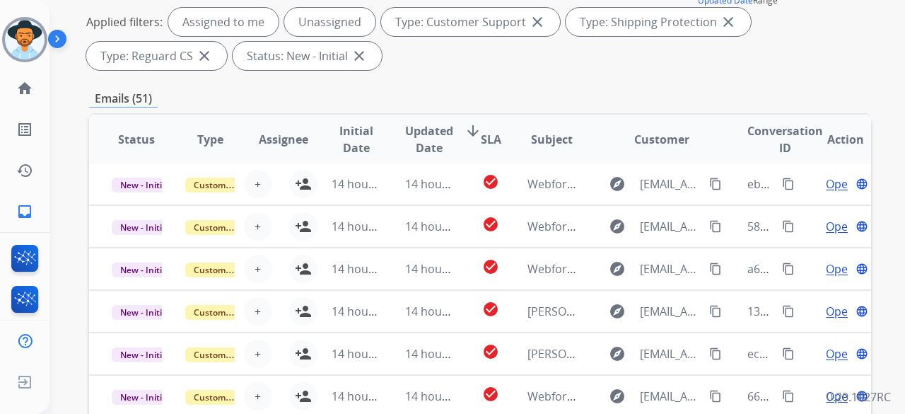
scroll to position [283, 0]
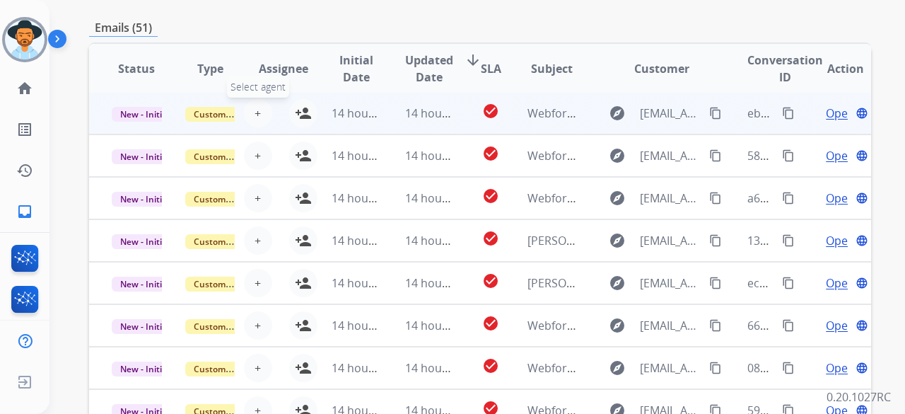
click at [257, 122] on button "+ Select agent" at bounding box center [258, 113] width 28 height 28
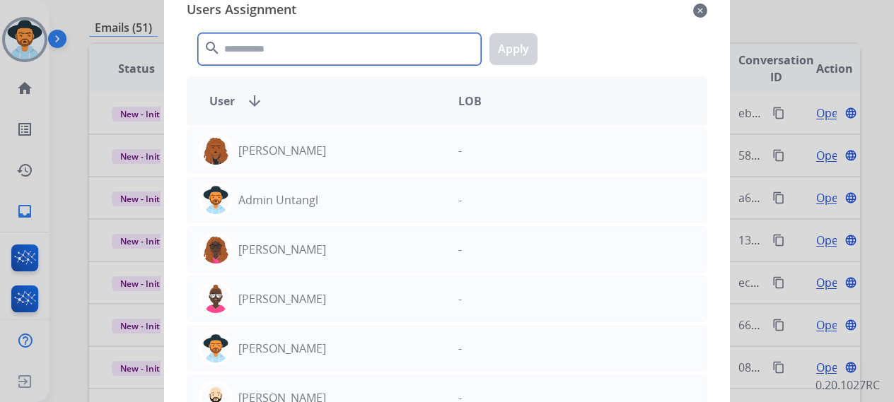
click at [331, 48] on input "text" at bounding box center [339, 49] width 283 height 32
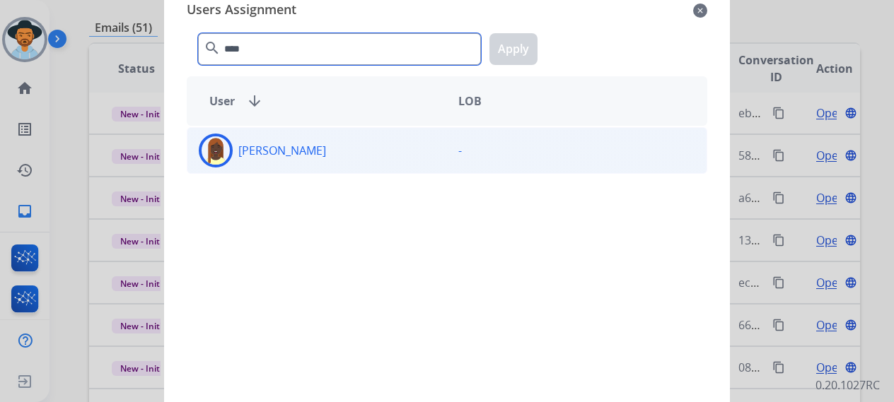
type input "****"
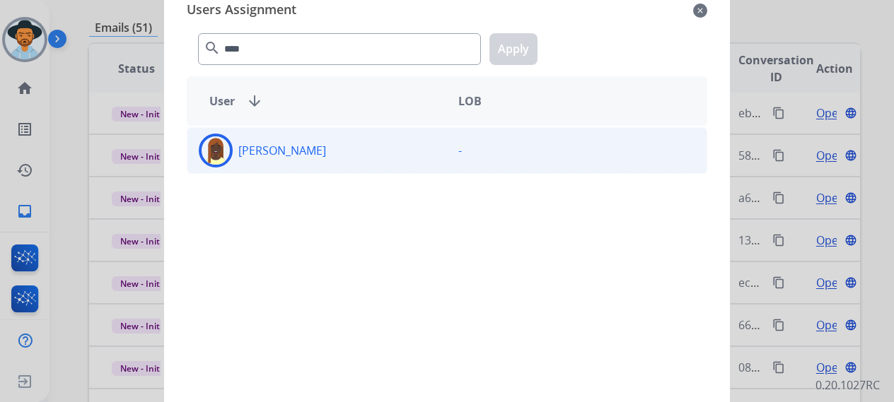
click at [332, 167] on div "[PERSON_NAME] -" at bounding box center [447, 150] width 521 height 47
click at [520, 56] on button "Apply" at bounding box center [514, 49] width 48 height 32
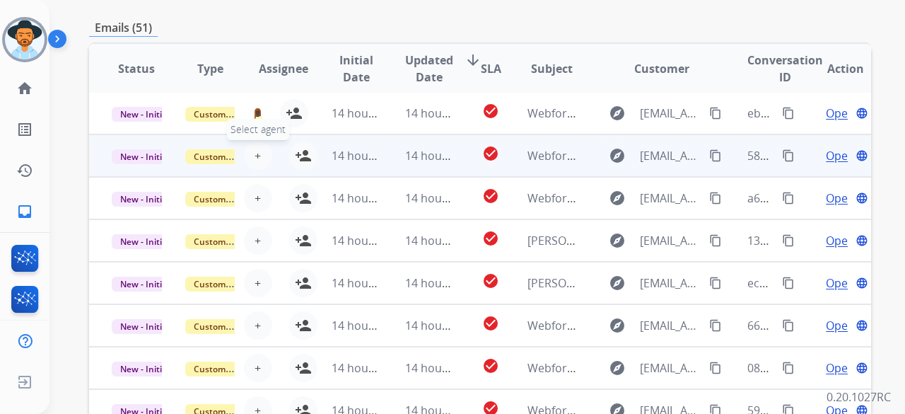
click at [256, 156] on span "+" at bounding box center [258, 155] width 6 height 17
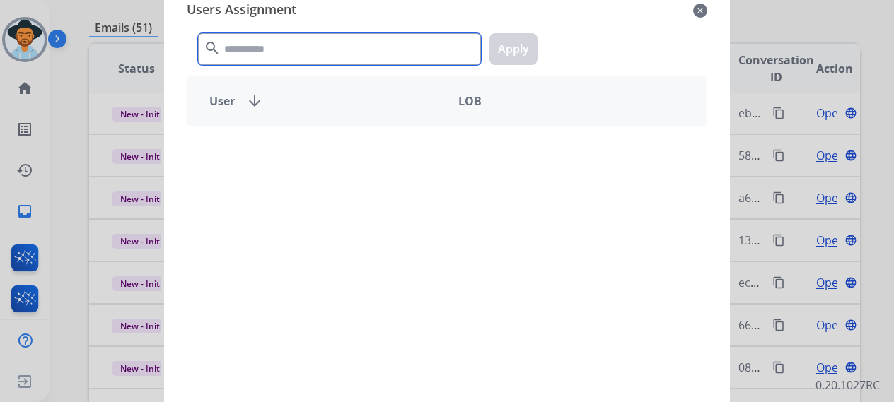
click at [286, 49] on input "text" at bounding box center [339, 49] width 283 height 32
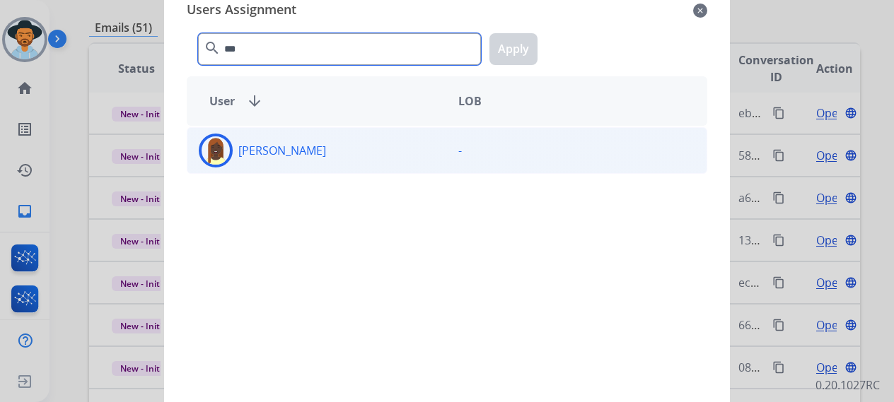
type input "***"
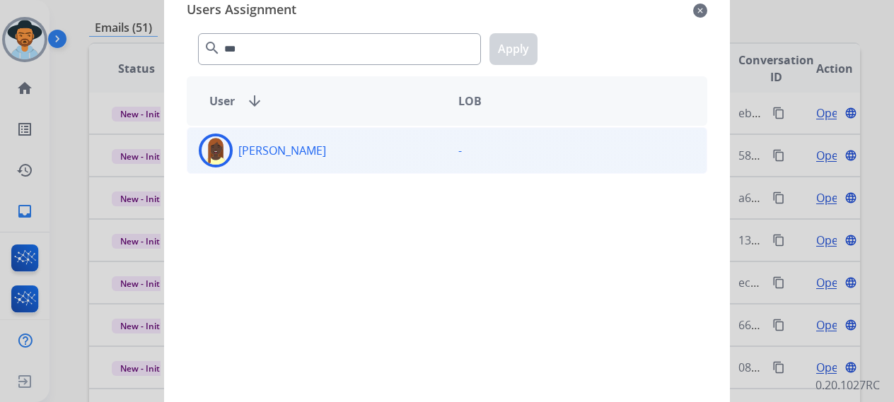
click at [273, 161] on div "[PERSON_NAME]" at bounding box center [317, 151] width 260 height 34
click at [512, 62] on button "Apply" at bounding box center [514, 49] width 48 height 32
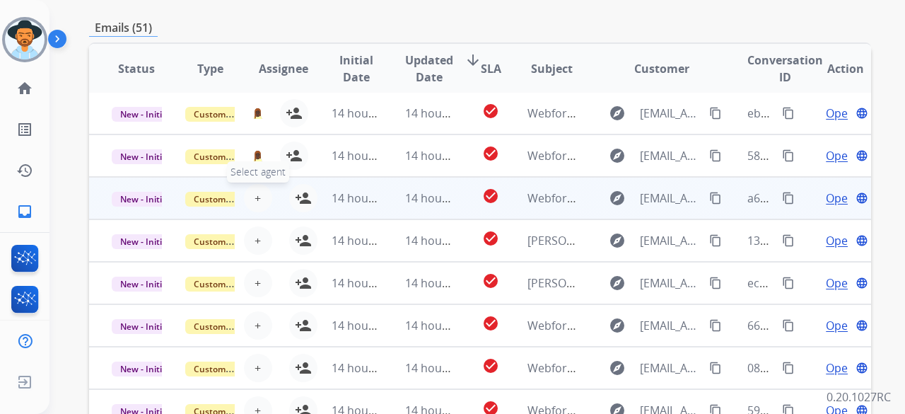
click at [262, 195] on button "+ Select agent" at bounding box center [258, 198] width 28 height 28
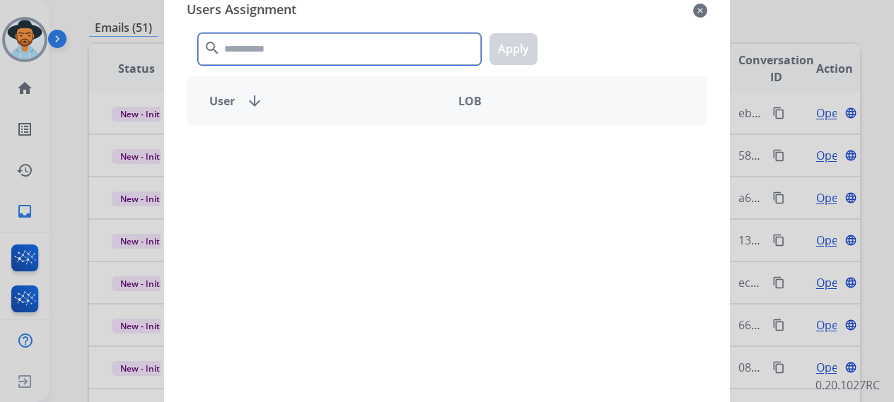
click at [311, 47] on input "text" at bounding box center [339, 49] width 283 height 32
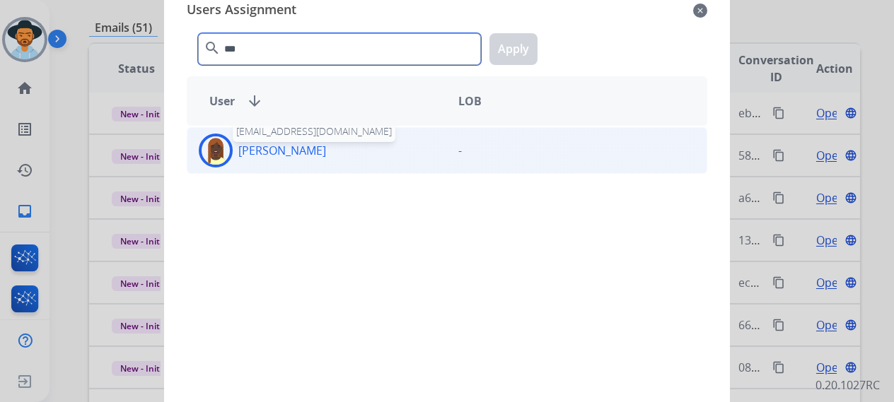
type input "***"
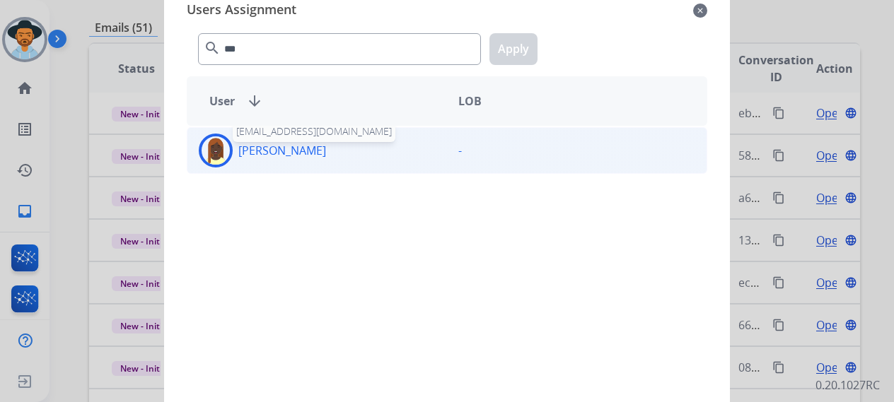
click at [334, 154] on div "[PERSON_NAME] Hasan [EMAIL_ADDRESS][DOMAIN_NAME]" at bounding box center [317, 151] width 260 height 34
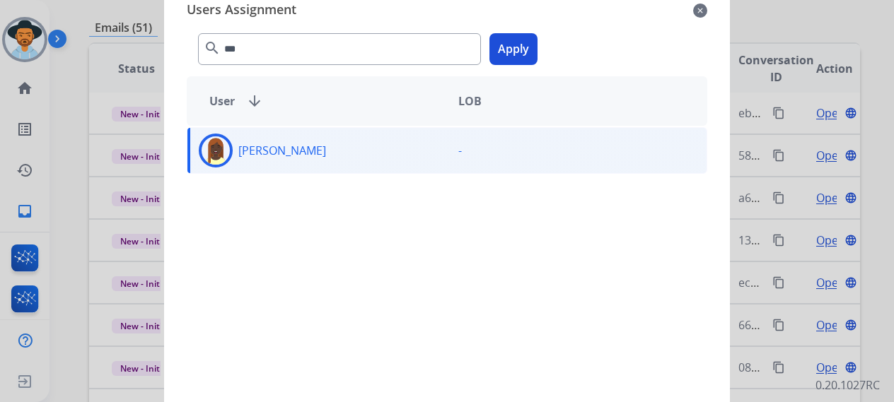
click at [499, 53] on button "Apply" at bounding box center [514, 49] width 48 height 32
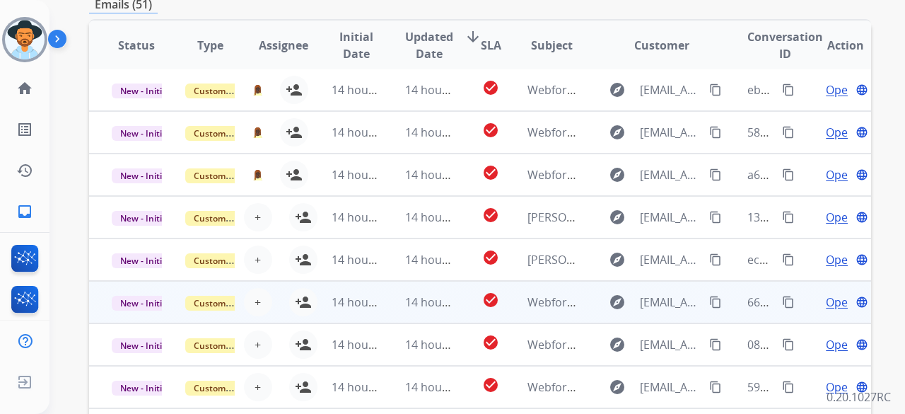
scroll to position [424, 0]
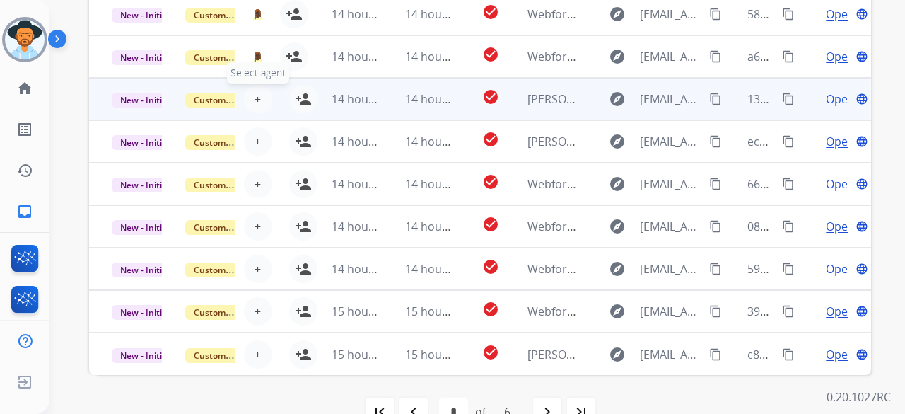
click at [256, 95] on span "+" at bounding box center [258, 99] width 6 height 17
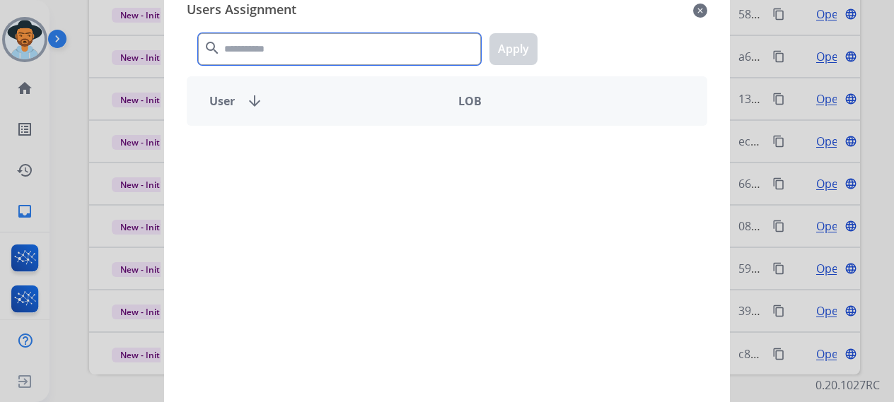
click at [303, 50] on input "text" at bounding box center [339, 49] width 283 height 32
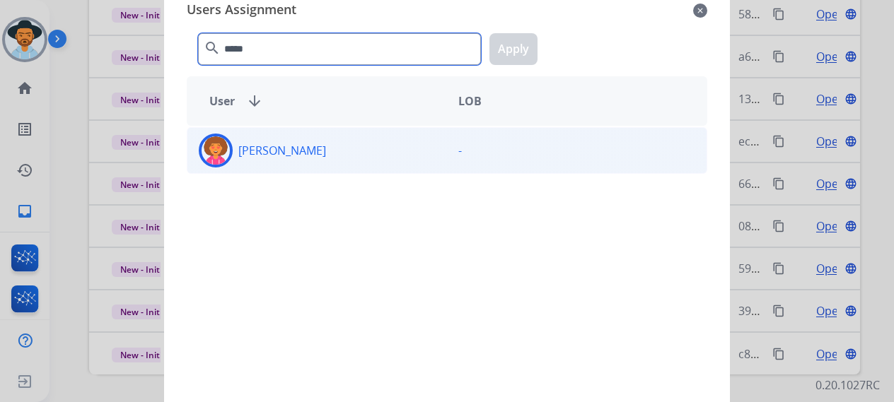
type input "*****"
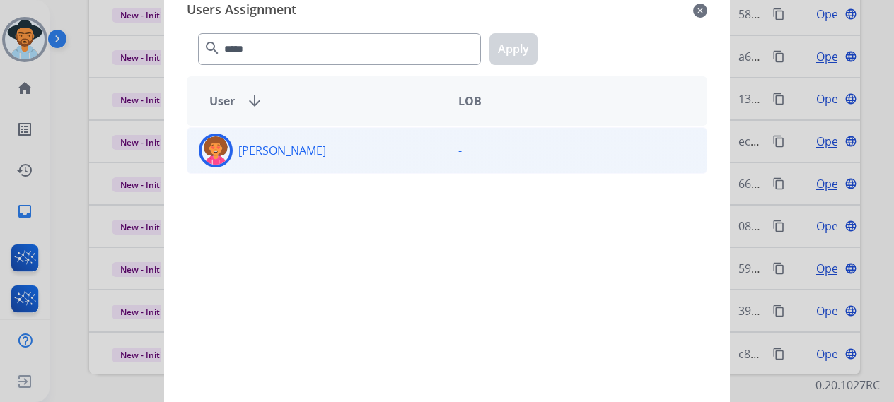
click at [352, 165] on div "[PERSON_NAME]" at bounding box center [317, 151] width 260 height 34
click at [536, 52] on div "***** search Apply" at bounding box center [447, 46] width 521 height 49
click at [533, 51] on button "Apply" at bounding box center [514, 49] width 48 height 32
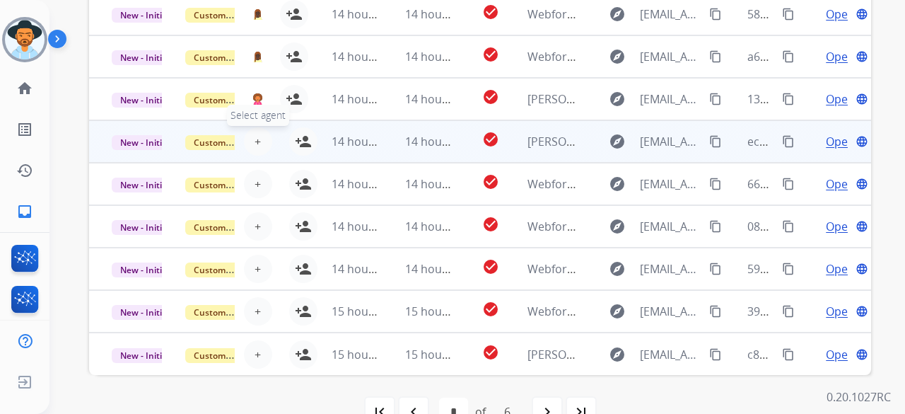
click at [255, 141] on span "+" at bounding box center [258, 141] width 6 height 17
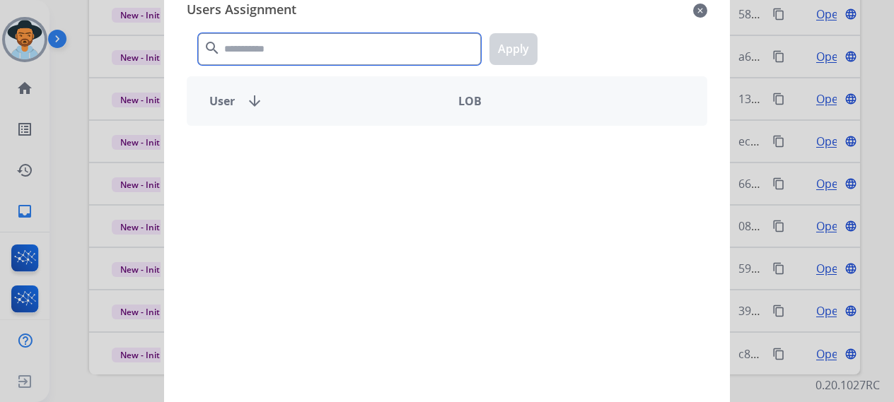
click at [268, 50] on input "text" at bounding box center [339, 49] width 283 height 32
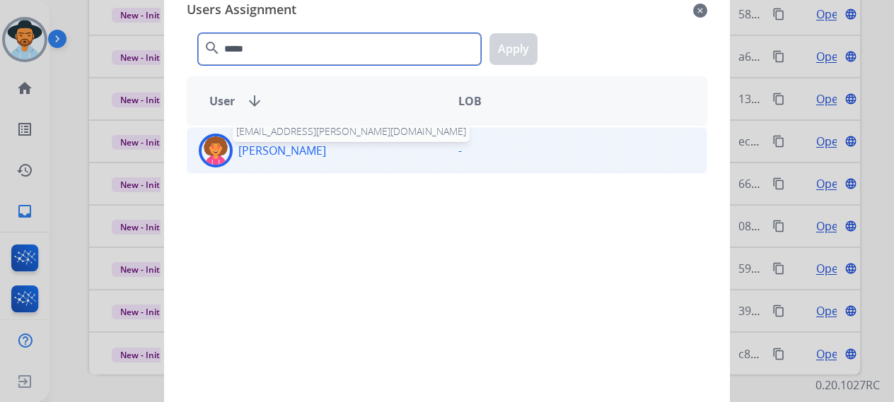
type input "*****"
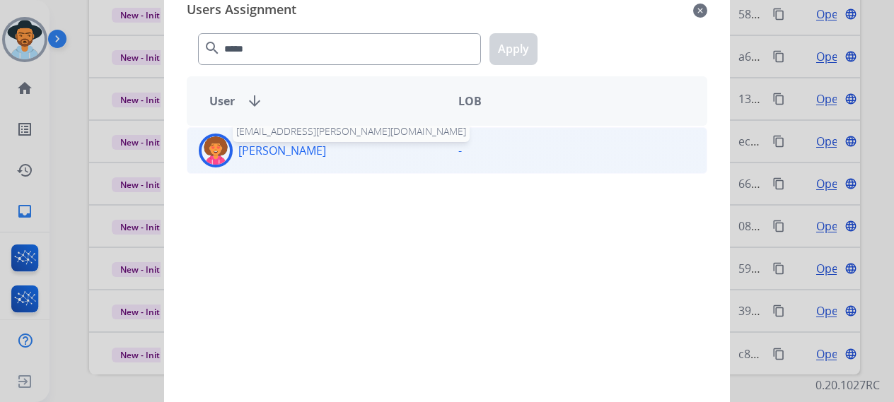
click at [286, 156] on p "[PERSON_NAME]" at bounding box center [282, 150] width 88 height 17
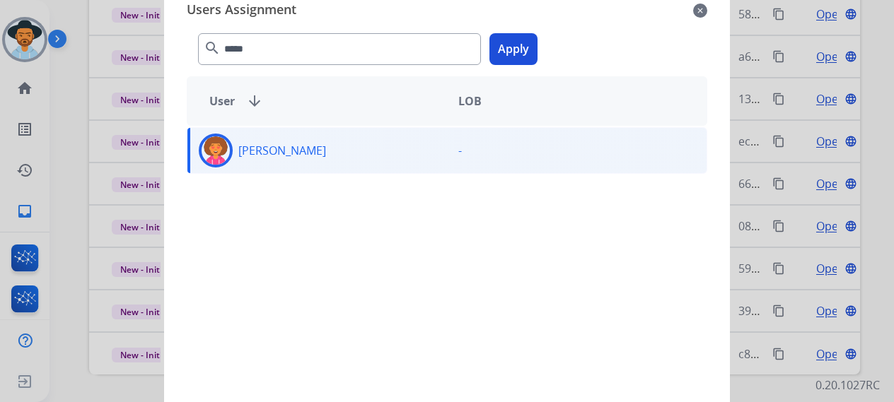
click at [497, 56] on button "Apply" at bounding box center [514, 49] width 48 height 32
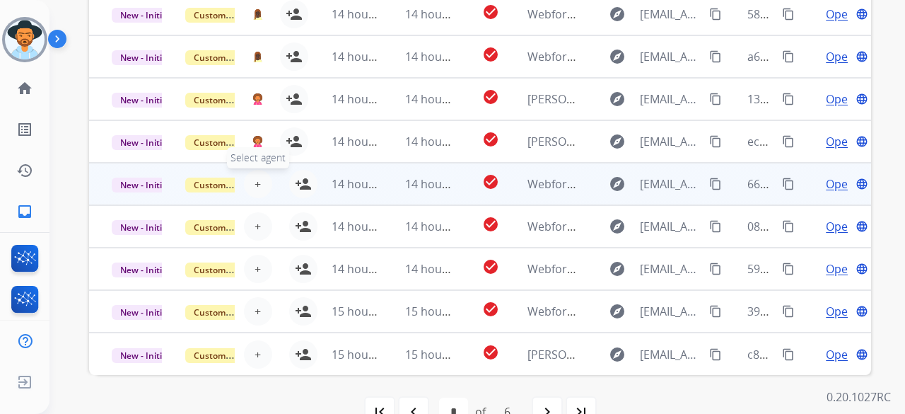
click at [260, 179] on button "+ Select agent" at bounding box center [258, 184] width 28 height 28
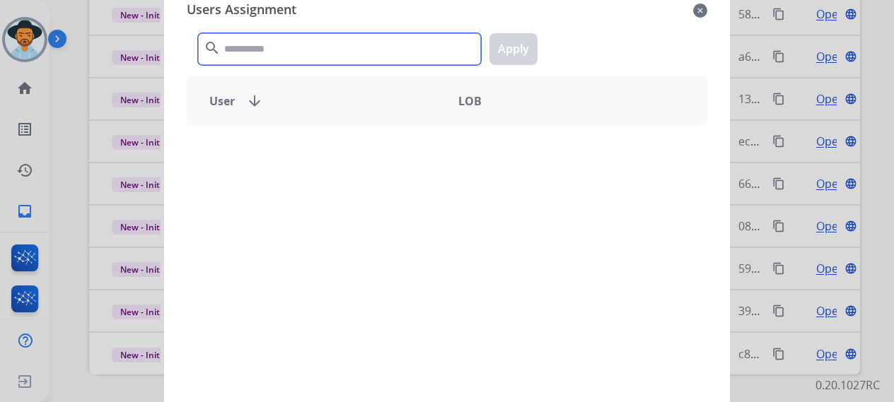
click at [301, 53] on input "text" at bounding box center [339, 49] width 283 height 32
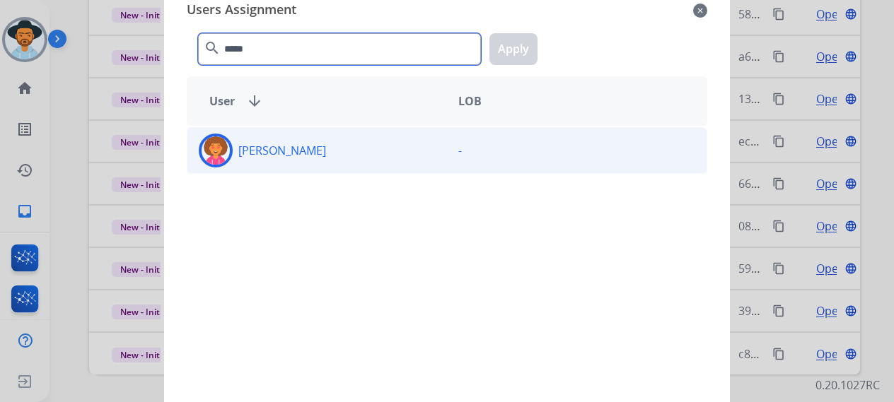
type input "*****"
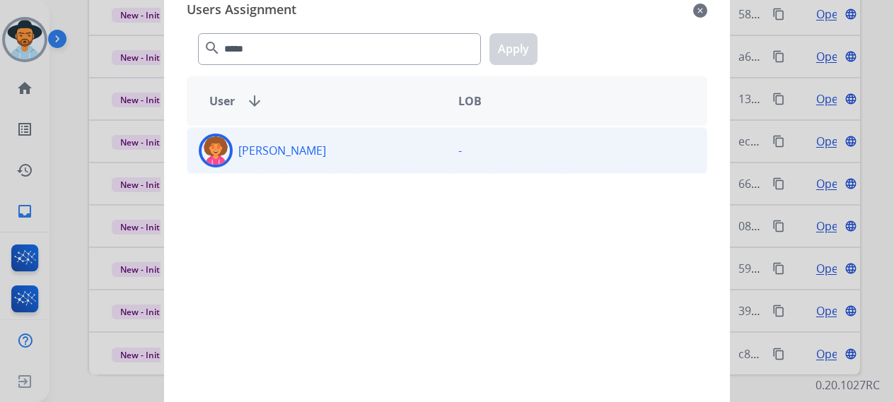
click at [308, 163] on div "[PERSON_NAME]" at bounding box center [317, 151] width 260 height 34
click at [489, 53] on div "***** search Apply" at bounding box center [447, 46] width 521 height 49
click at [504, 56] on button "Apply" at bounding box center [514, 49] width 48 height 32
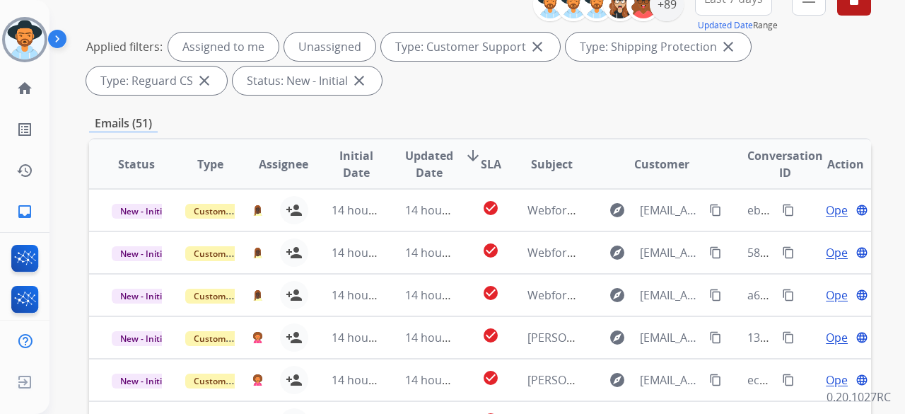
scroll to position [71, 0]
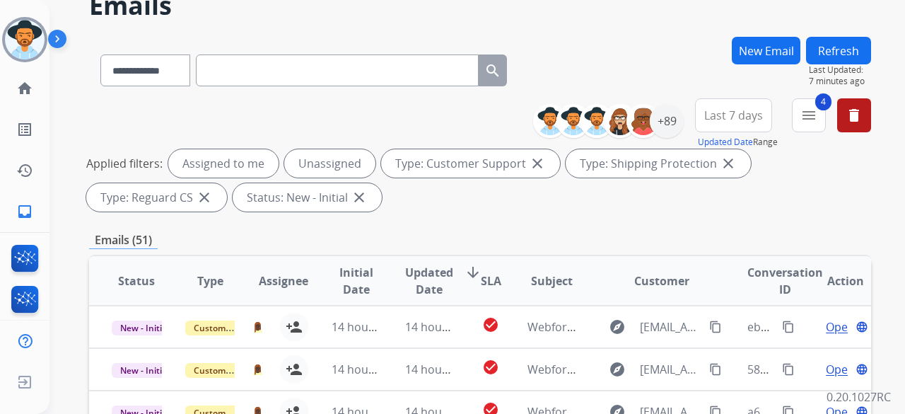
click at [832, 43] on button "Refresh" at bounding box center [838, 51] width 65 height 28
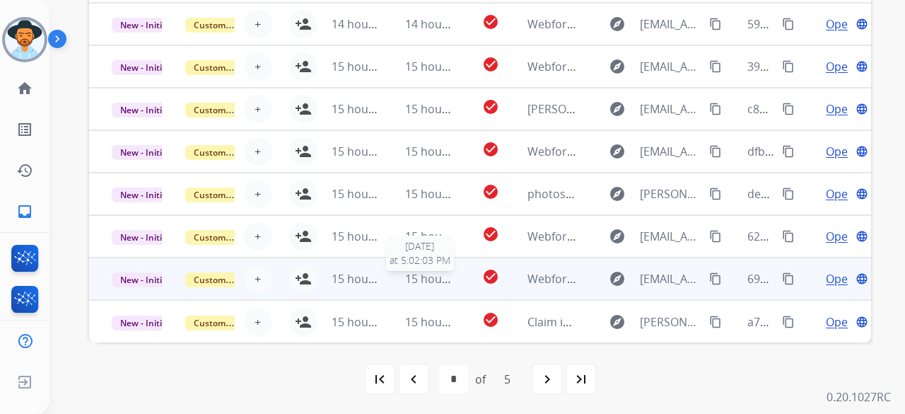
scroll to position [458, 0]
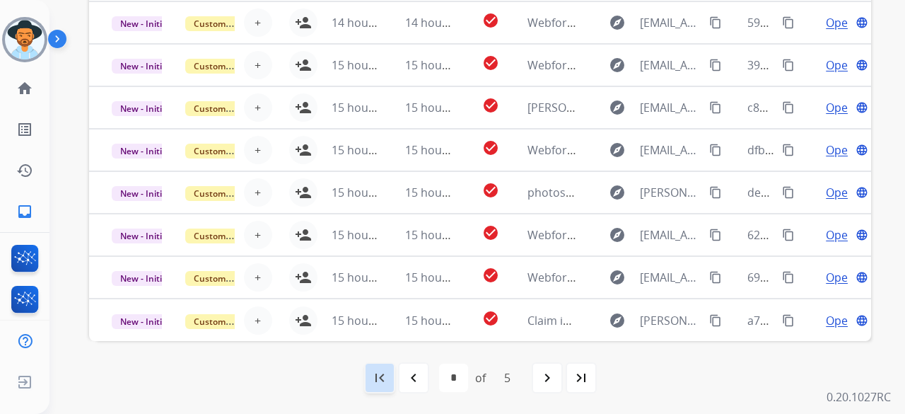
click at [383, 376] on mat-icon "first_page" at bounding box center [379, 377] width 17 height 17
select select "*"
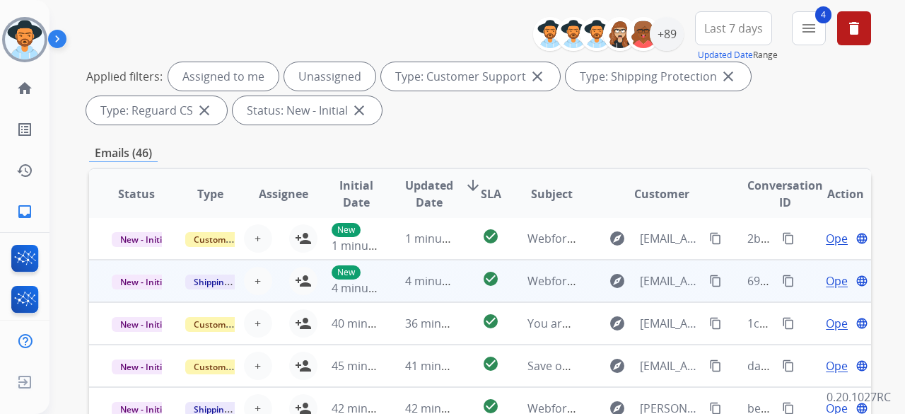
scroll to position [212, 0]
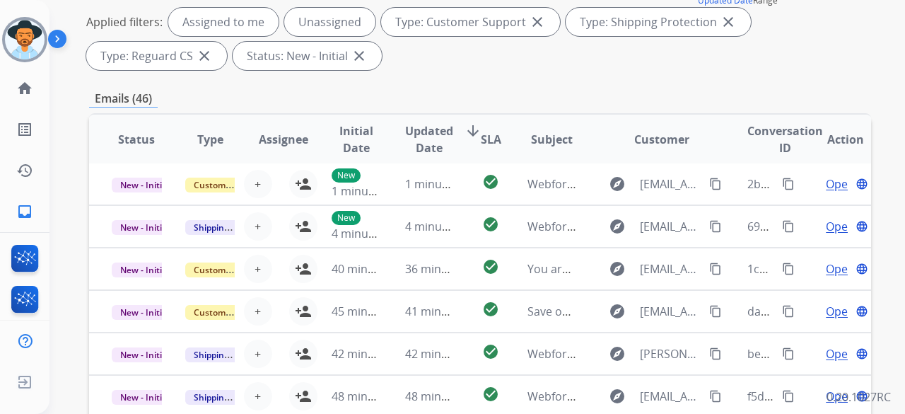
click at [468, 124] on mat-icon "arrow_downward" at bounding box center [473, 130] width 17 height 17
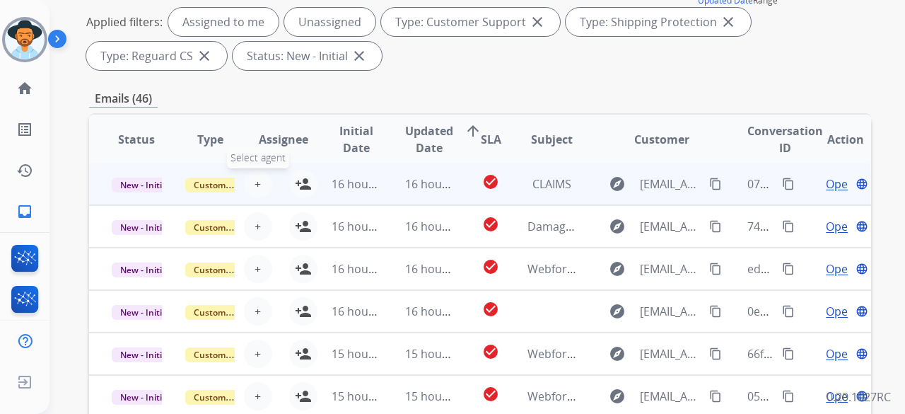
click at [257, 187] on span "+" at bounding box center [258, 183] width 6 height 17
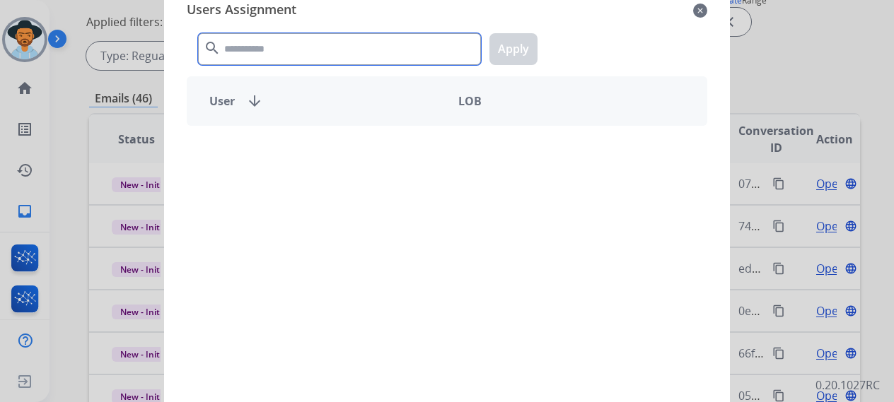
click at [344, 41] on input "text" at bounding box center [339, 49] width 283 height 32
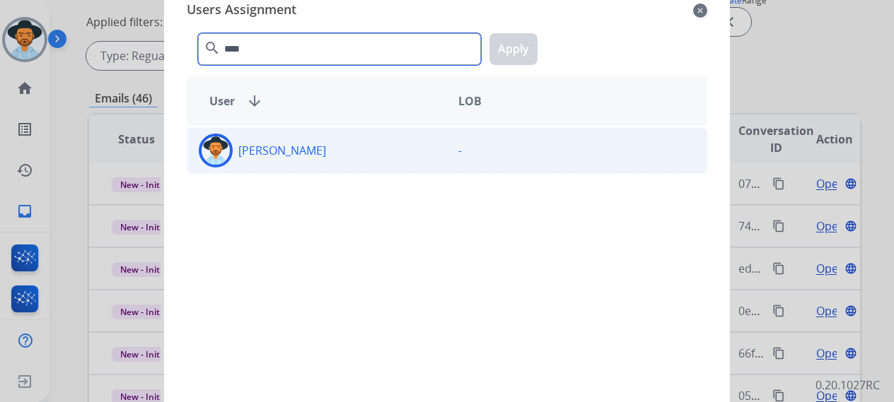
type input "****"
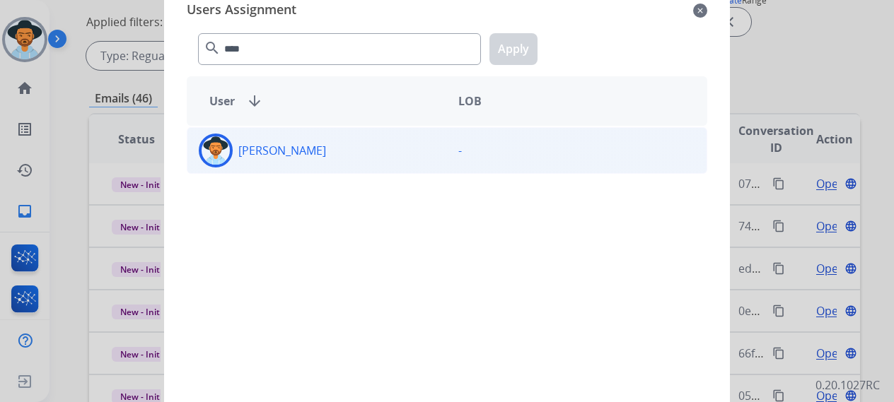
click at [349, 142] on div "[PERSON_NAME]" at bounding box center [317, 151] width 260 height 34
click at [492, 37] on button "Apply" at bounding box center [514, 49] width 48 height 32
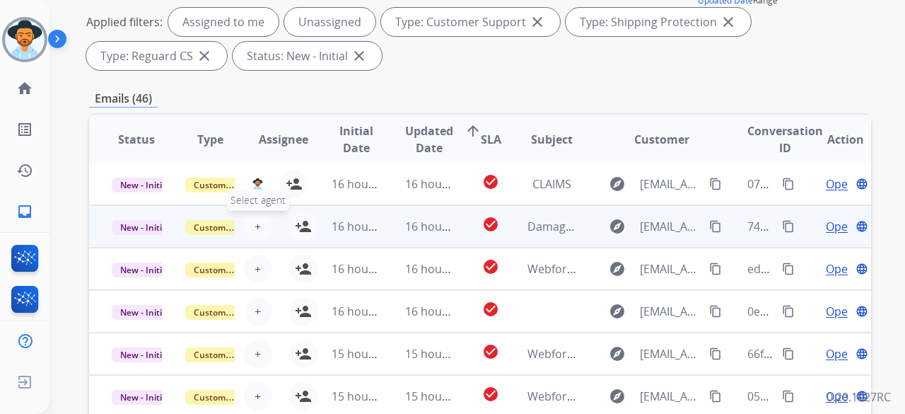
click at [249, 224] on button "+ Select agent" at bounding box center [258, 226] width 28 height 28
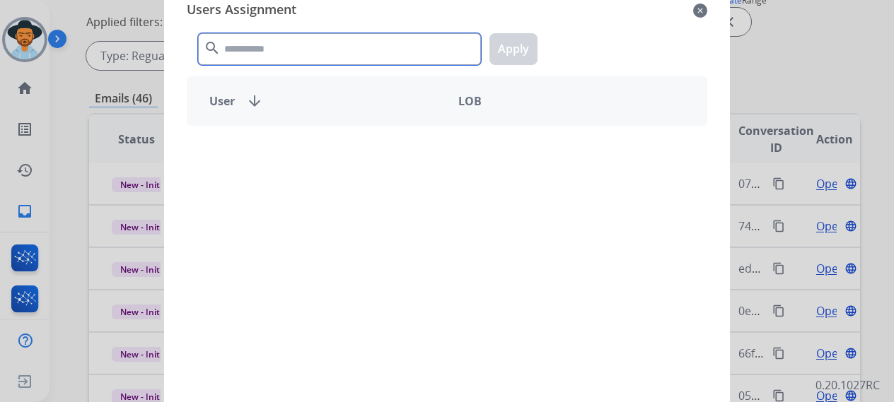
click at [301, 53] on input "text" at bounding box center [339, 49] width 283 height 32
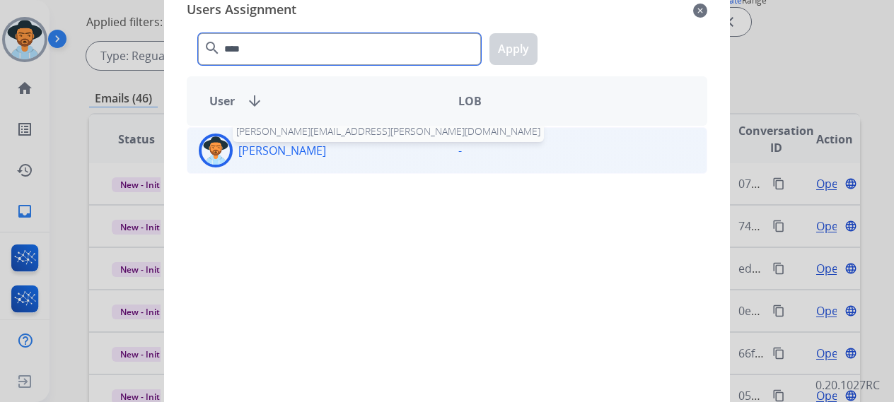
type input "****"
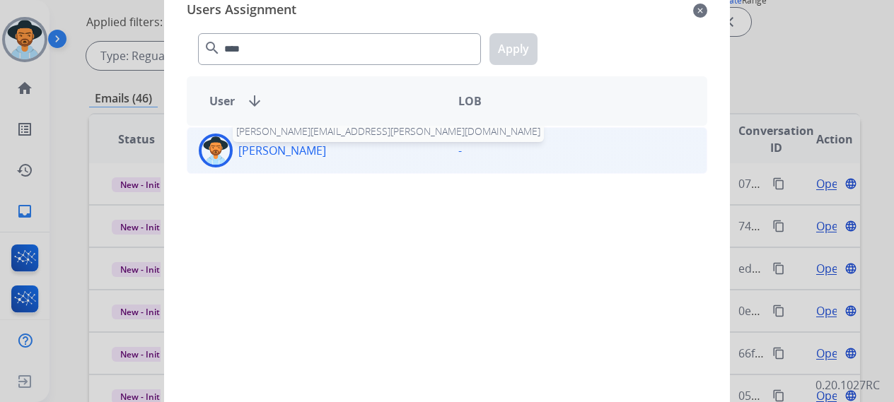
click at [289, 149] on p "[PERSON_NAME]" at bounding box center [282, 150] width 88 height 17
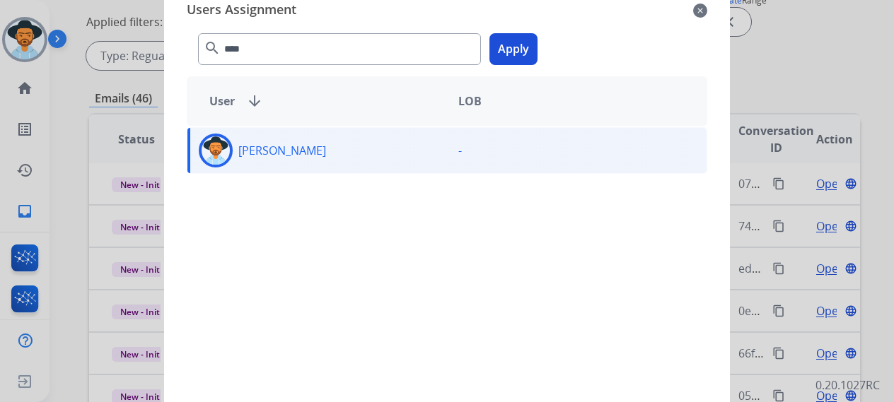
click at [528, 53] on button "Apply" at bounding box center [514, 49] width 48 height 32
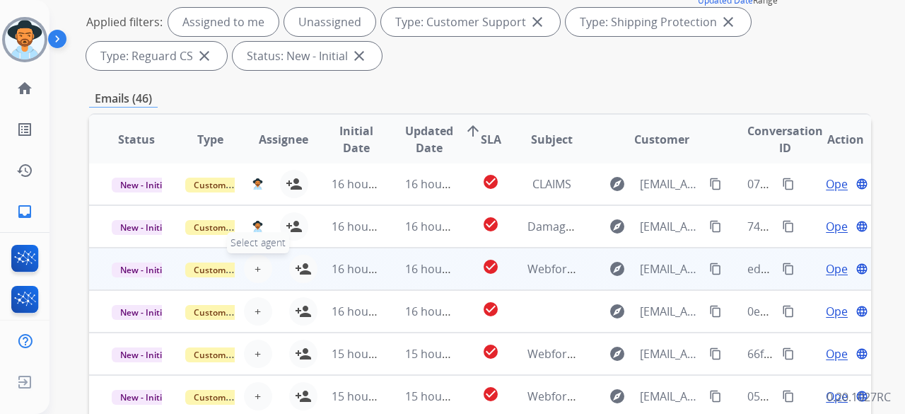
click at [260, 263] on button "+ Select agent" at bounding box center [258, 269] width 28 height 28
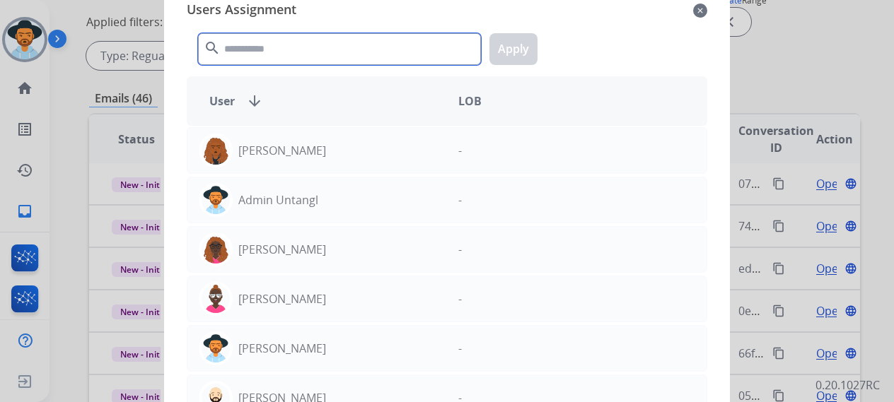
click at [280, 59] on input "text" at bounding box center [339, 49] width 283 height 32
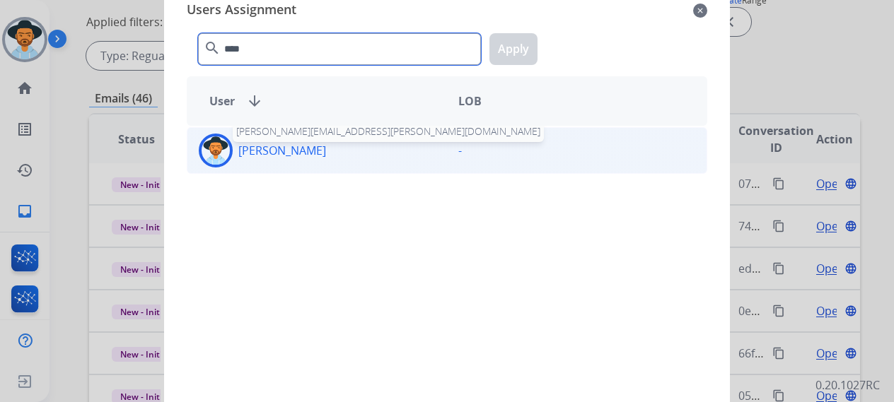
type input "****"
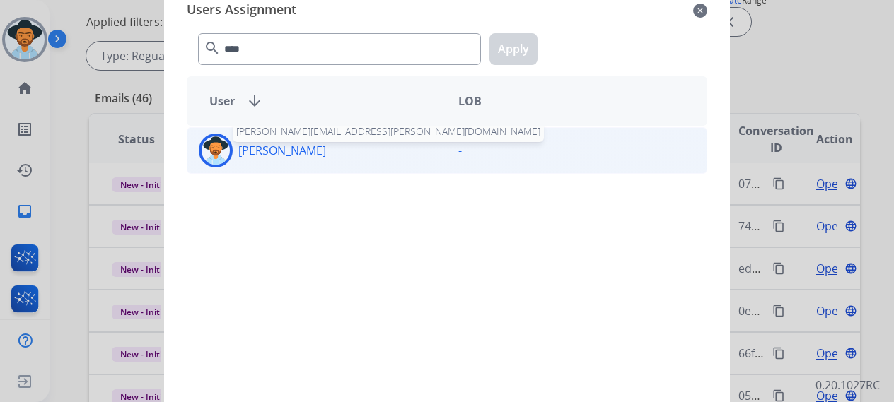
click at [310, 144] on p "[PERSON_NAME]" at bounding box center [282, 150] width 88 height 17
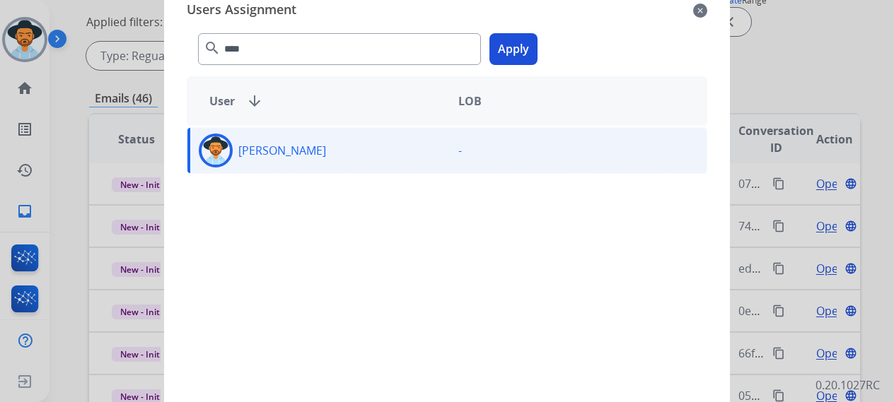
click at [501, 43] on button "Apply" at bounding box center [514, 49] width 48 height 32
